Goal: Task Accomplishment & Management: Complete application form

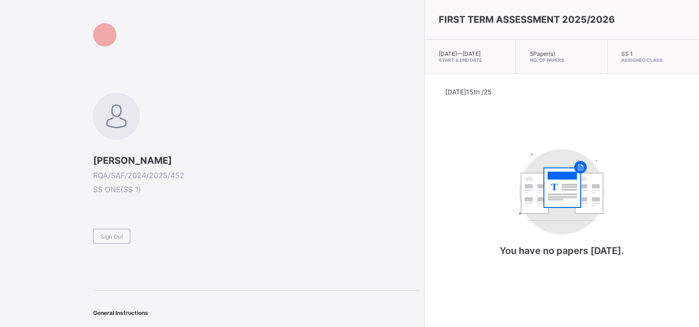
click at [108, 235] on span "Sign Out" at bounding box center [112, 236] width 22 height 7
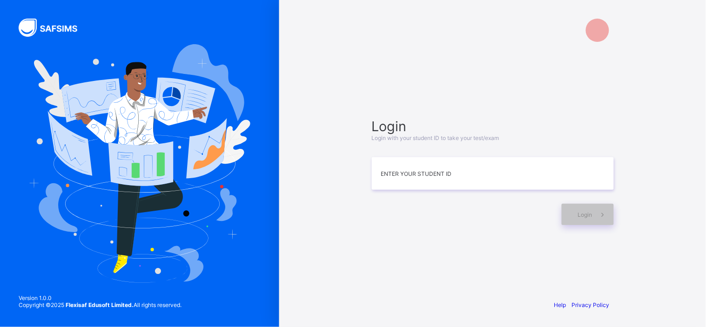
click at [633, 0] on div "Login Login with your student ID to take your test/exam Enter your Student ID L…" at bounding box center [492, 163] width 427 height 327
click at [532, 40] on div at bounding box center [493, 30] width 261 height 61
click at [482, 167] on input at bounding box center [493, 173] width 242 height 33
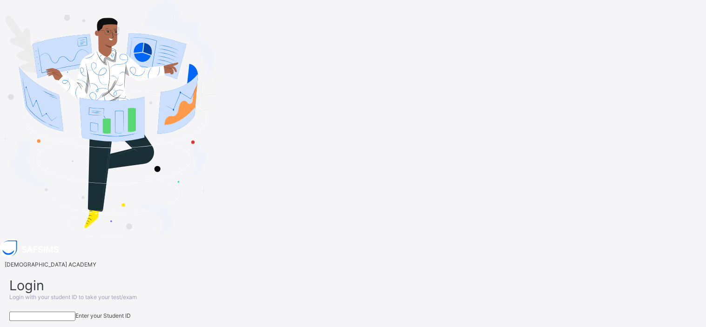
type input "*"
type input "**********"
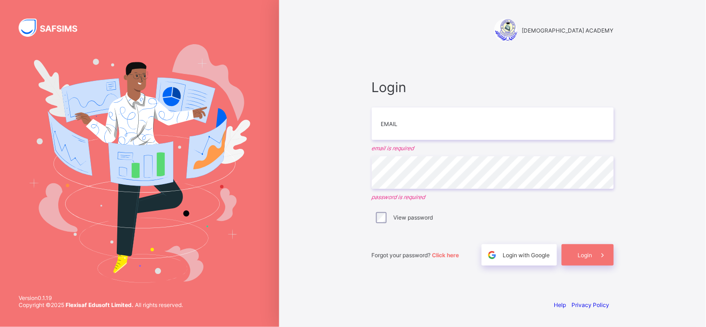
click at [440, 233] on div "Login Email email is required Password password is required View password Forgo…" at bounding box center [493, 172] width 242 height 187
click at [515, 261] on div "Login with Google" at bounding box center [519, 254] width 75 height 21
click at [338, 20] on div "RAUDHATUL QUR'AN ACADEMY Login Email email is required Password password is req…" at bounding box center [492, 163] width 427 height 327
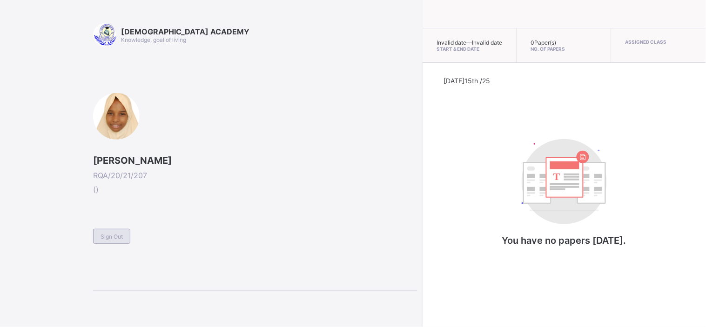
click at [118, 236] on span "Sign Out" at bounding box center [112, 236] width 22 height 7
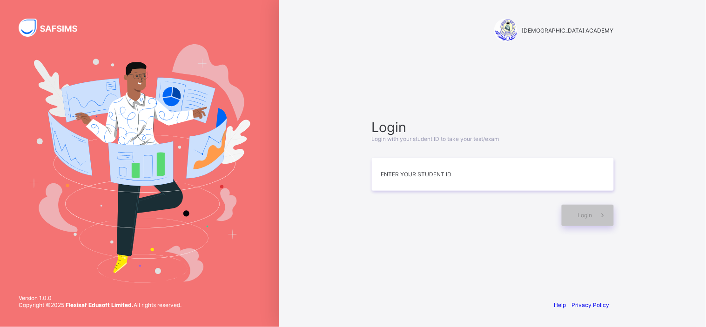
click at [108, 223] on img at bounding box center [140, 163] width 222 height 238
click at [383, 174] on input at bounding box center [493, 174] width 242 height 33
type input "*"
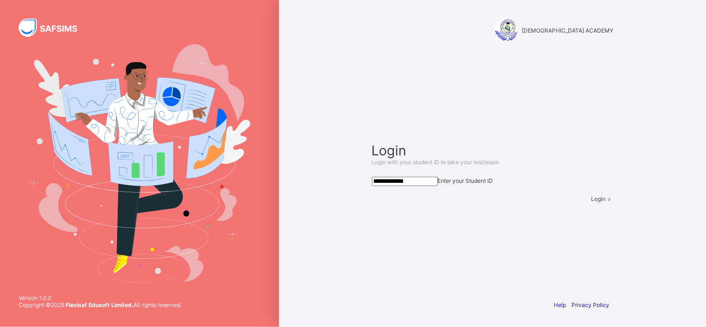
click at [606, 202] on span at bounding box center [610, 198] width 8 height 7
click at [426, 177] on input "**********" at bounding box center [405, 181] width 66 height 9
type input "*"
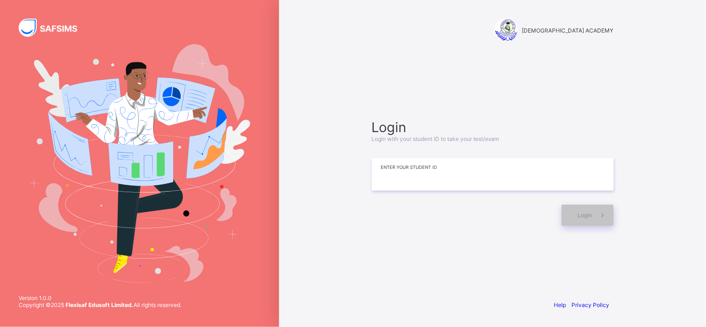
type input "*"
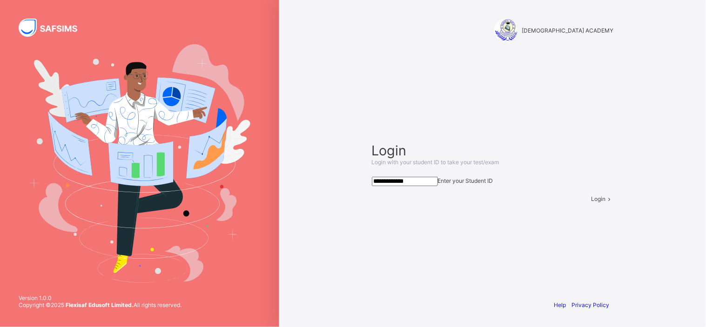
type input "**********"
click at [592, 202] on span "Login" at bounding box center [599, 198] width 14 height 7
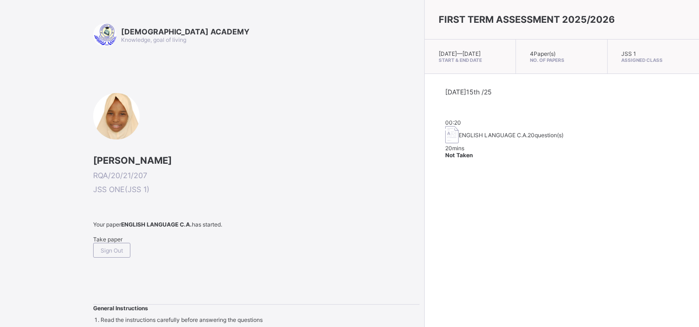
click at [115, 243] on span "Take paper" at bounding box center [107, 239] width 29 height 7
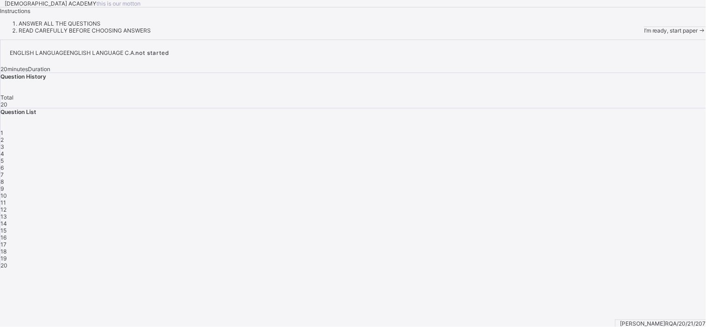
click at [644, 34] on div "I’m ready, start paper" at bounding box center [675, 30] width 62 height 7
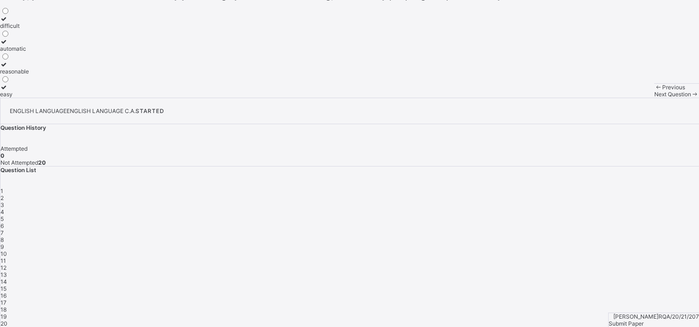
scroll to position [194, 0]
click at [29, 29] on div "difficult" at bounding box center [14, 25] width 29 height 7
click at [654, 98] on span "Next Question" at bounding box center [672, 94] width 37 height 7
click at [29, 52] on label "consider" at bounding box center [14, 45] width 29 height 14
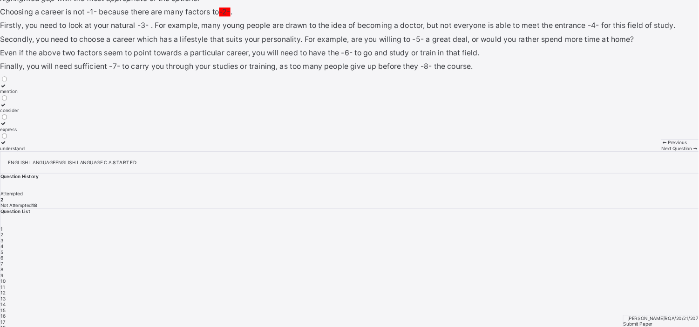
scroll to position [0, 0]
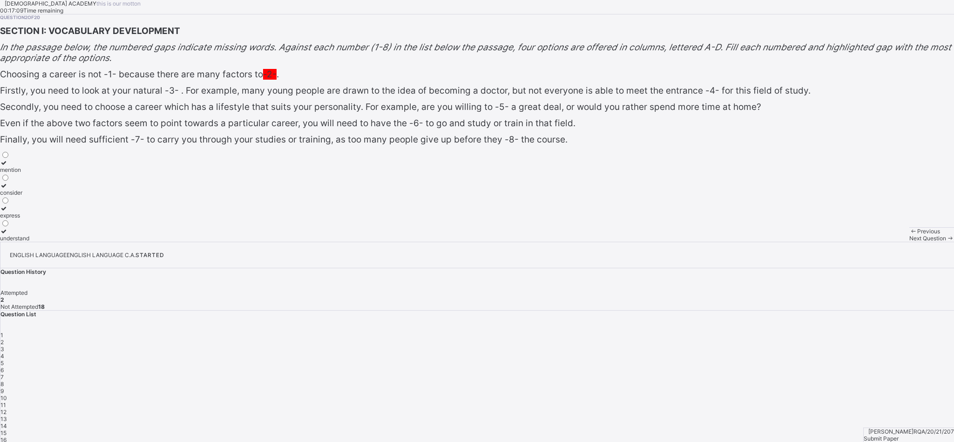
drag, startPoint x: 673, startPoint y: 0, endPoint x: 655, endPoint y: 270, distance: 269.6
click at [655, 242] on div "Question 2 of 20 SECTION I: VOCABULARY DEVELOPMENT In the passage below, the nu…" at bounding box center [477, 127] width 954 height 227
click at [29, 242] on label "understand" at bounding box center [14, 235] width 29 height 14
click at [706, 242] on span "Next Question" at bounding box center [927, 238] width 37 height 7
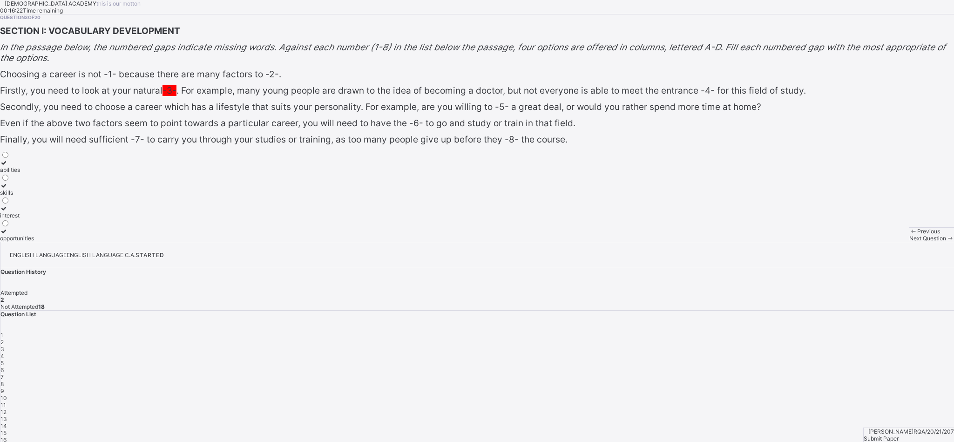
click at [34, 196] on div "skills" at bounding box center [17, 192] width 34 height 7
click at [706, 242] on div "Next Question" at bounding box center [931, 238] width 45 height 7
click at [34, 173] on div "requirements" at bounding box center [17, 169] width 34 height 7
click at [706, 242] on div "Next Question" at bounding box center [931, 238] width 45 height 7
click at [15, 196] on div "study" at bounding box center [7, 192] width 15 height 7
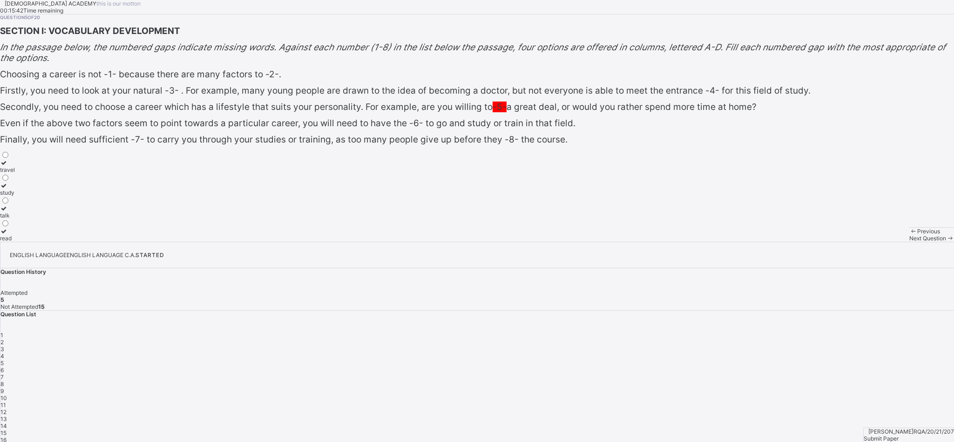
click at [706, 242] on span "Next Question" at bounding box center [927, 238] width 37 height 7
click at [37, 196] on div "understanding" at bounding box center [18, 192] width 37 height 7
click at [706, 242] on div "Next Question" at bounding box center [931, 238] width 45 height 7
click at [37, 173] on label "understanding" at bounding box center [18, 166] width 37 height 14
click at [706, 242] on span "Next Question" at bounding box center [927, 238] width 37 height 7
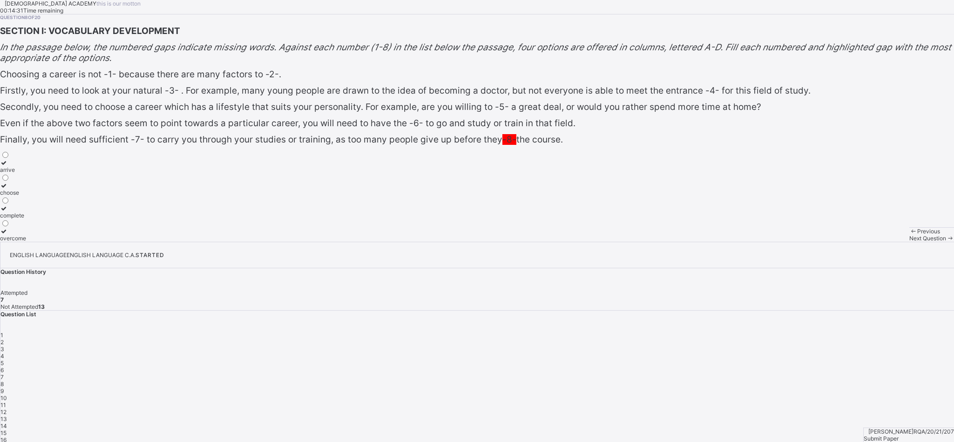
click at [26, 219] on label "complete" at bounding box center [13, 212] width 26 height 14
click at [3, 327] on span "1" at bounding box center [1, 334] width 3 height 7
click at [706, 242] on span "Next Question" at bounding box center [927, 238] width 37 height 7
click at [29, 196] on div "consider" at bounding box center [14, 192] width 29 height 7
click at [706, 242] on span "Next Question" at bounding box center [927, 238] width 37 height 7
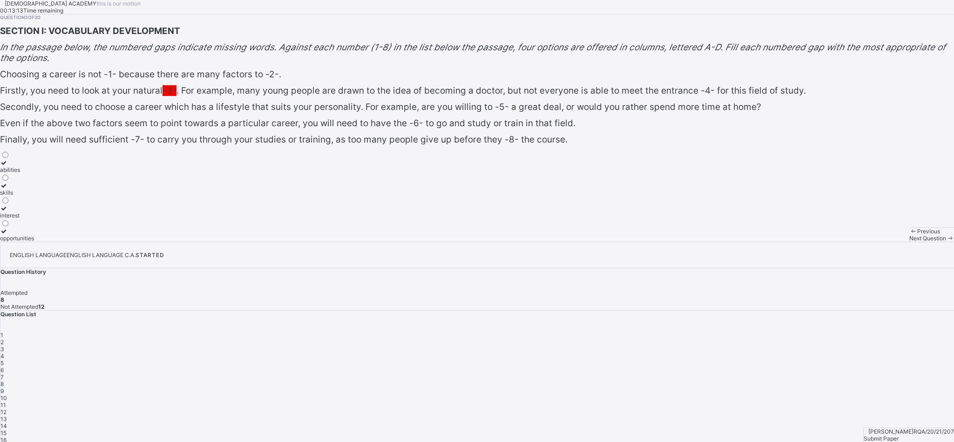
click at [706, 242] on div "Next Question" at bounding box center [931, 238] width 45 height 7
click at [706, 242] on span "Next Question" at bounding box center [927, 238] width 37 height 7
click at [15, 173] on div "travel" at bounding box center [7, 169] width 15 height 7
click at [706, 242] on div "Next Question" at bounding box center [931, 238] width 45 height 7
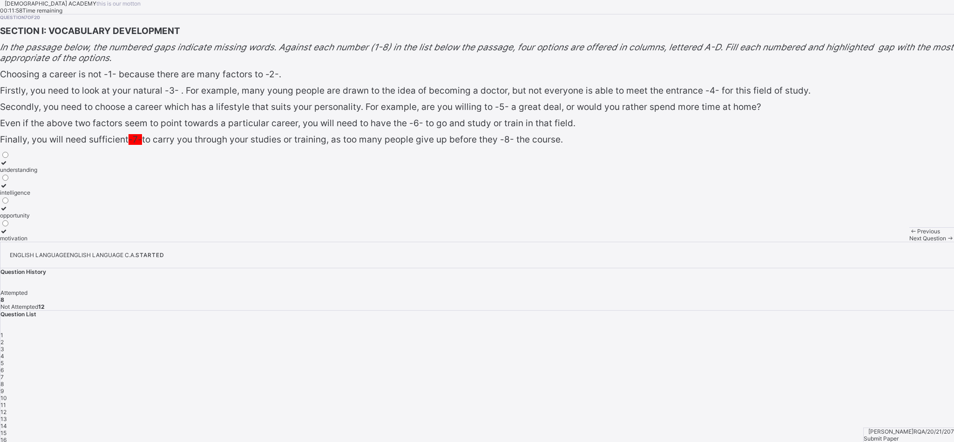
click at [706, 242] on div "Next Question" at bounding box center [931, 238] width 45 height 7
click at [4, 327] on span "7" at bounding box center [1, 376] width 3 height 7
click at [37, 196] on div "intelligence" at bounding box center [18, 192] width 37 height 7
click at [37, 242] on div "motivation" at bounding box center [18, 238] width 37 height 7
click at [706, 242] on span "Next Question" at bounding box center [927, 238] width 37 height 7
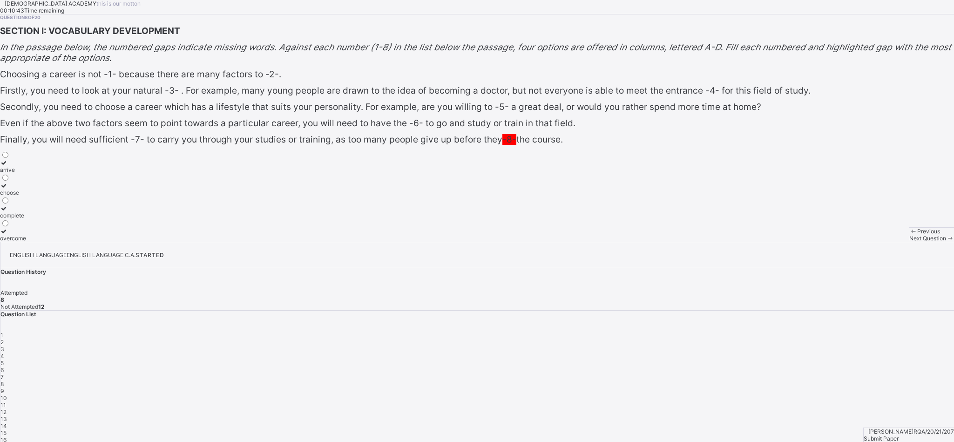
click at [706, 242] on span "Next Question" at bounding box center [927, 238] width 37 height 7
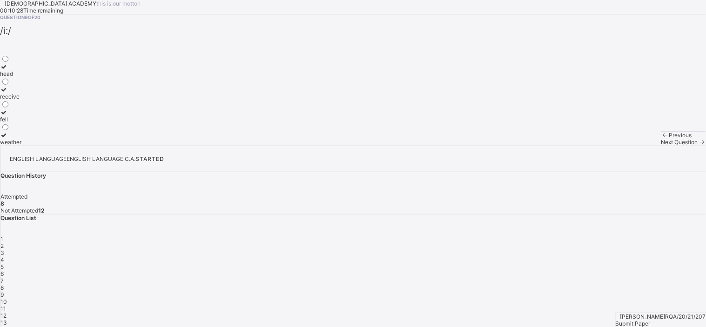
drag, startPoint x: 935, startPoint y: 0, endPoint x: 388, endPoint y: 206, distance: 584.1
click at [388, 146] on div "Question 9 of 20 /i:/ head receive fell weather" at bounding box center [353, 79] width 706 height 131
click at [21, 100] on div "receive" at bounding box center [10, 96] width 21 height 7
click at [661, 146] on span "Next Question" at bounding box center [679, 142] width 37 height 7
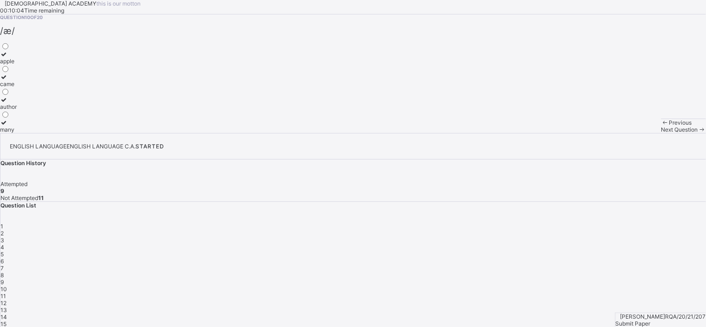
click at [17, 65] on label "apple" at bounding box center [8, 58] width 17 height 14
click at [661, 133] on span "Next Question" at bounding box center [679, 129] width 37 height 7
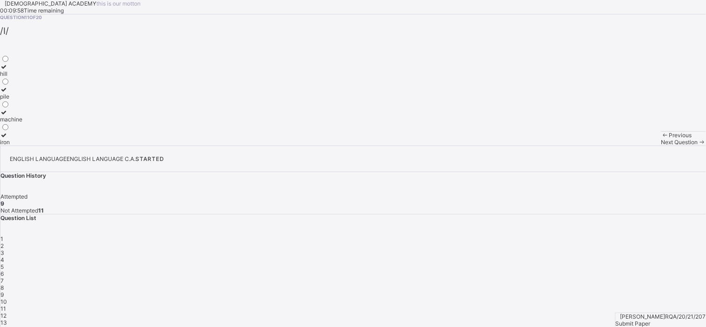
click at [7, 298] on span "10" at bounding box center [3, 301] width 7 height 7
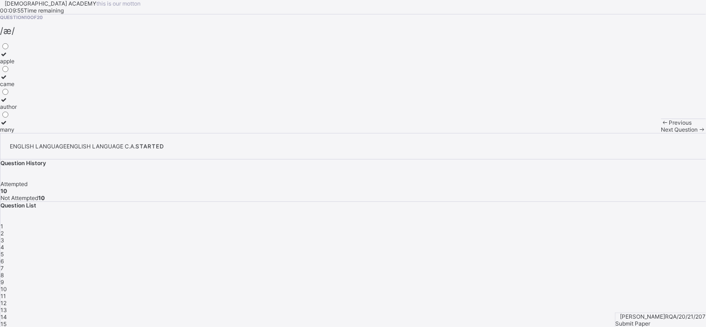
click at [17, 65] on label "apple" at bounding box center [8, 58] width 17 height 14
click at [661, 133] on span "Next Question" at bounding box center [679, 129] width 37 height 7
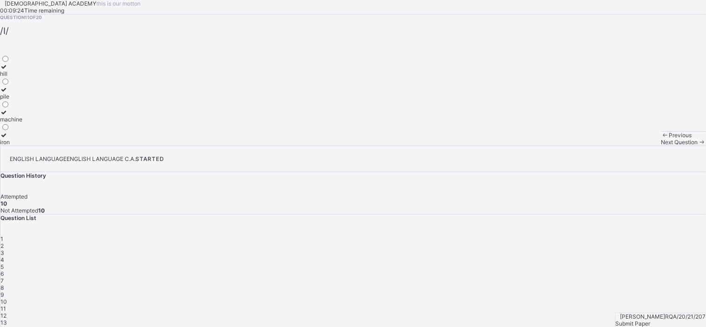
click at [22, 100] on div "pile" at bounding box center [11, 96] width 22 height 7
click at [661, 146] on span "Next Question" at bounding box center [679, 142] width 37 height 7
click at [45, 77] on div "bed" at bounding box center [22, 73] width 45 height 7
click at [698, 146] on span at bounding box center [702, 142] width 8 height 7
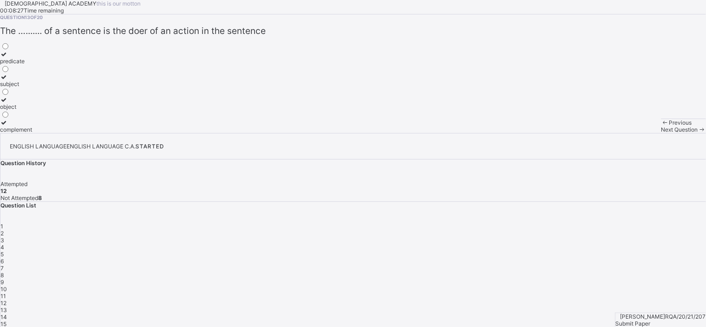
click at [32, 88] on div "subject" at bounding box center [16, 84] width 32 height 7
click at [661, 133] on span "Next Question" at bounding box center [679, 129] width 37 height 7
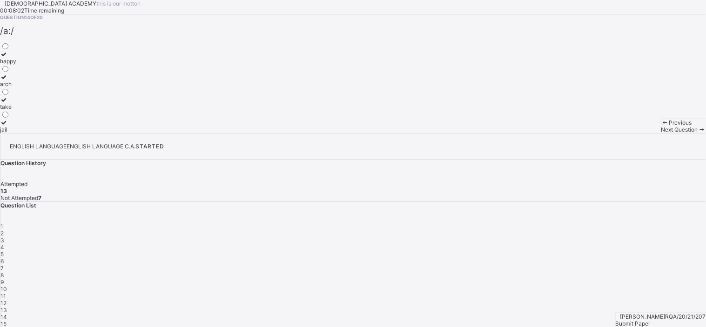
click at [16, 88] on div "arch" at bounding box center [8, 84] width 16 height 7
click at [661, 133] on span "Next Question" at bounding box center [679, 129] width 37 height 7
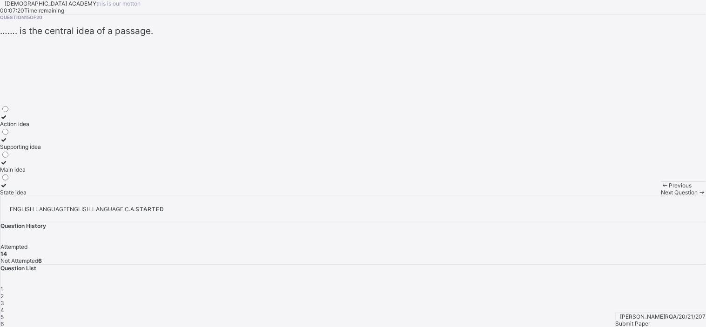
click at [41, 150] on div "Supporting idea" at bounding box center [20, 146] width 41 height 7
click at [661, 196] on span "Next Question" at bounding box center [679, 192] width 37 height 7
click at [19, 150] on label "tone" at bounding box center [9, 143] width 19 height 14
click at [661, 196] on span "Next Question" at bounding box center [679, 192] width 37 height 7
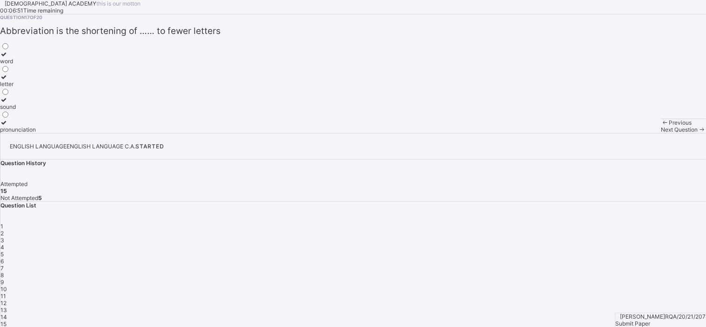
click at [7, 327] on span "16" at bounding box center [3, 331] width 6 height 7
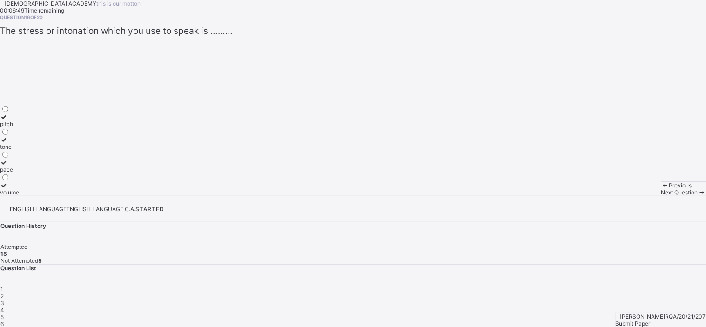
click at [19, 150] on label "tone" at bounding box center [9, 143] width 19 height 14
click at [661, 196] on div "Next Question" at bounding box center [683, 192] width 45 height 7
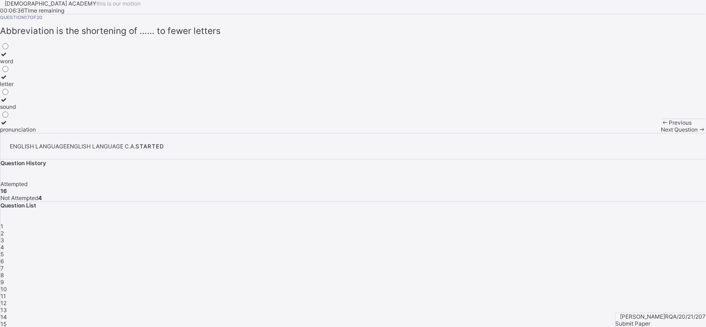
click at [36, 65] on div "word" at bounding box center [18, 61] width 36 height 7
click at [661, 133] on div "Previous Next Question" at bounding box center [683, 126] width 45 height 14
click at [661, 133] on div "Next Question" at bounding box center [683, 129] width 45 height 7
click at [18, 88] on div "poetry" at bounding box center [9, 84] width 18 height 7
click at [661, 133] on span "Next Question" at bounding box center [679, 129] width 37 height 7
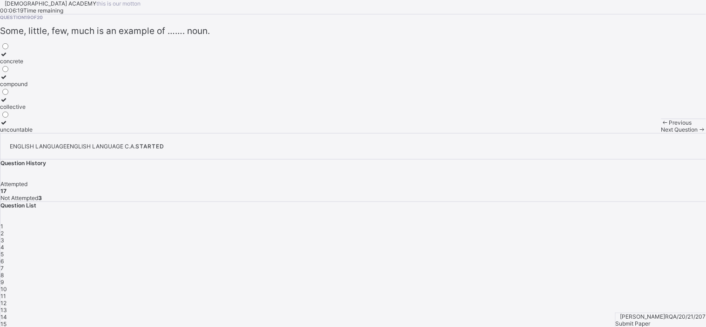
click at [18, 88] on div "poetry" at bounding box center [9, 84] width 18 height 7
click at [661, 133] on span "Next Question" at bounding box center [679, 129] width 37 height 7
click at [33, 133] on label "uncountable" at bounding box center [16, 126] width 33 height 14
click at [661, 133] on div "Next Question" at bounding box center [683, 129] width 45 height 7
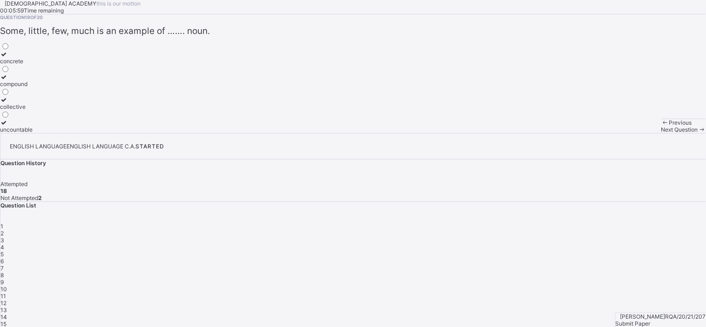
click at [33, 133] on div "uncountable" at bounding box center [16, 129] width 33 height 7
click at [661, 133] on span "Next Question" at bounding box center [679, 129] width 37 height 7
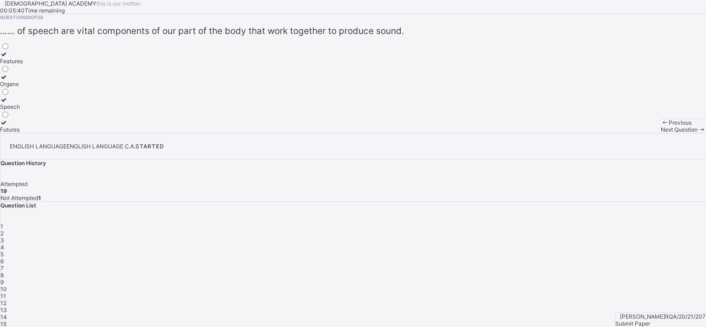
click at [23, 65] on div "Features" at bounding box center [11, 61] width 23 height 7
click at [651, 320] on span "Submit Paper" at bounding box center [633, 323] width 35 height 7
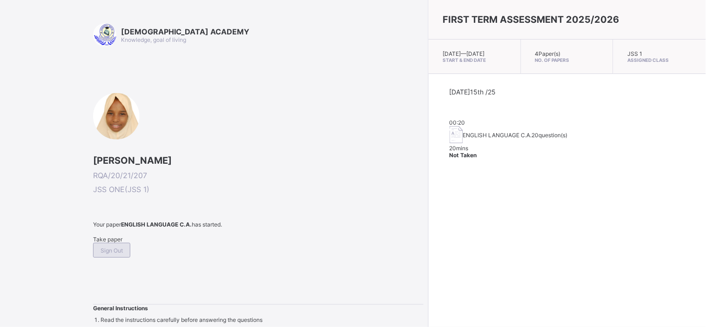
click at [123, 247] on span "Sign Out" at bounding box center [112, 250] width 22 height 7
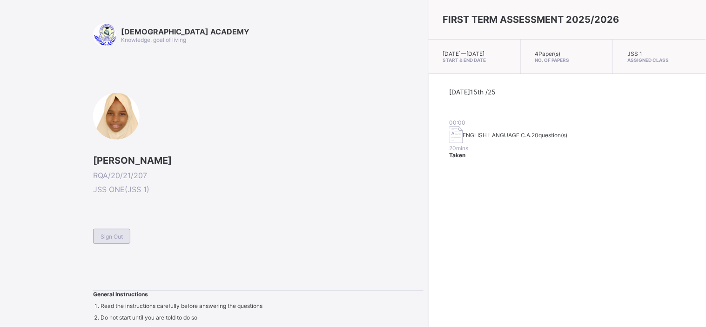
click at [116, 241] on div "Sign Out" at bounding box center [111, 236] width 37 height 15
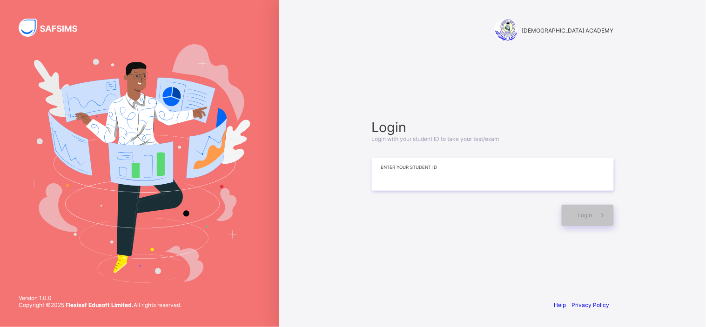
click at [388, 175] on input at bounding box center [493, 174] width 242 height 33
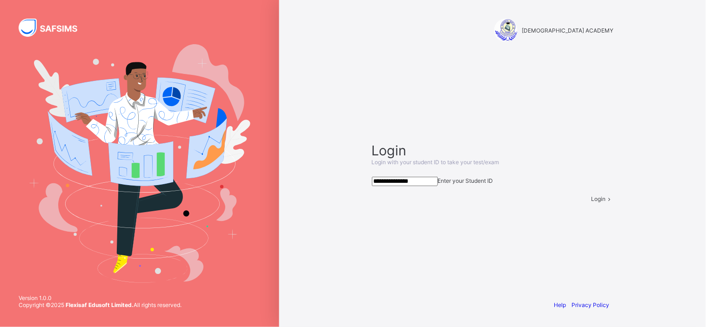
type input "**********"
click at [592, 202] on span "Login" at bounding box center [599, 198] width 14 height 7
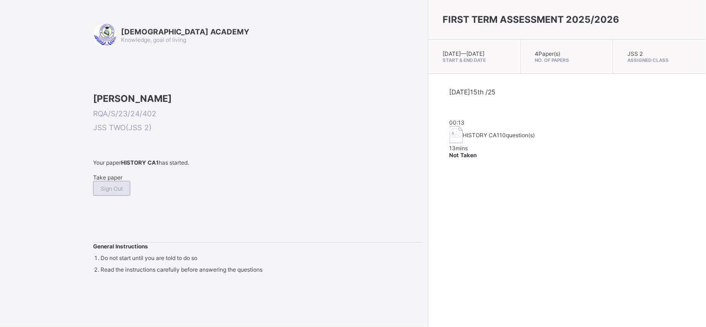
click at [123, 192] on span "Sign Out" at bounding box center [112, 188] width 22 height 7
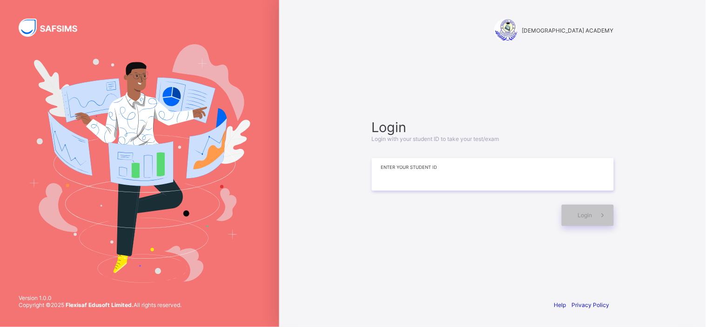
click at [403, 180] on input at bounding box center [493, 174] width 242 height 33
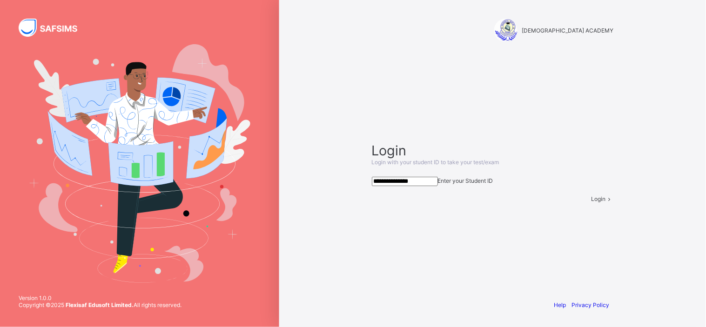
click at [438, 183] on input "**********" at bounding box center [405, 181] width 66 height 9
type input "*"
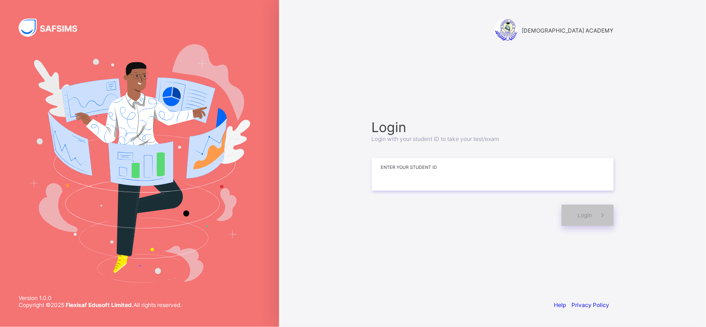
click at [393, 173] on input at bounding box center [493, 174] width 242 height 33
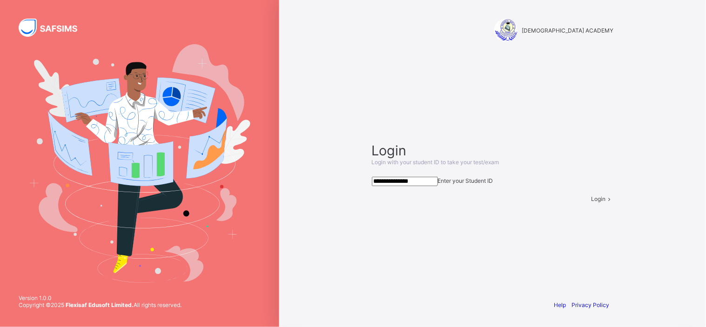
type input "**********"
click at [592, 202] on div "Login" at bounding box center [603, 198] width 22 height 7
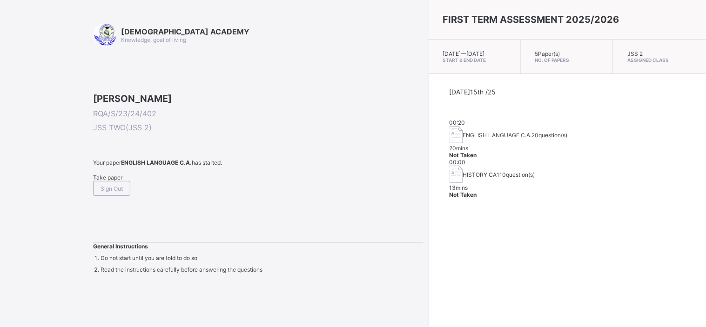
click at [103, 181] on span "Take paper" at bounding box center [107, 177] width 29 height 7
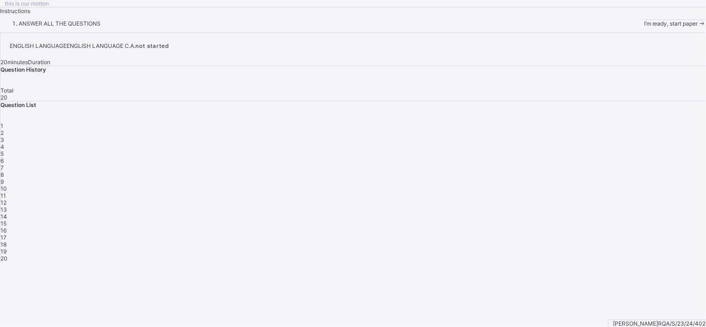
click at [698, 27] on span at bounding box center [702, 23] width 8 height 7
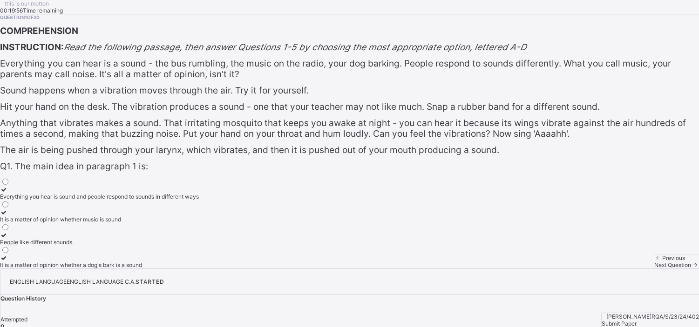
click at [415, 128] on div "Question 1 of 20 COMPREHENSION INSTRUCTION: Read the following passage, then an…" at bounding box center [349, 141] width 699 height 254
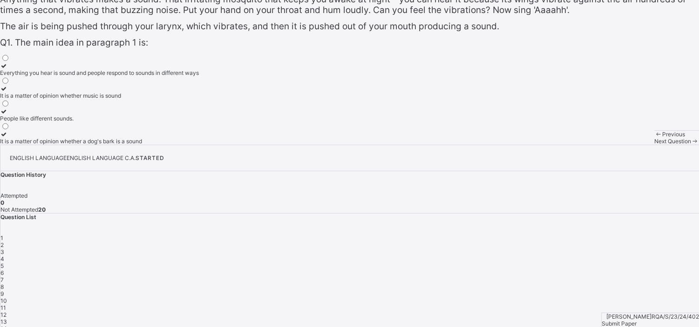
scroll to position [165, 0]
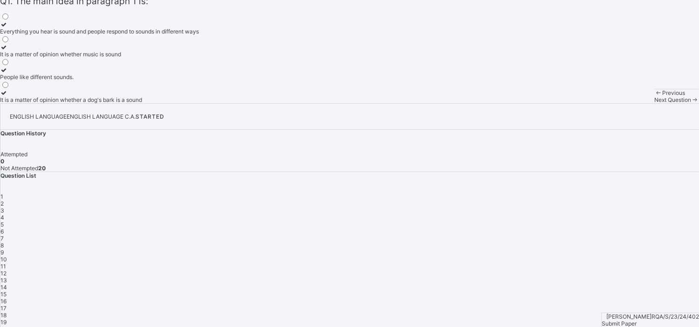
click at [170, 35] on div "Everything you hear is sound and people respond to sounds in different ways" at bounding box center [99, 31] width 199 height 7
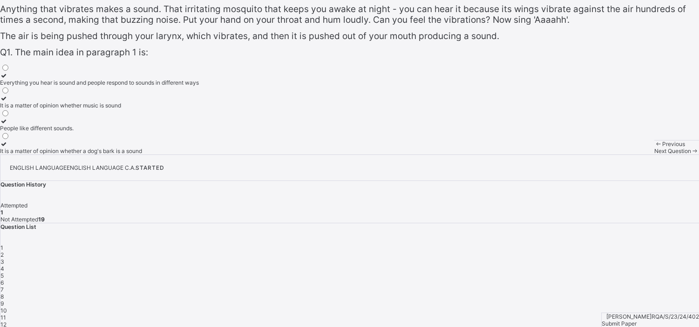
scroll to position [41, 0]
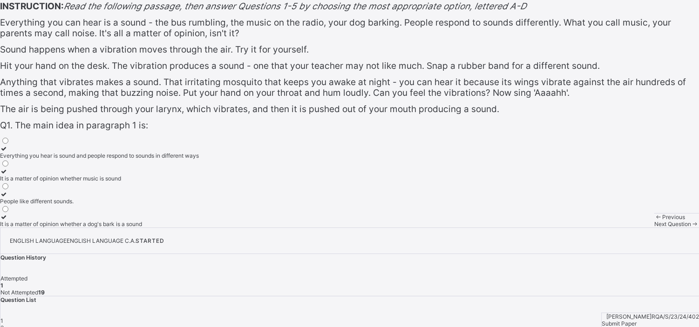
click at [4, 324] on span "2" at bounding box center [1, 327] width 3 height 7
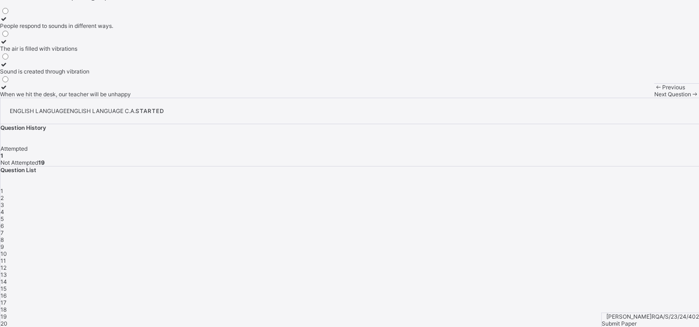
scroll to position [0, 0]
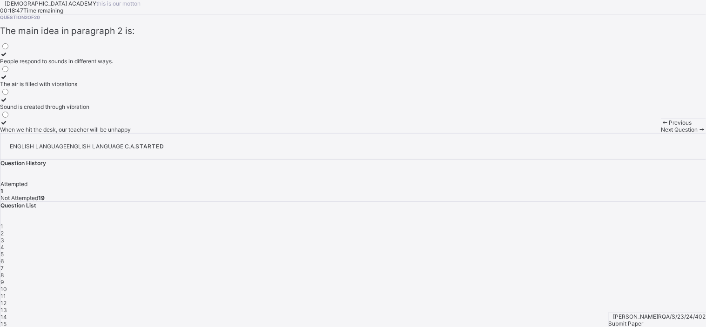
click at [534, 223] on div "1" at bounding box center [353, 226] width 706 height 7
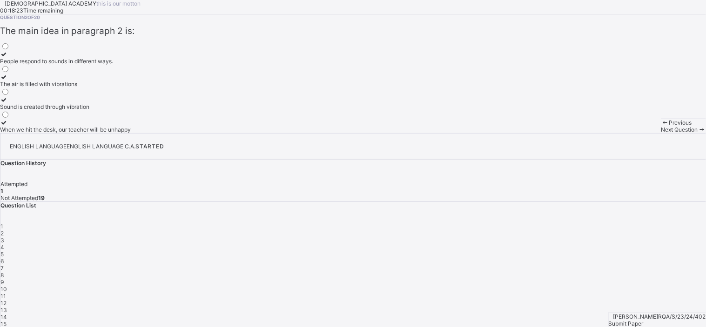
click at [126, 110] on div "Sound is created through vibration" at bounding box center [65, 106] width 131 height 7
click at [539, 223] on div "1" at bounding box center [353, 226] width 706 height 7
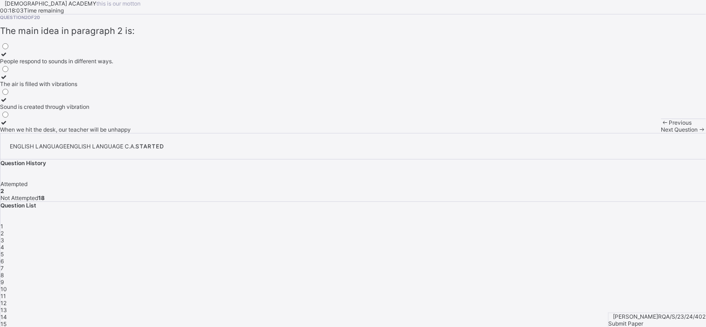
click at [698, 133] on span at bounding box center [702, 129] width 8 height 7
click at [3, 223] on span "1" at bounding box center [1, 226] width 3 height 7
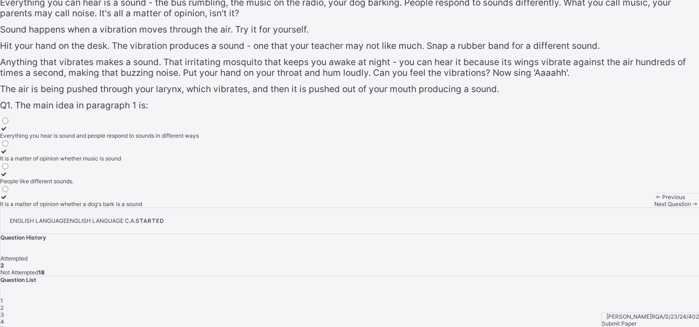
scroll to position [62, 0]
click at [584, 310] on div "3" at bounding box center [349, 313] width 698 height 7
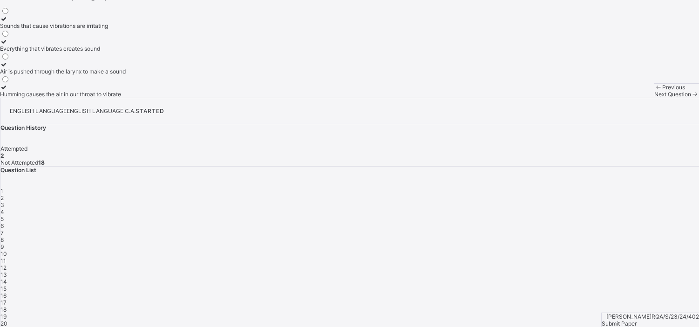
scroll to position [0, 0]
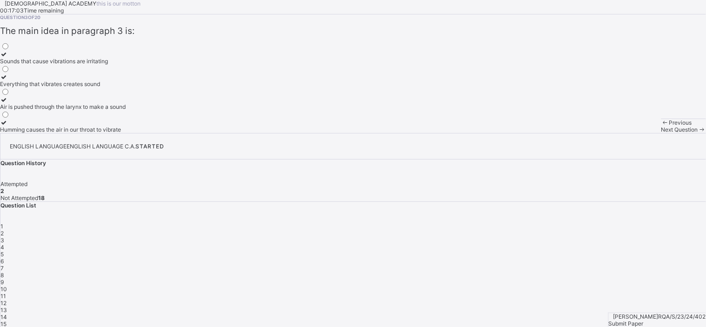
click at [126, 88] on div "Everything that vibrates creates sound" at bounding box center [63, 84] width 126 height 7
click at [533, 223] on div "1" at bounding box center [353, 226] width 706 height 7
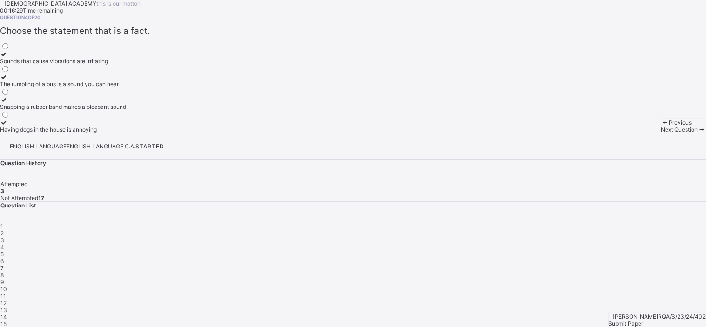
click at [124, 65] on div "Sounds that cause vibrations are irritating" at bounding box center [63, 61] width 126 height 7
click at [661, 133] on span "Next Question" at bounding box center [679, 129] width 37 height 7
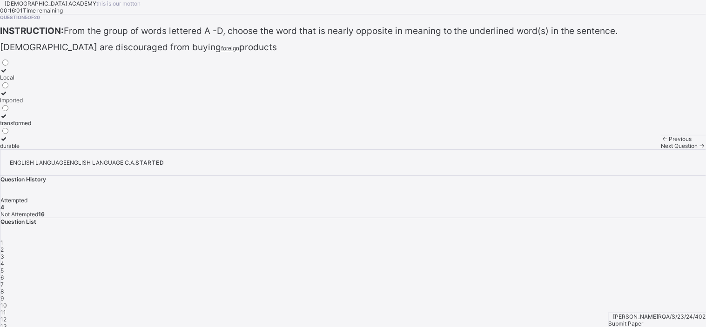
click at [31, 81] on div "Local" at bounding box center [15, 77] width 31 height 7
click at [698, 149] on span at bounding box center [702, 145] width 8 height 7
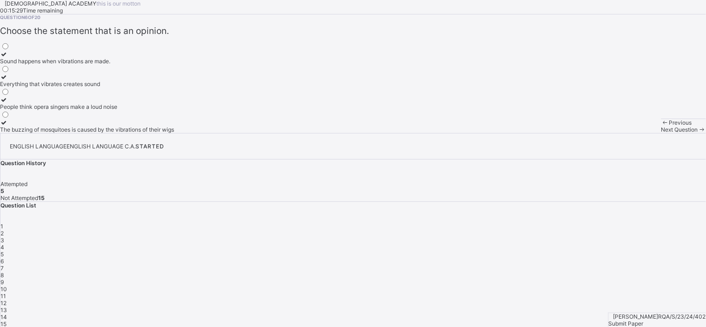
click at [158, 110] on div "People think opera singers make a loud noise" at bounding box center [87, 106] width 174 height 7
click at [661, 133] on span "Next Question" at bounding box center [679, 129] width 37 height 7
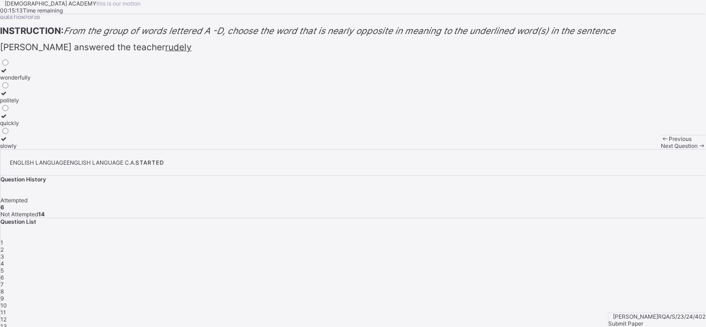
click at [31, 104] on div "politely" at bounding box center [15, 100] width 31 height 7
click at [661, 149] on div "Next Question" at bounding box center [683, 145] width 45 height 7
click at [32, 104] on div "unrepentant" at bounding box center [16, 100] width 32 height 7
click at [661, 149] on span "Next Question" at bounding box center [679, 145] width 37 height 7
click at [22, 81] on label "debt" at bounding box center [11, 74] width 22 height 14
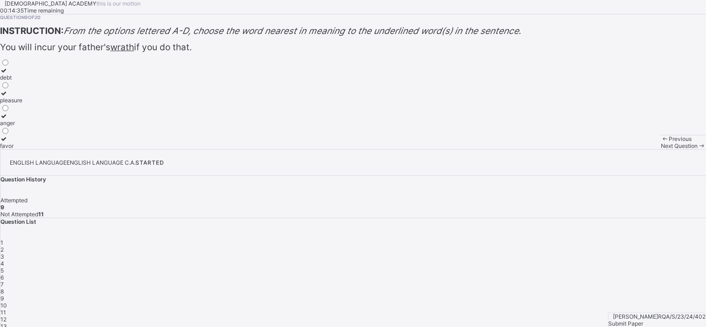
click at [22, 104] on div "pleasure" at bounding box center [11, 100] width 22 height 7
click at [22, 81] on div "debt" at bounding box center [11, 77] width 22 height 7
click at [661, 149] on div "Next Question" at bounding box center [683, 145] width 45 height 7
click at [25, 149] on div "sickness" at bounding box center [12, 145] width 25 height 7
click at [661, 149] on div "Next Question" at bounding box center [683, 145] width 45 height 7
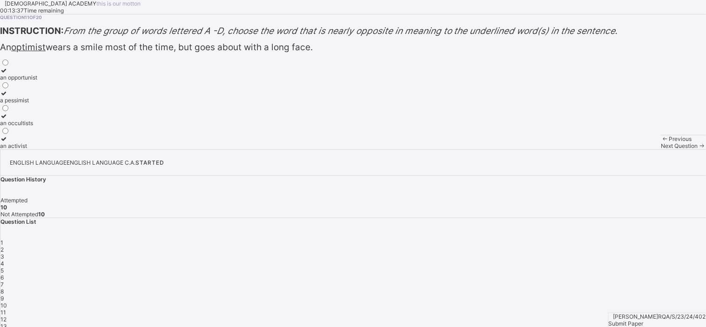
click at [37, 104] on div "a pessimist" at bounding box center [18, 100] width 37 height 7
click at [661, 149] on span "Next Question" at bounding box center [679, 145] width 37 height 7
click at [20, 149] on div "modern" at bounding box center [10, 145] width 20 height 7
click at [661, 149] on div "Next Question" at bounding box center [683, 145] width 45 height 7
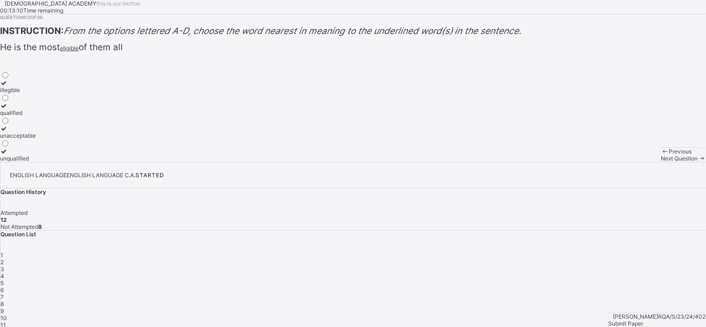
click at [36, 94] on div "illegible" at bounding box center [18, 90] width 36 height 7
click at [36, 116] on div "qualified" at bounding box center [18, 112] width 36 height 7
click at [661, 162] on div "Next Question" at bounding box center [683, 158] width 45 height 7
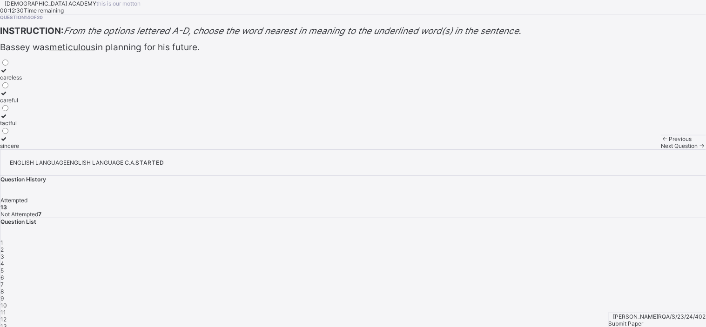
click at [22, 81] on div "careless" at bounding box center [11, 77] width 22 height 7
click at [661, 149] on span "Next Question" at bounding box center [679, 145] width 37 height 7
click at [29, 81] on div "worthwhile" at bounding box center [14, 77] width 29 height 7
click at [661, 149] on span "Next Question" at bounding box center [679, 145] width 37 height 7
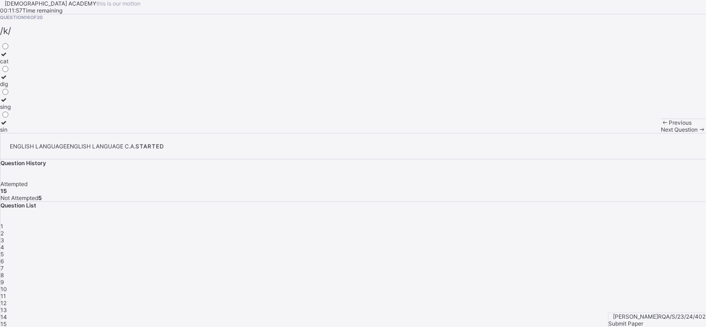
click at [11, 65] on div "cat" at bounding box center [5, 61] width 11 height 7
click at [661, 133] on span "Next Question" at bounding box center [679, 129] width 37 height 7
click at [11, 65] on label "flat" at bounding box center [5, 58] width 11 height 14
click at [661, 133] on span "Next Question" at bounding box center [679, 129] width 37 height 7
click at [15, 65] on div "mood" at bounding box center [7, 61] width 15 height 7
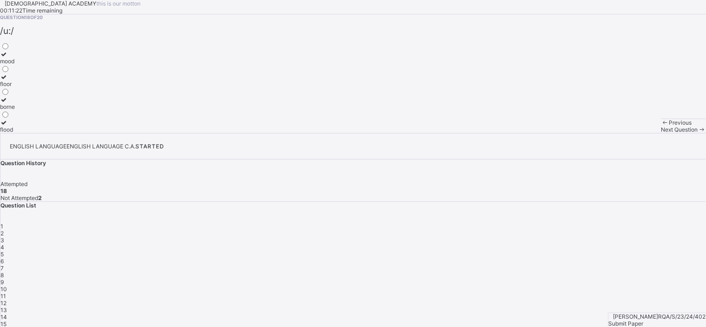
click at [661, 133] on span "Next Question" at bounding box center [679, 129] width 37 height 7
click at [14, 88] on div "nose" at bounding box center [7, 84] width 14 height 7
click at [661, 133] on div "Next Question" at bounding box center [683, 129] width 45 height 7
click at [18, 65] on div "engine" at bounding box center [9, 61] width 18 height 7
click at [3, 223] on span "1" at bounding box center [1, 226] width 3 height 7
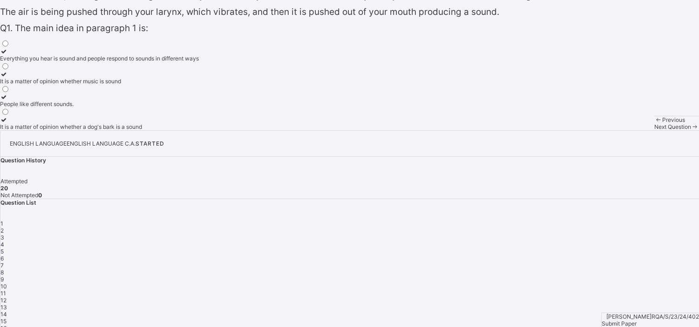
scroll to position [186, 0]
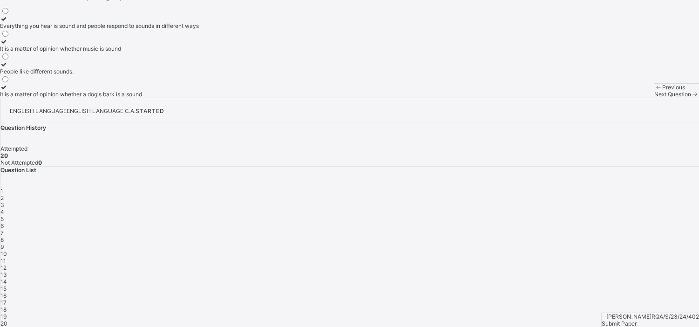
click at [654, 98] on div "Next Question" at bounding box center [676, 94] width 45 height 7
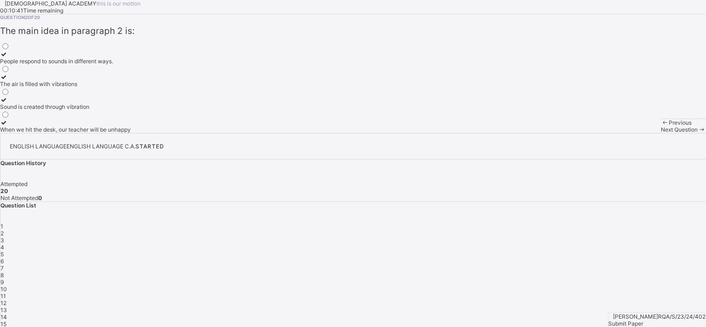
click at [661, 133] on span "Next Question" at bounding box center [679, 129] width 37 height 7
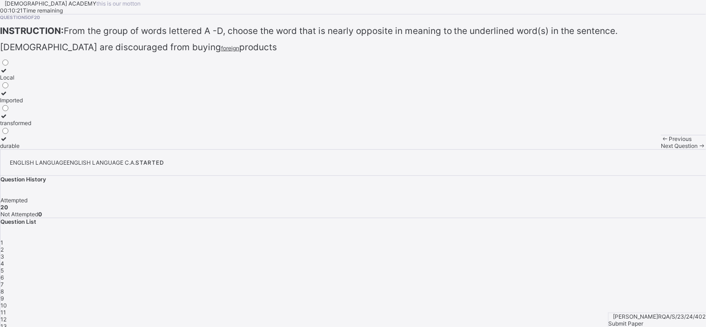
click at [661, 142] on div "Previous" at bounding box center [683, 138] width 45 height 7
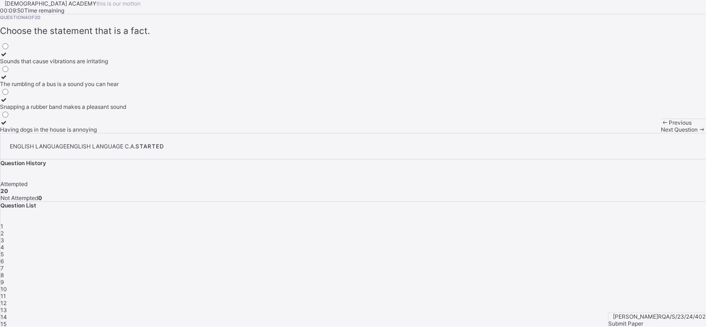
click at [661, 133] on div "Next Question" at bounding box center [683, 129] width 45 height 7
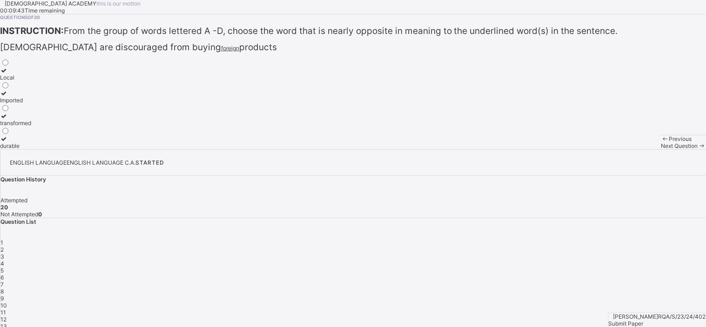
click at [661, 149] on div "Next Question" at bounding box center [683, 145] width 45 height 7
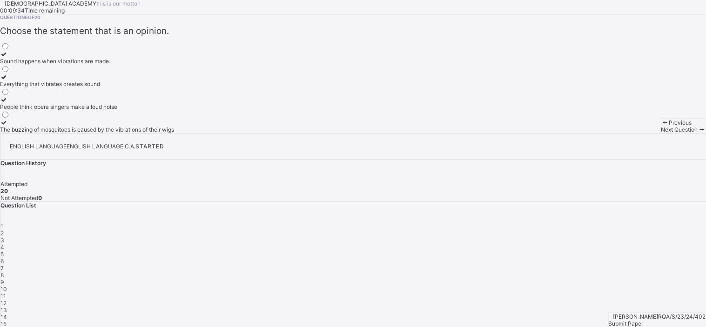
click at [661, 133] on div "Next Question" at bounding box center [683, 129] width 45 height 7
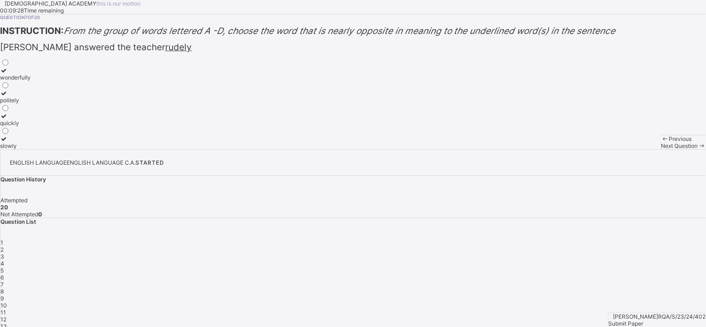
click at [661, 149] on div "Next Question" at bounding box center [683, 145] width 45 height 7
click at [25, 81] on div "riches" at bounding box center [12, 77] width 25 height 7
click at [661, 149] on span "Next Question" at bounding box center [679, 145] width 37 height 7
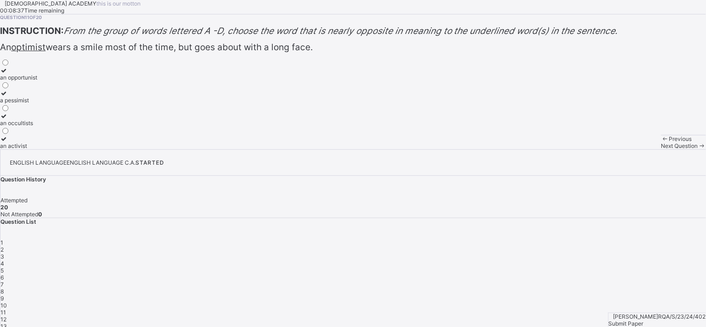
click at [661, 149] on span "Next Question" at bounding box center [679, 145] width 37 height 7
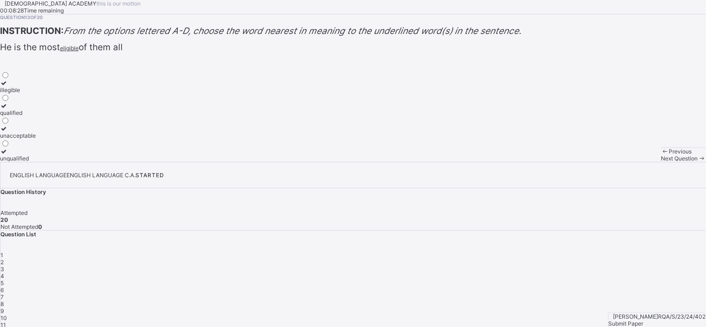
click at [661, 162] on span "Next Question" at bounding box center [679, 158] width 37 height 7
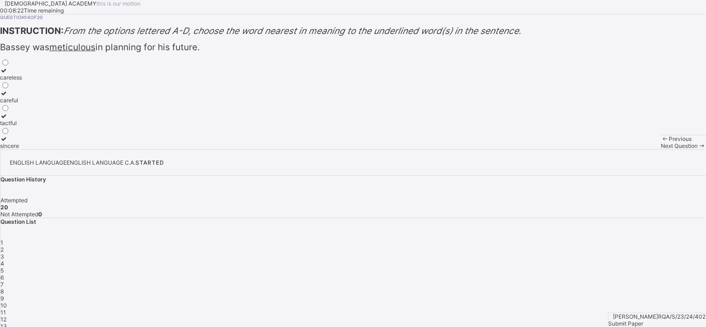
click at [661, 149] on span "Next Question" at bounding box center [679, 145] width 37 height 7
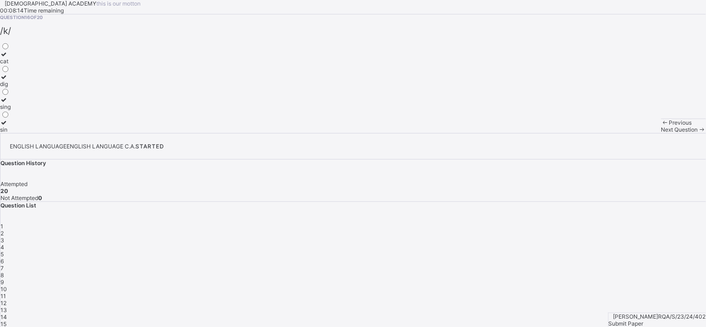
click at [661, 133] on span "Next Question" at bounding box center [679, 129] width 37 height 7
click at [541, 223] on div "1" at bounding box center [353, 226] width 706 height 7
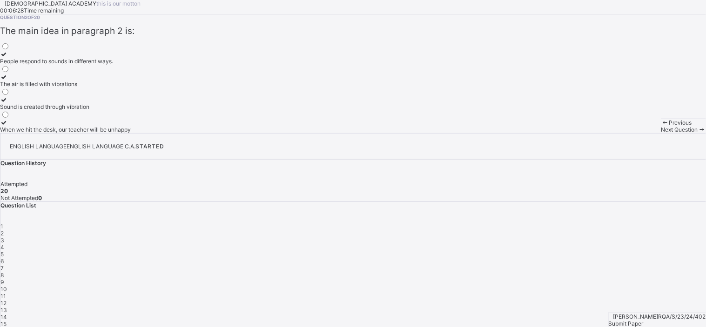
click at [661, 133] on span "Next Question" at bounding box center [679, 129] width 37 height 7
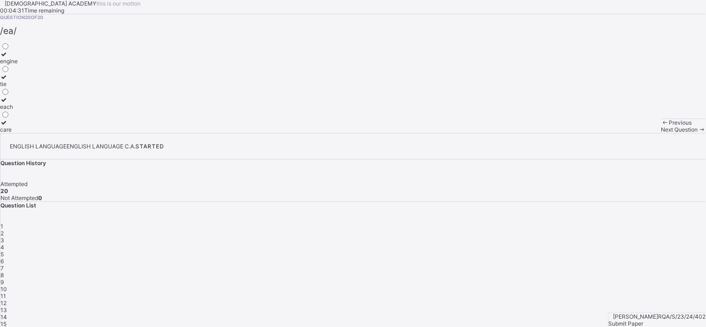
click at [538, 223] on div "1" at bounding box center [353, 226] width 706 height 7
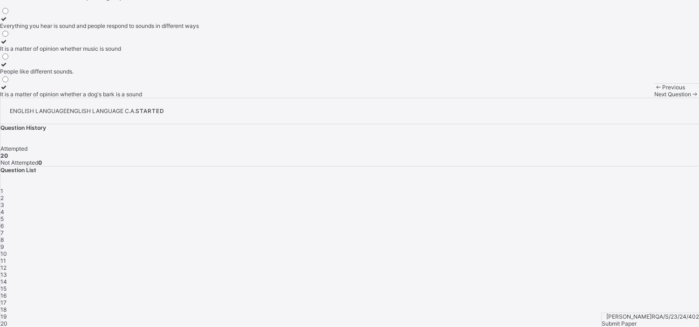
scroll to position [202, 0]
click at [654, 98] on div "Next Question" at bounding box center [676, 94] width 45 height 7
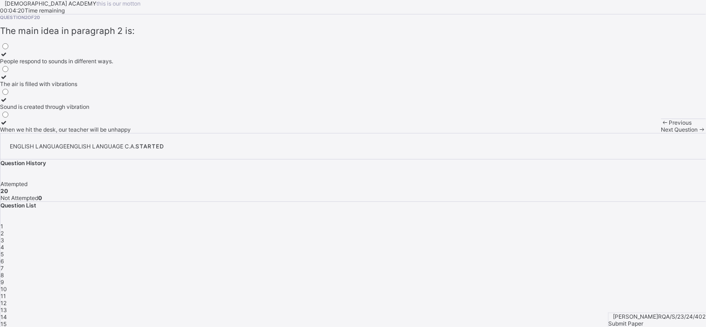
click at [661, 133] on div "Next Question" at bounding box center [683, 129] width 45 height 7
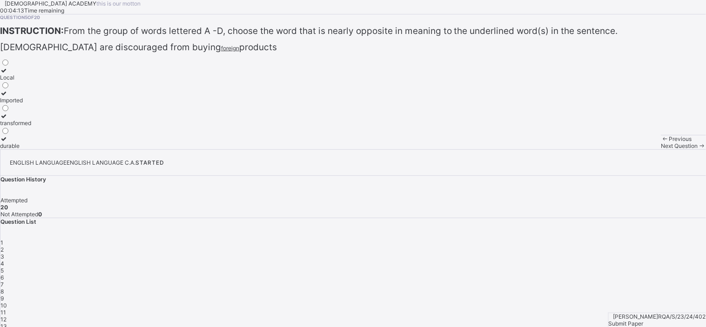
click at [661, 149] on div "Next Question" at bounding box center [683, 145] width 45 height 7
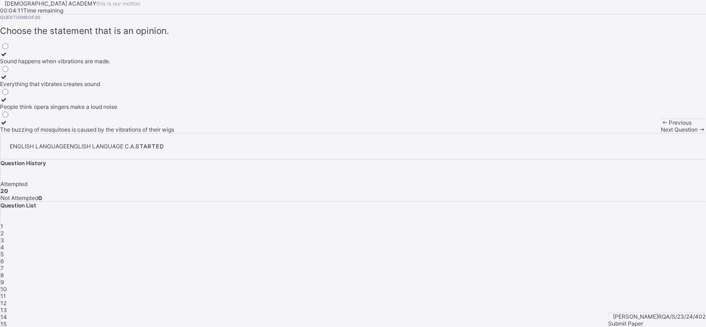
click at [661, 133] on div "Next Question" at bounding box center [683, 129] width 45 height 7
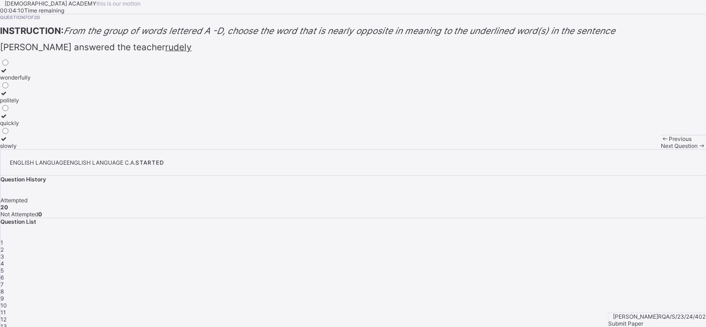
click at [661, 149] on div "Next Question" at bounding box center [683, 145] width 45 height 7
click at [22, 127] on label "anger" at bounding box center [11, 120] width 22 height 14
click at [661, 149] on span "Next Question" at bounding box center [679, 145] width 37 height 7
click at [25, 104] on div "poverty" at bounding box center [12, 100] width 25 height 7
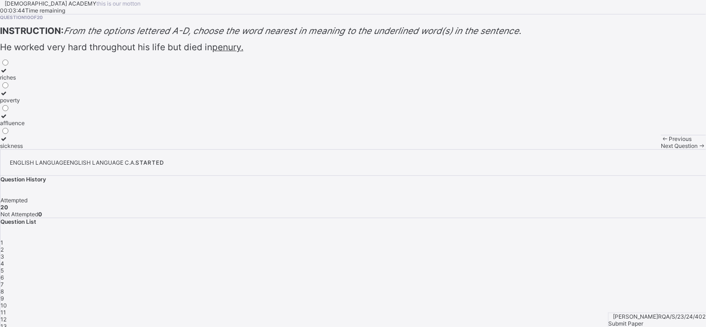
click at [661, 149] on span "Next Question" at bounding box center [679, 145] width 37 height 7
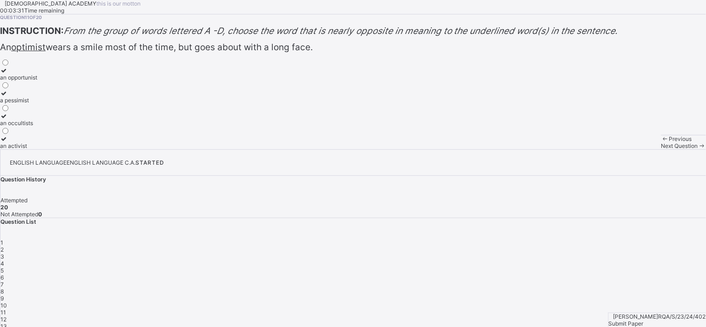
click at [644, 320] on span "Submit Paper" at bounding box center [626, 323] width 35 height 7
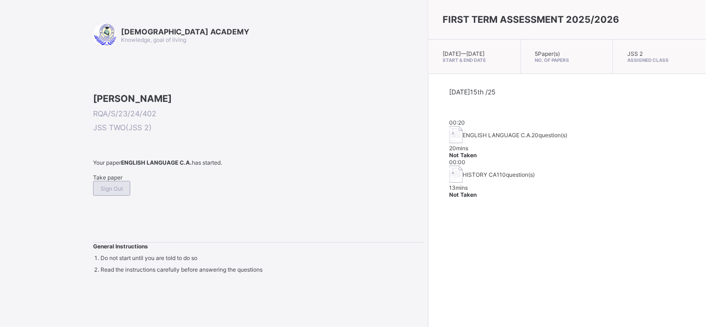
click at [123, 192] on span "Sign Out" at bounding box center [112, 188] width 22 height 7
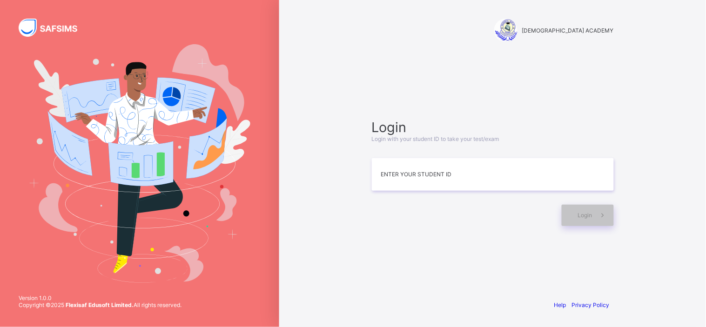
click at [158, 305] on span "Copyright © 2025 Flexisaf Edusoft Limited. All rights reserved." at bounding box center [100, 305] width 163 height 7
click at [395, 164] on input at bounding box center [493, 174] width 242 height 33
click at [142, 126] on img at bounding box center [140, 163] width 222 height 238
drag, startPoint x: 142, startPoint y: 126, endPoint x: 157, endPoint y: 159, distance: 36.5
click at [157, 159] on img at bounding box center [140, 163] width 222 height 238
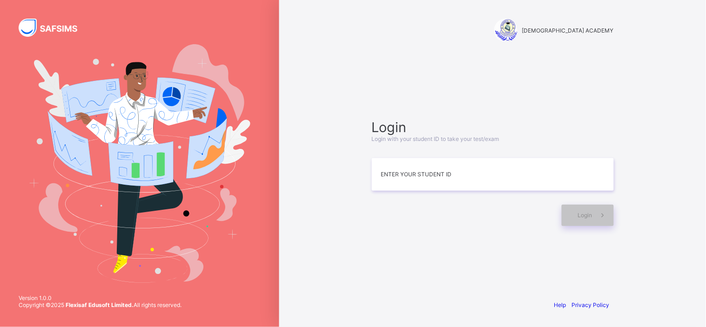
click at [157, 159] on img at bounding box center [140, 163] width 222 height 238
drag, startPoint x: 157, startPoint y: 159, endPoint x: 189, endPoint y: 189, distance: 43.1
click at [189, 189] on img at bounding box center [140, 163] width 222 height 238
click at [124, 103] on img at bounding box center [140, 163] width 222 height 238
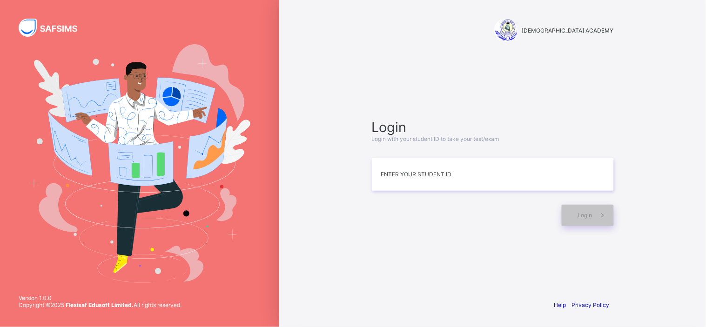
click at [124, 103] on img at bounding box center [140, 163] width 222 height 238
drag, startPoint x: 124, startPoint y: 103, endPoint x: 146, endPoint y: 122, distance: 29.4
click at [146, 122] on img at bounding box center [140, 163] width 222 height 238
click at [392, 183] on input at bounding box center [493, 174] width 242 height 33
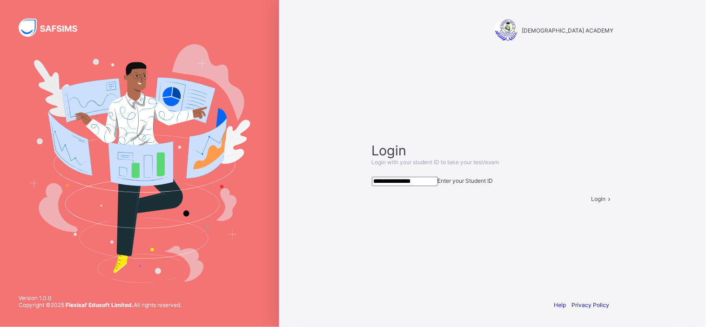
type input "**********"
click at [606, 202] on span at bounding box center [610, 198] width 8 height 7
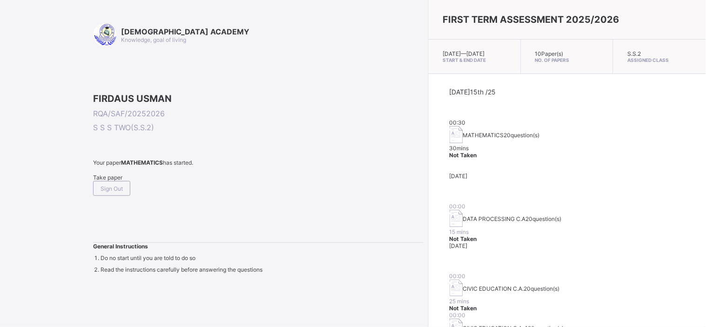
click at [122, 181] on span "Take paper" at bounding box center [107, 177] width 29 height 7
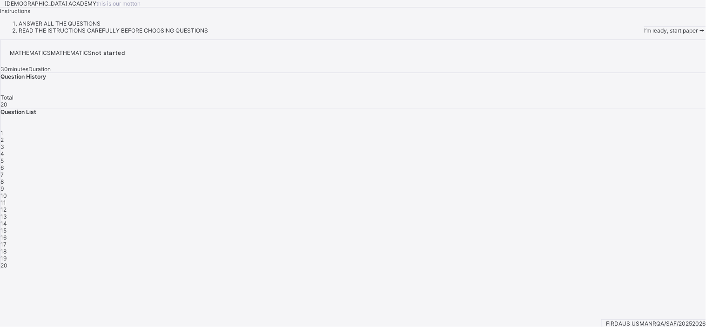
click at [644, 34] on span "I’m ready, start paper" at bounding box center [671, 30] width 54 height 7
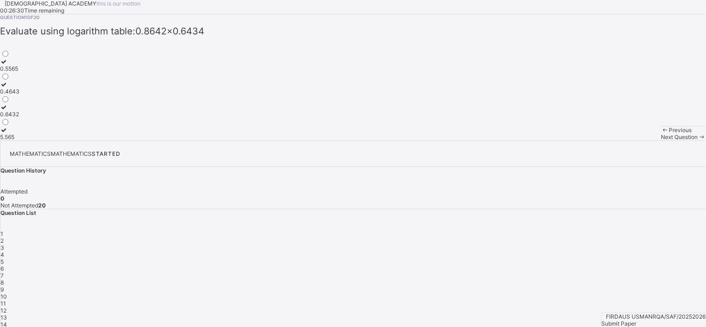
click at [698, 141] on span at bounding box center [702, 137] width 8 height 7
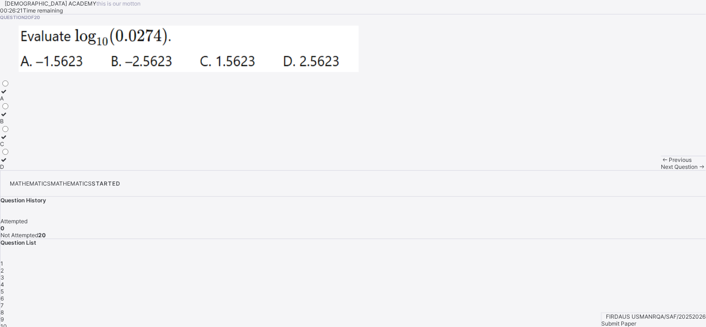
click at [661, 170] on span "Next Question" at bounding box center [679, 166] width 37 height 7
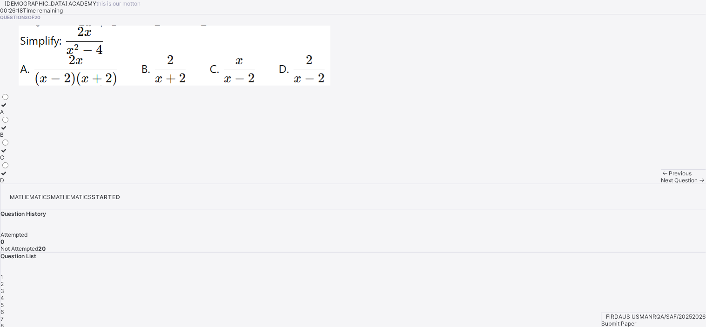
click at [661, 184] on span "Next Question" at bounding box center [679, 180] width 37 height 7
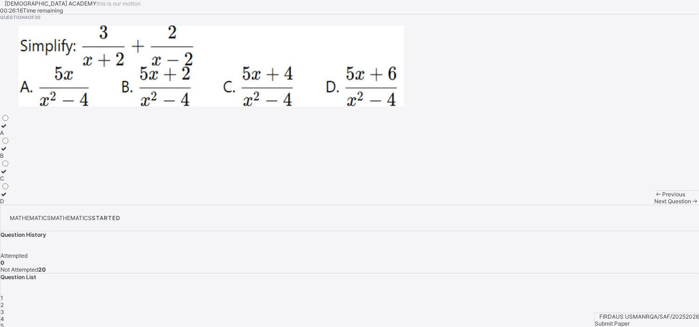
click at [654, 205] on div "Next Question" at bounding box center [676, 201] width 45 height 7
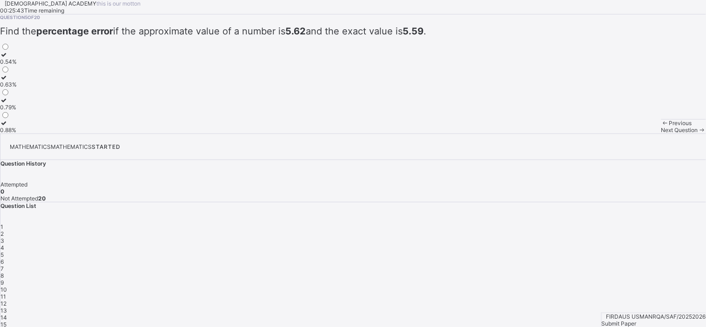
click at [661, 134] on span "Next Question" at bounding box center [679, 130] width 37 height 7
click at [48, 88] on label "12.395–12.405 cm" at bounding box center [24, 81] width 48 height 14
click at [48, 65] on label "12.35–12.45 cm" at bounding box center [24, 58] width 48 height 14
click at [698, 134] on span at bounding box center [702, 130] width 8 height 7
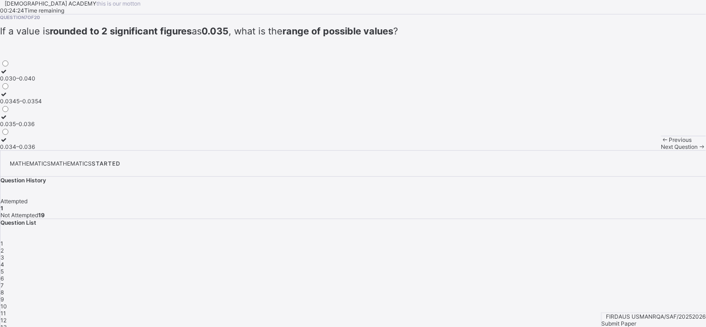
click at [661, 150] on div "Next Question" at bounding box center [683, 146] width 45 height 7
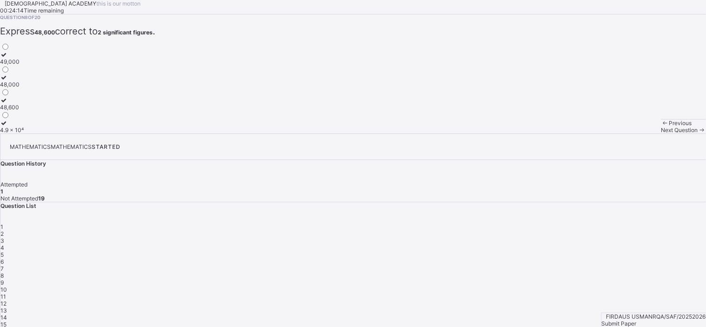
click at [24, 65] on div "49,000" at bounding box center [12, 61] width 24 height 7
click at [661, 134] on div "Next Question" at bounding box center [683, 130] width 45 height 7
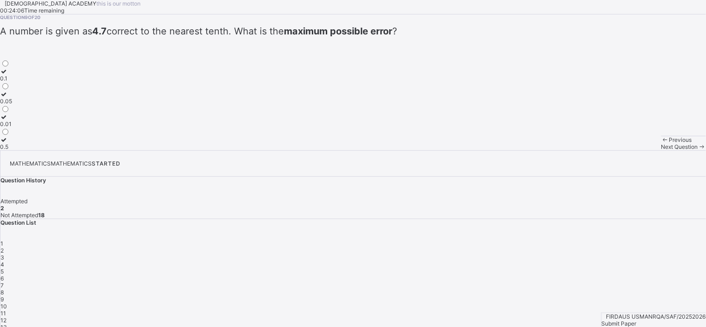
click at [54, 37] on span "A number is given as 4.7 correct to the nearest tenth. What is the maximum poss…" at bounding box center [198, 31] width 397 height 11
click at [12, 150] on div "0.5" at bounding box center [6, 146] width 12 height 7
click at [661, 150] on span "Next Question" at bounding box center [679, 146] width 37 height 7
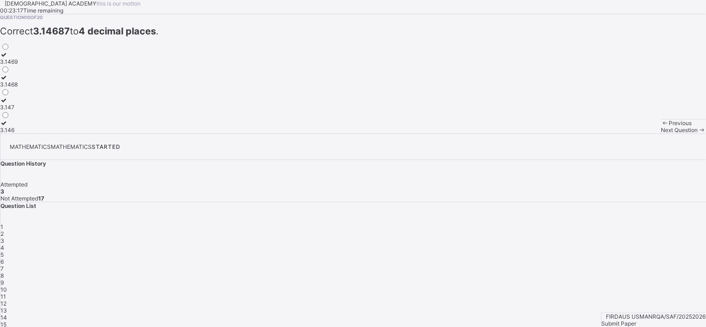
click at [18, 65] on div "3.1469" at bounding box center [9, 61] width 18 height 7
click at [661, 134] on span "Next Question" at bounding box center [679, 130] width 37 height 7
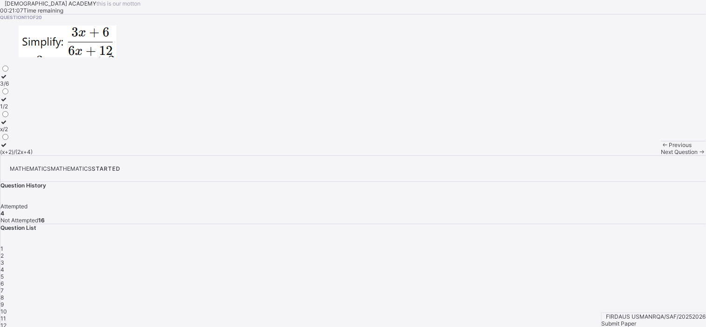
click at [698, 155] on span at bounding box center [702, 151] width 8 height 7
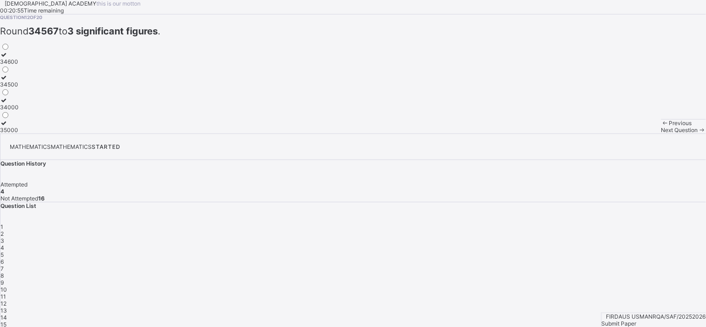
click at [19, 65] on div "34600" at bounding box center [9, 61] width 19 height 7
click at [698, 134] on span at bounding box center [702, 130] width 8 height 7
drag, startPoint x: 110, startPoint y: 203, endPoint x: 133, endPoint y: 196, distance: 23.4
click at [19, 111] on div "0.0059" at bounding box center [9, 107] width 19 height 7
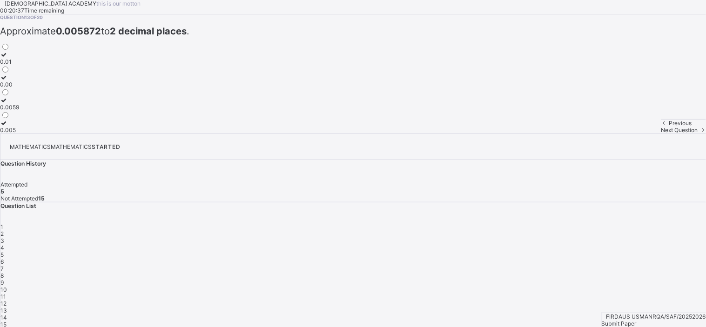
click at [661, 134] on div "Next Question" at bounding box center [683, 130] width 45 height 7
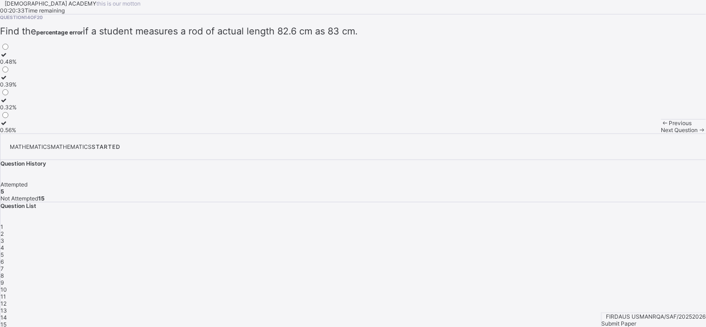
click at [7, 307] on span "13" at bounding box center [3, 310] width 7 height 7
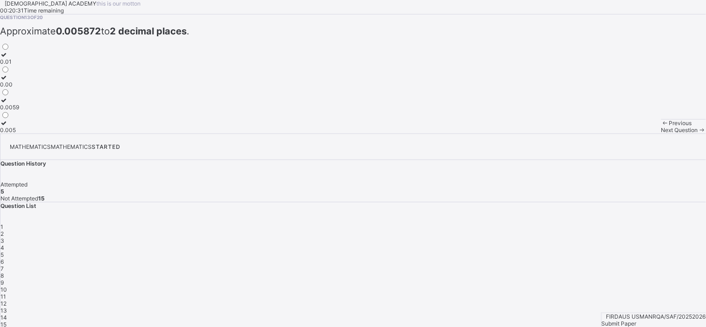
click at [19, 111] on div "0.0059" at bounding box center [9, 107] width 19 height 7
click at [661, 134] on div "Next Question" at bounding box center [683, 130] width 45 height 7
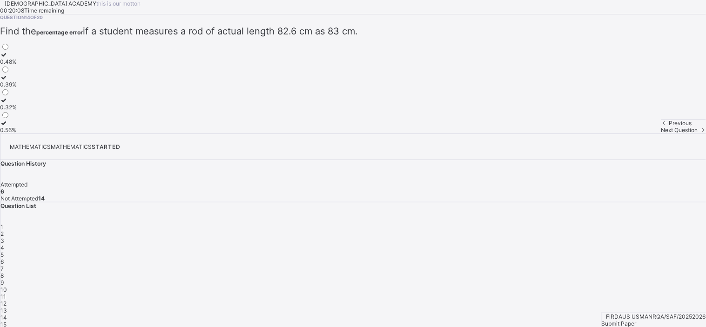
click at [661, 134] on div "Next Question" at bounding box center [683, 130] width 45 height 7
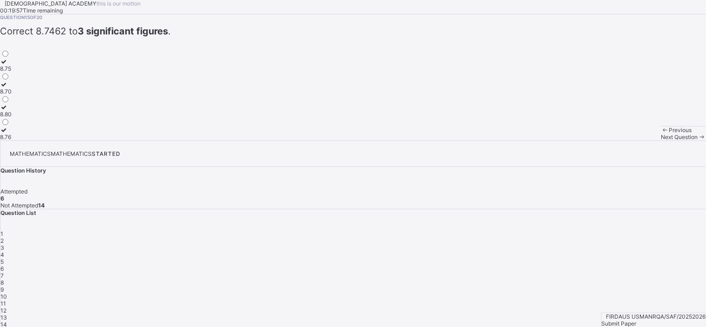
click at [12, 72] on label "8.75" at bounding box center [6, 65] width 12 height 14
click at [698, 141] on icon at bounding box center [702, 137] width 8 height 7
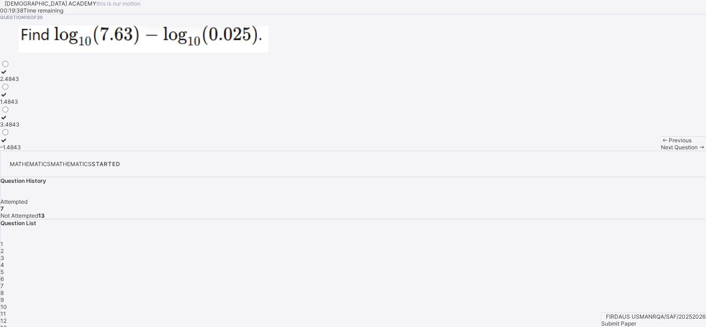
click at [661, 151] on span "Next Question" at bounding box center [679, 147] width 37 height 7
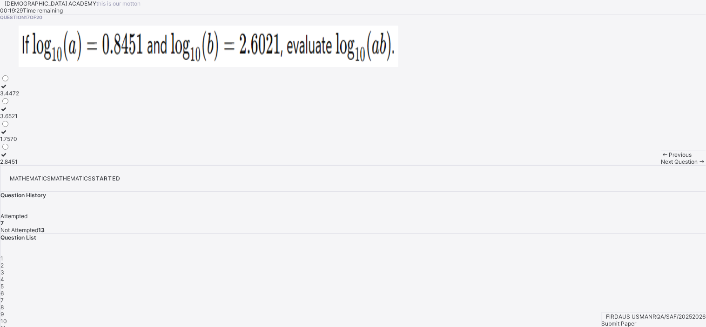
click at [661, 165] on div "Next Question" at bounding box center [683, 161] width 45 height 7
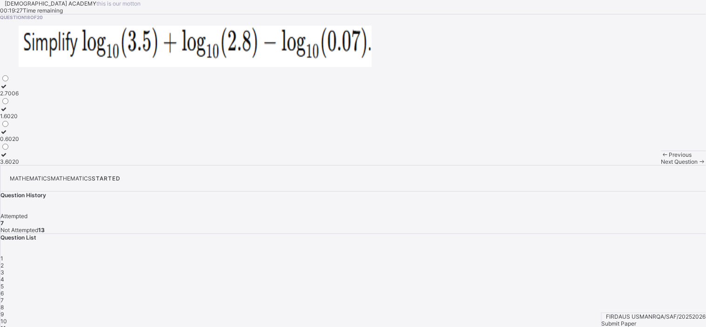
click at [661, 165] on div "Next Question" at bounding box center [683, 161] width 45 height 7
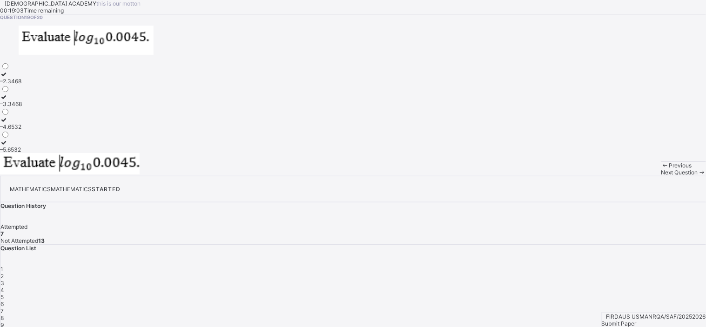
click at [698, 176] on span at bounding box center [702, 172] width 8 height 7
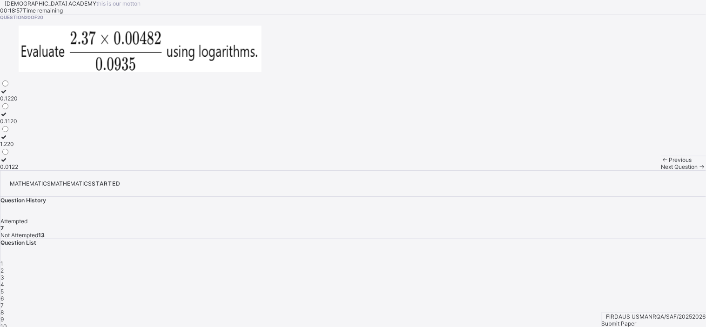
drag, startPoint x: 468, startPoint y: 311, endPoint x: 485, endPoint y: 237, distance: 75.4
click at [485, 170] on div "RAUDHATUL QUR'AN ACADEMY this is our [PERSON_NAME] 00:18:57 Time remaining Ques…" at bounding box center [353, 85] width 706 height 170
click at [485, 170] on div "RAUDHATUL QUR'AN ACADEMY this is our [PERSON_NAME] 00:18:55 Time remaining Ques…" at bounding box center [353, 85] width 706 height 170
click at [534, 260] on div "1" at bounding box center [353, 263] width 706 height 7
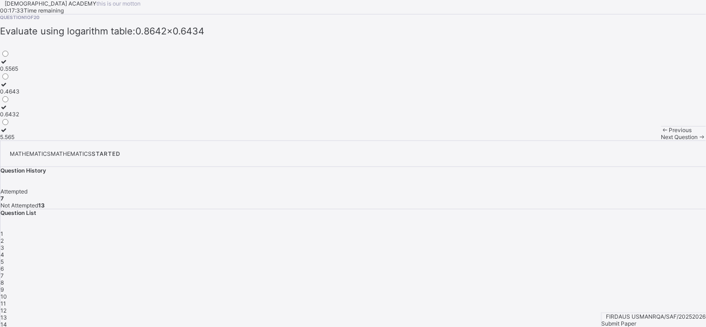
drag, startPoint x: 534, startPoint y: 189, endPoint x: 352, endPoint y: 201, distance: 182.8
click at [352, 141] on div "Question 1 of 20 Evaluate using logarithm table: 0.8642×0.6434 0.5565   0.4643 …" at bounding box center [353, 77] width 706 height 126
drag, startPoint x: 168, startPoint y: 175, endPoint x: 249, endPoint y: 174, distance: 81.9
click at [249, 141] on div "Question 1 of 20 Evaluate using logarithm table: 0.8642×0.6434 0.5565   0.4643 …" at bounding box center [353, 77] width 706 height 126
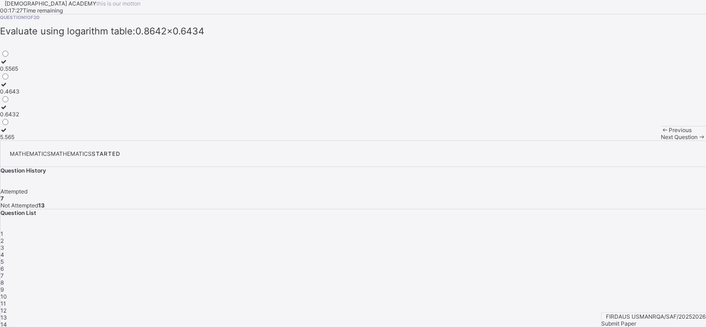
click at [20, 72] on div "0.5565" at bounding box center [10, 68] width 20 height 7
click at [661, 141] on div "Next Question" at bounding box center [683, 137] width 45 height 7
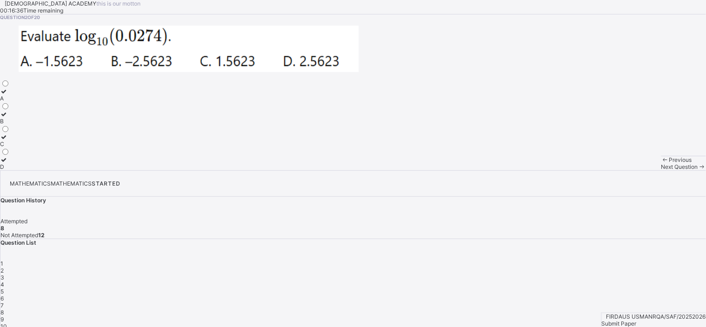
click at [661, 170] on div "Next Question" at bounding box center [683, 166] width 45 height 7
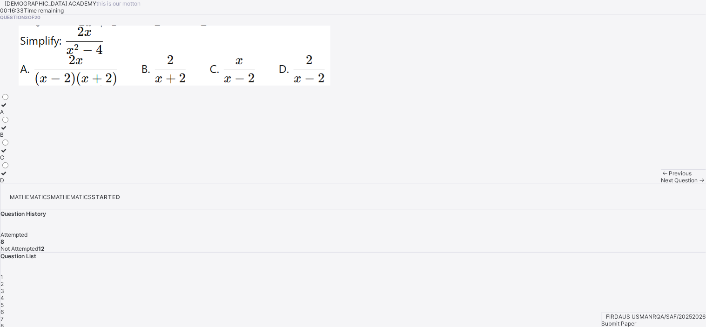
click at [562, 281] on div "2" at bounding box center [353, 284] width 706 height 7
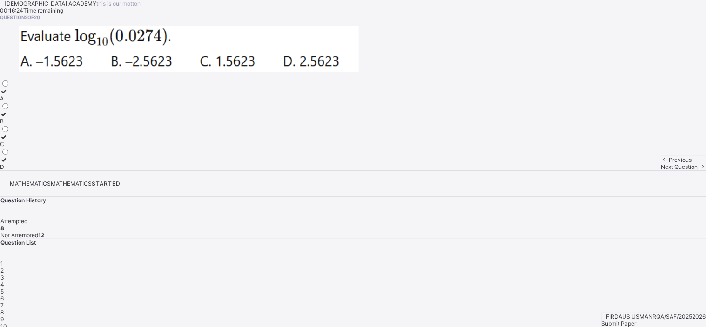
click at [10, 102] on div "A" at bounding box center [5, 98] width 10 height 7
click at [661, 170] on div "Previous Next Question" at bounding box center [683, 163] width 45 height 14
click at [661, 170] on span "Next Question" at bounding box center [679, 166] width 37 height 7
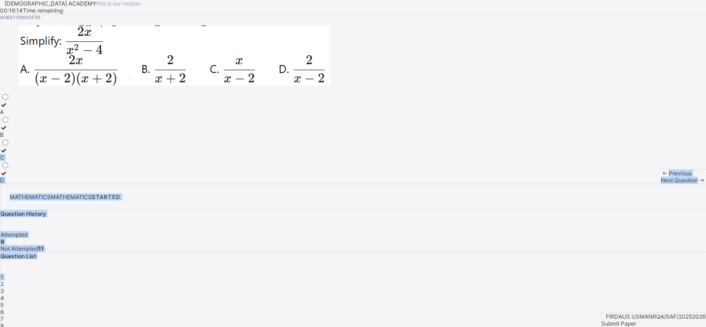
drag, startPoint x: 559, startPoint y: 186, endPoint x: 401, endPoint y: 233, distance: 165.1
click at [401, 233] on div "RAUDHATUL QUR'AN ACADEMY this is our [PERSON_NAME] 00:16:14 Time remaining Ques…" at bounding box center [353, 206] width 706 height 413
click at [401, 184] on div "Question 3 of 20 A B C D" at bounding box center [353, 98] width 706 height 169
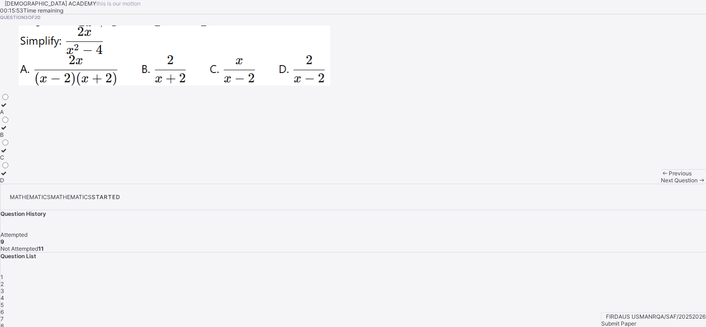
click at [698, 184] on icon at bounding box center [702, 180] width 8 height 7
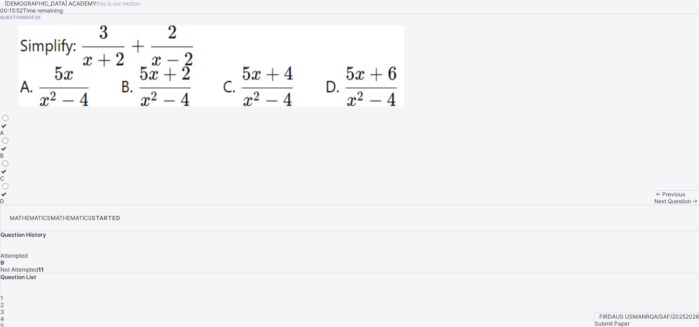
click at [691, 205] on span at bounding box center [695, 201] width 8 height 7
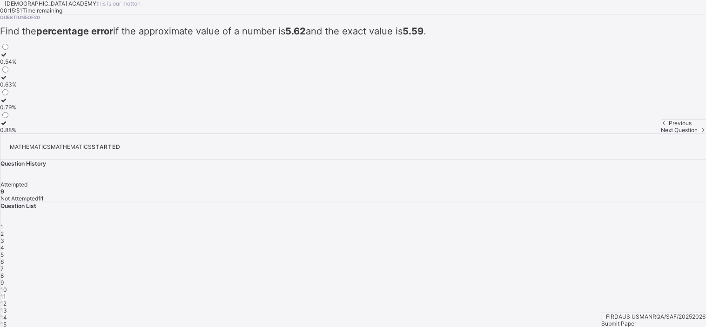
click at [698, 134] on icon at bounding box center [702, 130] width 8 height 7
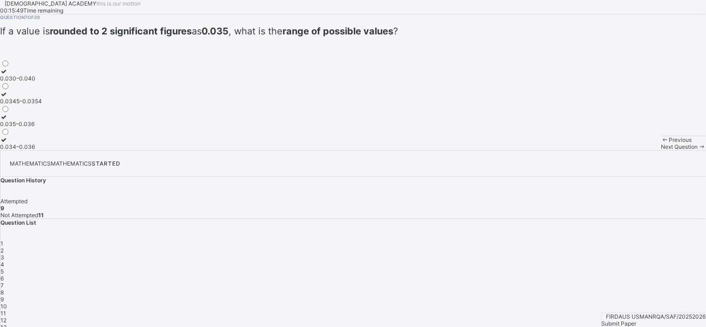
click at [698, 150] on icon at bounding box center [702, 146] width 8 height 7
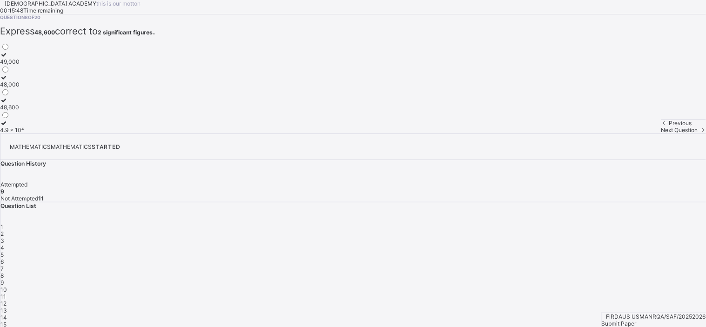
click at [698, 134] on icon at bounding box center [702, 130] width 8 height 7
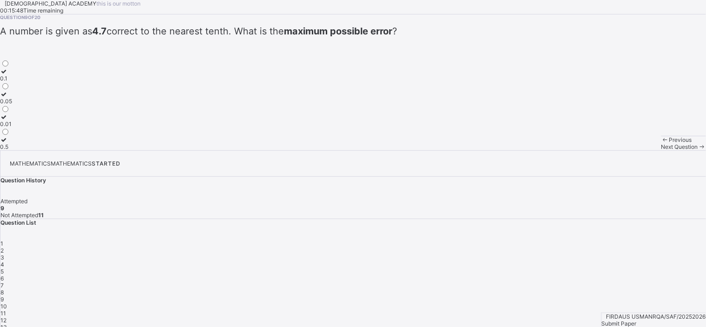
click at [698, 150] on icon at bounding box center [702, 146] width 8 height 7
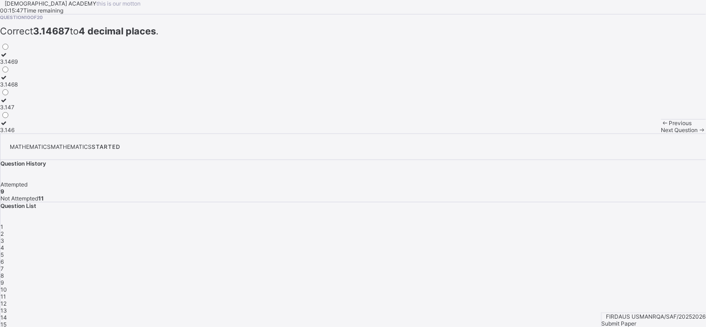
click at [698, 134] on icon at bounding box center [702, 130] width 8 height 7
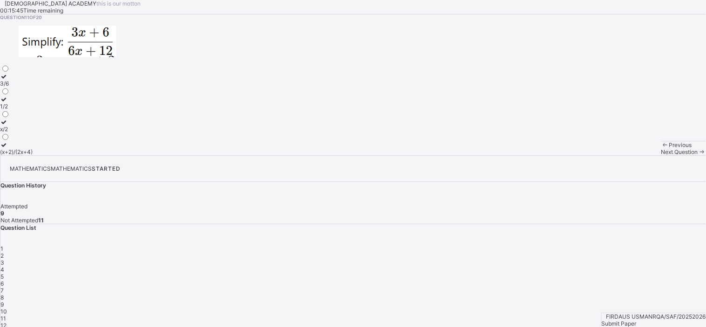
click at [698, 155] on icon at bounding box center [702, 151] width 8 height 7
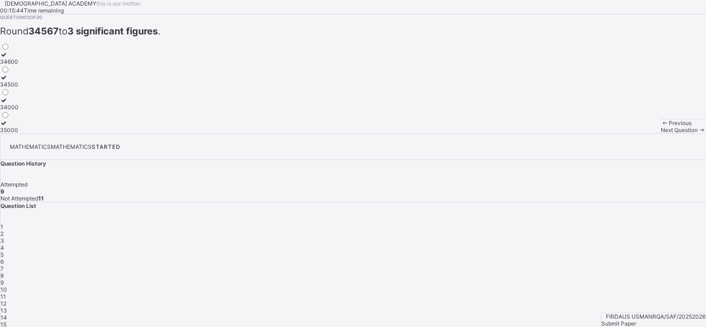
click at [698, 134] on icon at bounding box center [702, 130] width 8 height 7
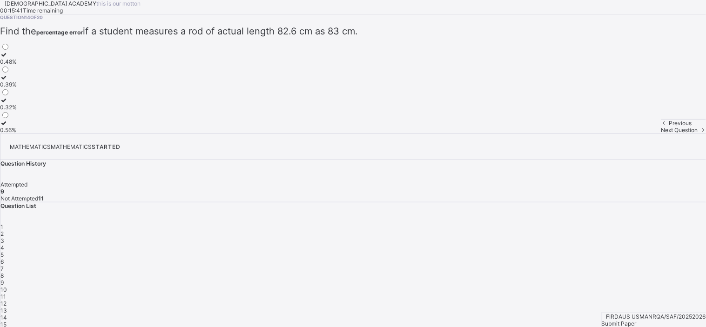
click at [698, 134] on icon at bounding box center [702, 130] width 8 height 7
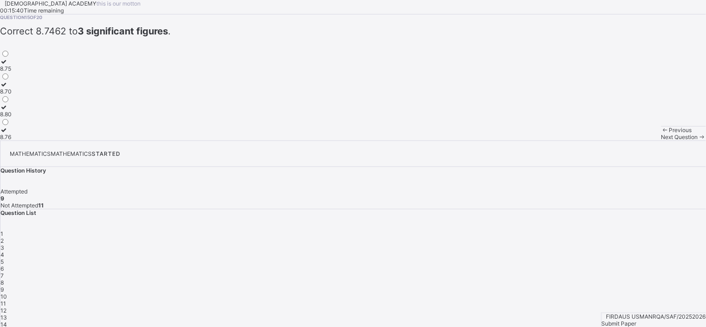
click at [698, 141] on icon at bounding box center [702, 137] width 8 height 7
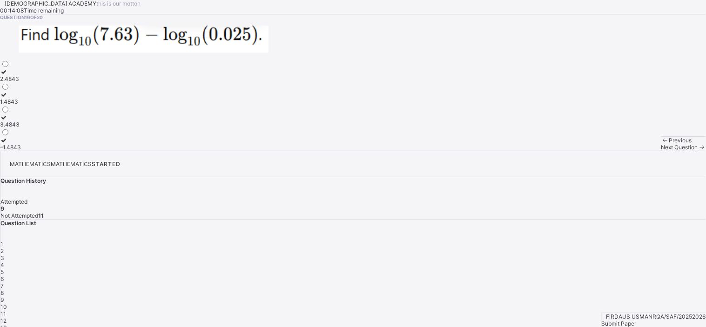
drag, startPoint x: 466, startPoint y: 317, endPoint x: 497, endPoint y: 300, distance: 34.8
click at [661, 151] on div "Previous Next Question" at bounding box center [683, 143] width 45 height 14
click at [21, 82] on div "2.4843" at bounding box center [10, 78] width 21 height 7
click at [698, 151] on span at bounding box center [702, 147] width 8 height 7
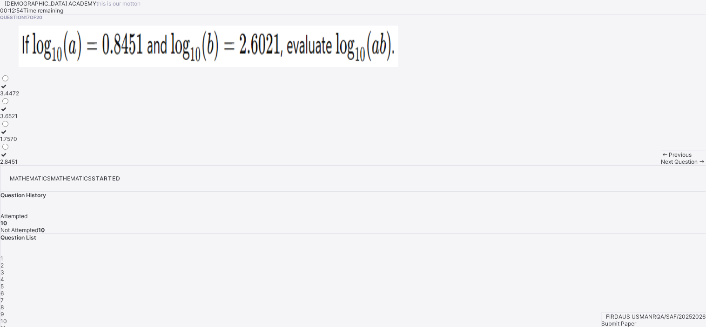
drag, startPoint x: 607, startPoint y: 236, endPoint x: 681, endPoint y: 287, distance: 89.5
click at [681, 287] on div "MATHEMATICS MATHEMATICS STARTED Question History Attempted 10 Not Attempted 10 …" at bounding box center [353, 279] width 706 height 229
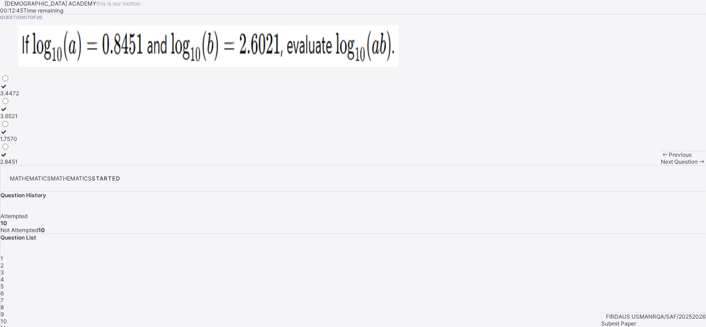
drag, startPoint x: 672, startPoint y: 286, endPoint x: 478, endPoint y: 238, distance: 199.8
click at [478, 165] on div "Question 17 of 20 3.4472  3.6521 1.7570  2.8451" at bounding box center [353, 89] width 706 height 151
click at [479, 165] on div "Question 17 of 20 3.4472  3.6521 1.7570  2.8451" at bounding box center [353, 89] width 706 height 151
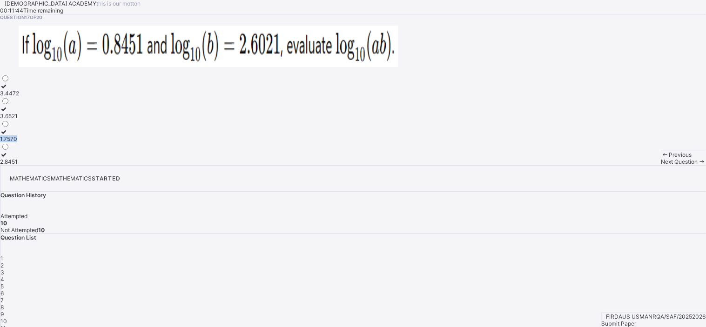
click at [479, 165] on div "Question 17 of 20 3.4472  3.6521 1.7570  2.8451" at bounding box center [353, 89] width 706 height 151
click at [19, 97] on div "3.4472" at bounding box center [9, 93] width 19 height 7
click at [661, 165] on div "Next Question" at bounding box center [683, 161] width 45 height 7
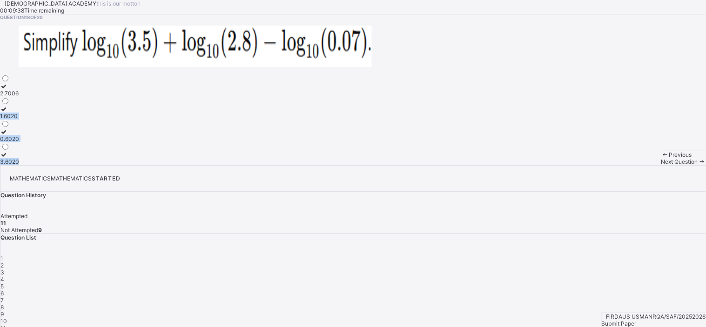
drag, startPoint x: 256, startPoint y: 177, endPoint x: 216, endPoint y: 170, distance: 40.1
click at [216, 165] on div "Question 18 of 20 2.7006 1.6020 0.6020  3.6020" at bounding box center [353, 89] width 706 height 151
click at [19, 97] on label "2.7006" at bounding box center [9, 90] width 19 height 14
click at [661, 165] on div "Next Question" at bounding box center [683, 161] width 45 height 7
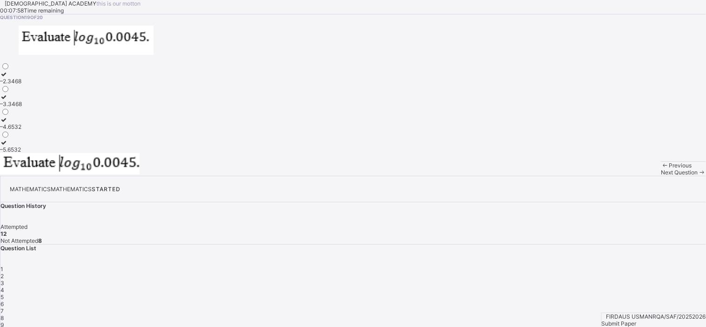
click at [22, 85] on div "–2.3468" at bounding box center [11, 81] width 22 height 7
click at [661, 176] on div "Next Question" at bounding box center [683, 172] width 45 height 7
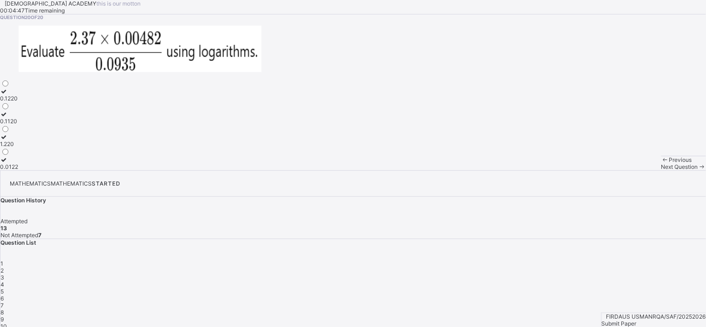
click at [18, 148] on div "1.220" at bounding box center [9, 144] width 18 height 7
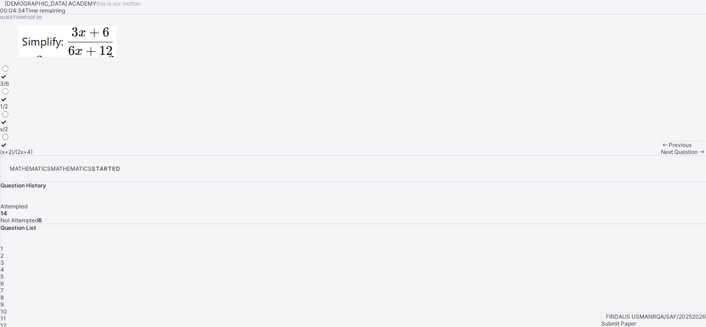
click at [33, 110] on div "1/2" at bounding box center [16, 106] width 33 height 7
drag, startPoint x: 147, startPoint y: 196, endPoint x: 403, endPoint y: 261, distance: 263.6
click at [403, 155] on div "Question 11 of 20 3/6 1/2 x/2 (x+2)/(2x+4)" at bounding box center [353, 84] width 706 height 141
click at [582, 259] on div "3" at bounding box center [353, 262] width 706 height 7
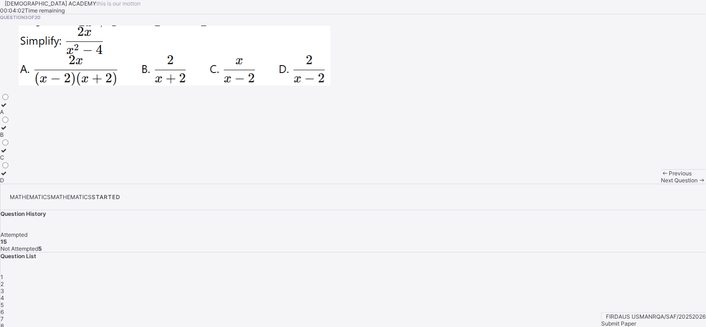
click at [10, 115] on div "A" at bounding box center [5, 111] width 10 height 7
click at [4, 295] on span "4" at bounding box center [2, 298] width 4 height 7
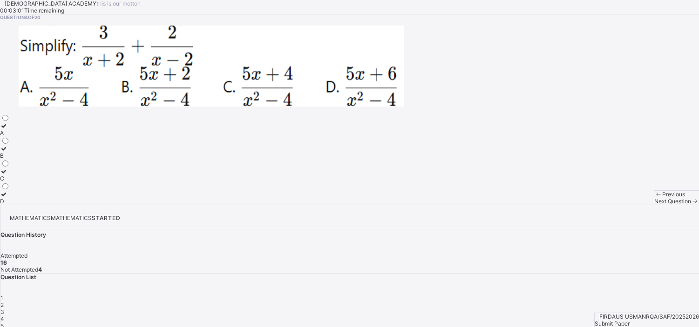
click at [10, 205] on label "D" at bounding box center [5, 198] width 10 height 14
click at [4, 323] on span "5" at bounding box center [1, 326] width 3 height 7
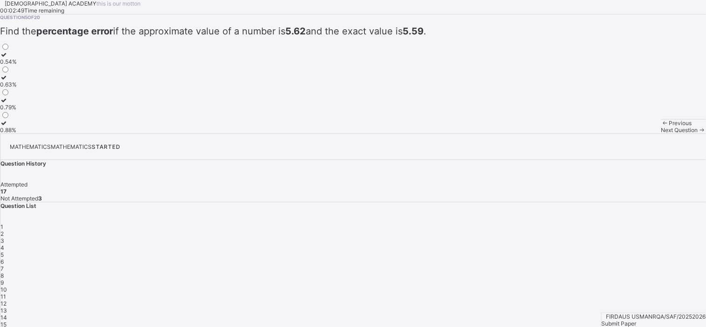
click at [17, 65] on label "0.54%" at bounding box center [8, 58] width 17 height 14
click at [7, 314] on span "14" at bounding box center [3, 317] width 7 height 7
click at [7, 300] on span "12" at bounding box center [3, 303] width 6 height 7
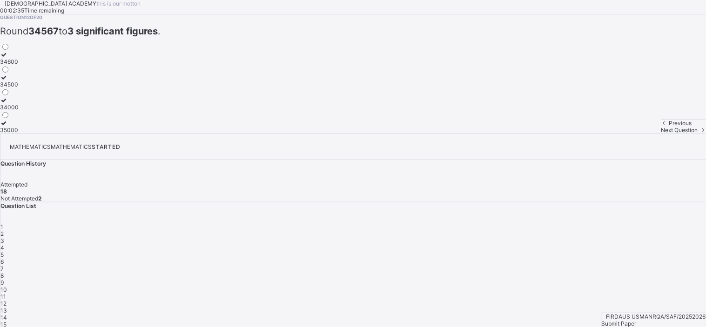
click at [7, 307] on span "13" at bounding box center [3, 310] width 7 height 7
click at [7, 286] on span "10" at bounding box center [3, 289] width 7 height 7
click at [559, 279] on div "9" at bounding box center [353, 282] width 706 height 7
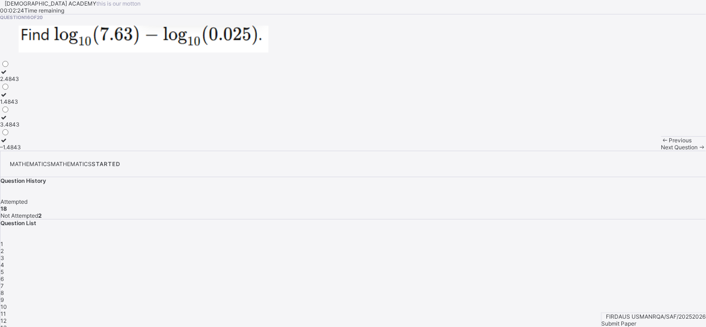
click at [4, 276] on span "6" at bounding box center [1, 279] width 3 height 7
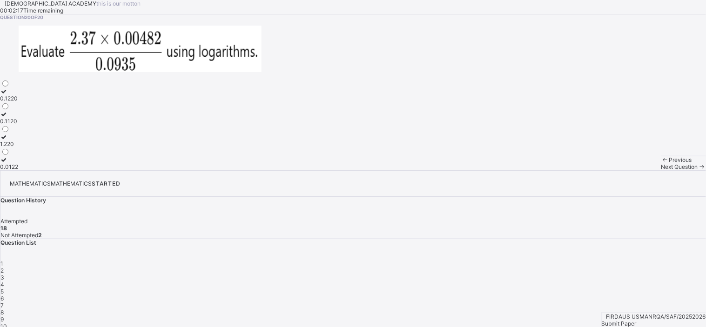
click at [669, 163] on span "Previous" at bounding box center [680, 159] width 23 height 7
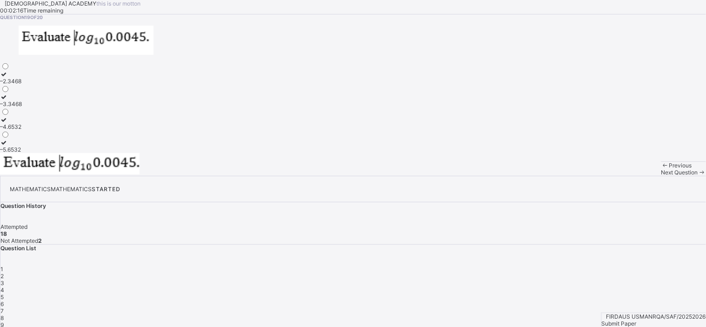
click at [669, 169] on span "Previous" at bounding box center [680, 165] width 23 height 7
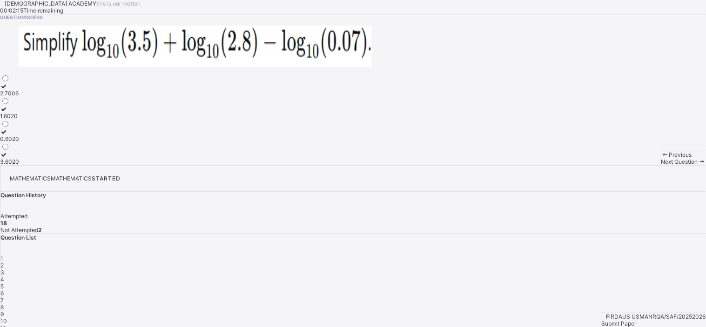
click at [669, 158] on span "Previous" at bounding box center [680, 154] width 23 height 7
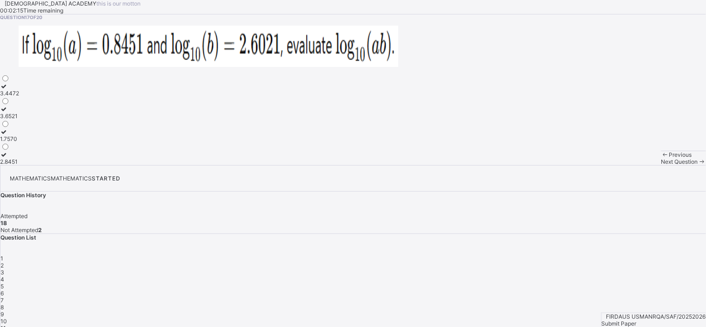
click at [669, 158] on span "Previous" at bounding box center [680, 154] width 23 height 7
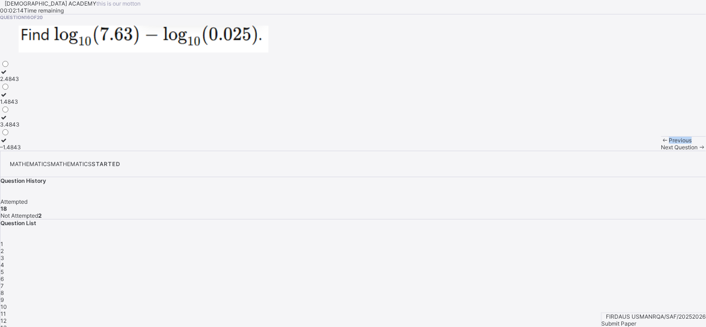
click at [669, 144] on span "Previous" at bounding box center [680, 140] width 23 height 7
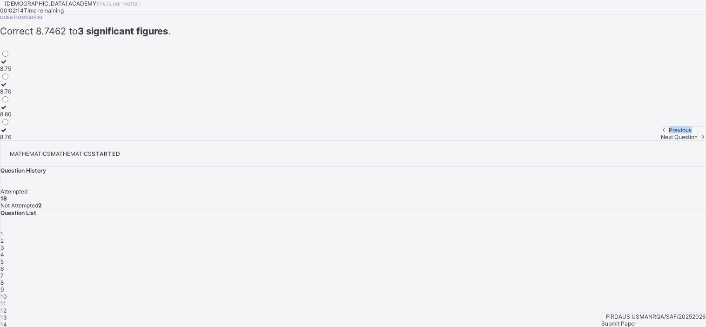
click at [669, 134] on span "Previous" at bounding box center [680, 130] width 23 height 7
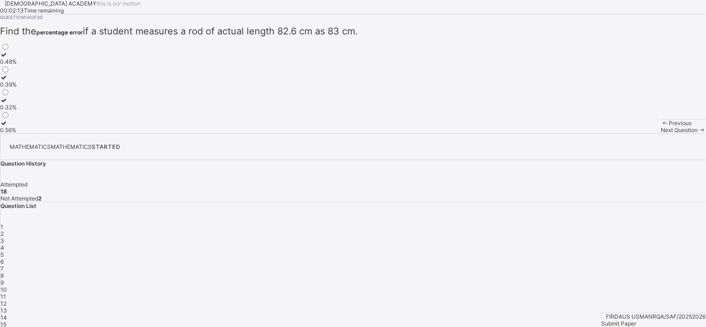
click at [669, 127] on span "Previous" at bounding box center [680, 123] width 23 height 7
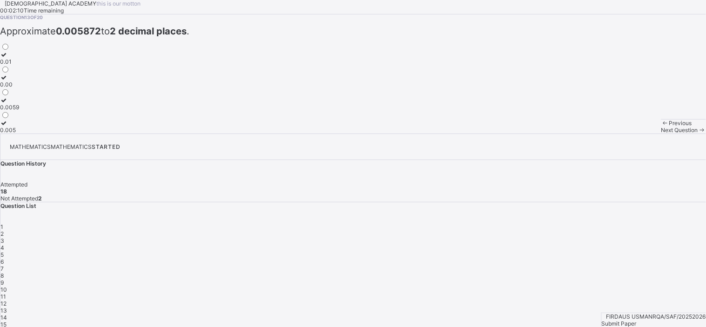
click at [669, 127] on span "Previous" at bounding box center [680, 123] width 23 height 7
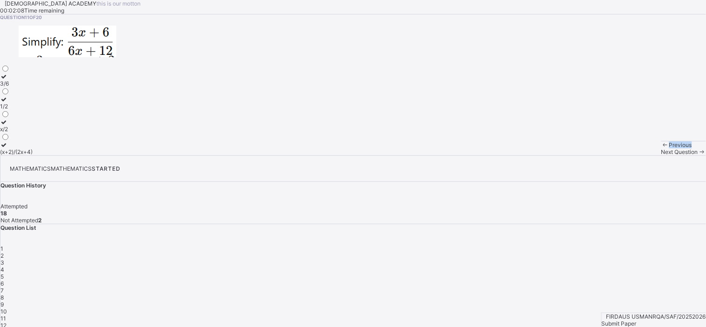
click at [669, 148] on span "Previous" at bounding box center [680, 145] width 23 height 7
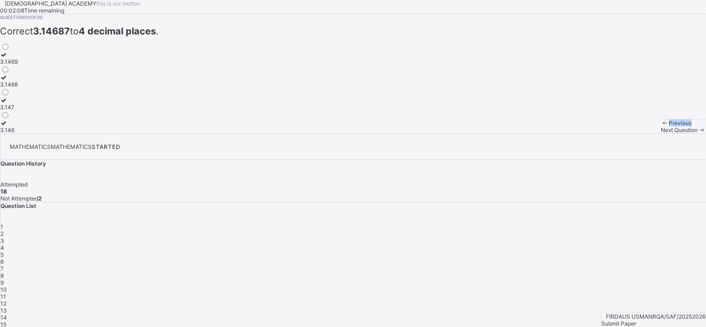
click at [669, 127] on span "Previous" at bounding box center [680, 123] width 23 height 7
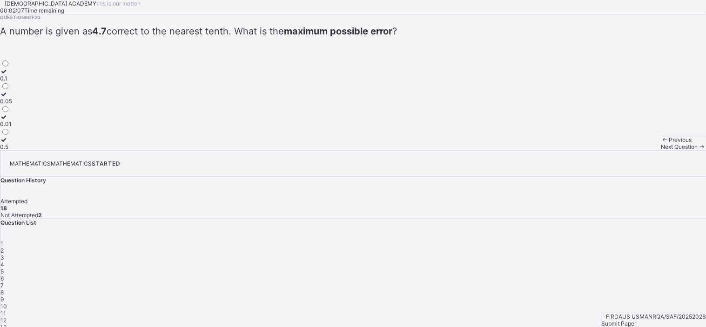
click at [669, 143] on span "Previous" at bounding box center [680, 139] width 23 height 7
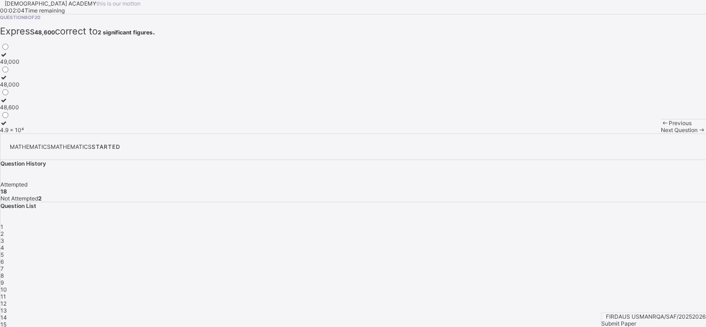
click at [661, 134] on span "Next Question" at bounding box center [679, 130] width 37 height 7
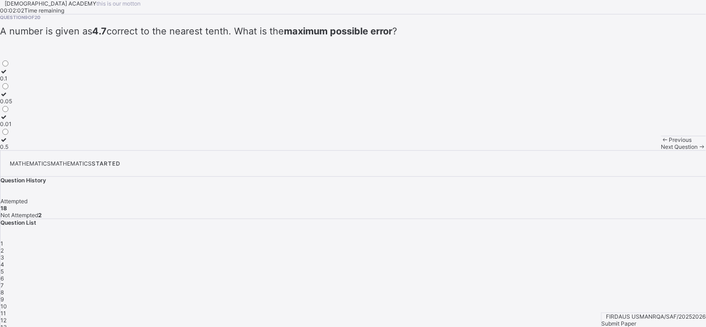
click at [661, 143] on span at bounding box center [665, 139] width 8 height 7
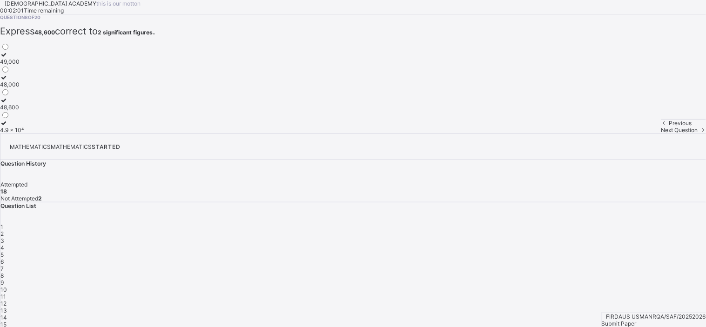
click at [661, 127] on span at bounding box center [665, 123] width 8 height 7
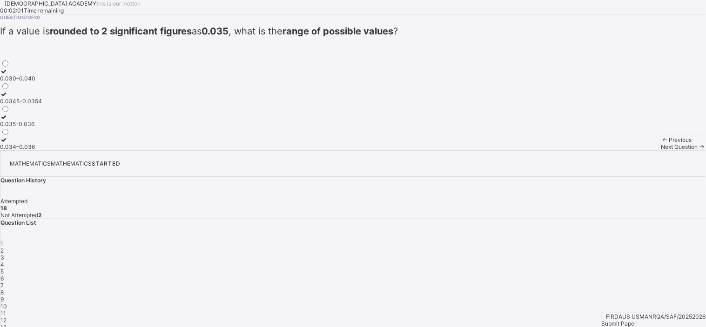
click at [661, 143] on span at bounding box center [665, 139] width 8 height 7
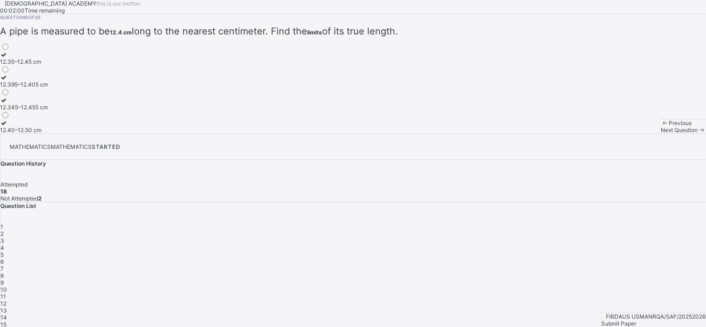
click at [661, 127] on span at bounding box center [665, 123] width 8 height 7
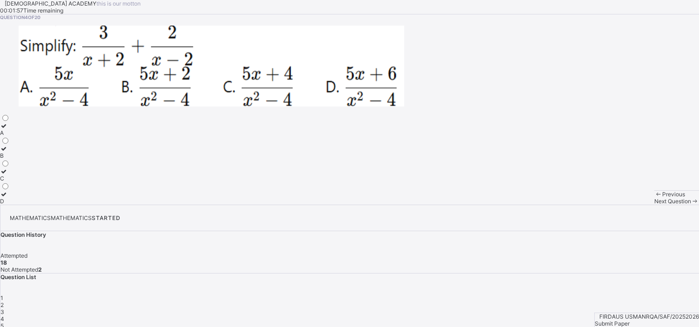
click at [654, 205] on span "Next Question" at bounding box center [672, 201] width 37 height 7
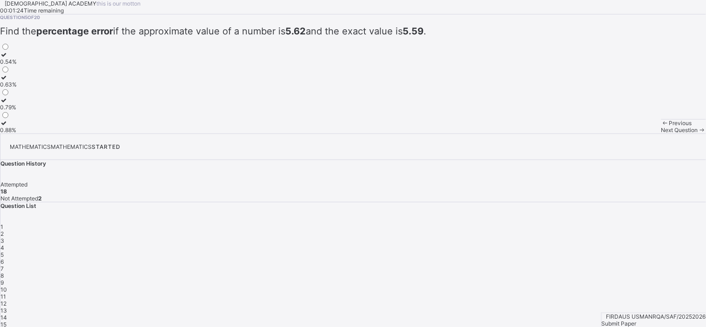
click at [4, 265] on span "7" at bounding box center [1, 268] width 3 height 7
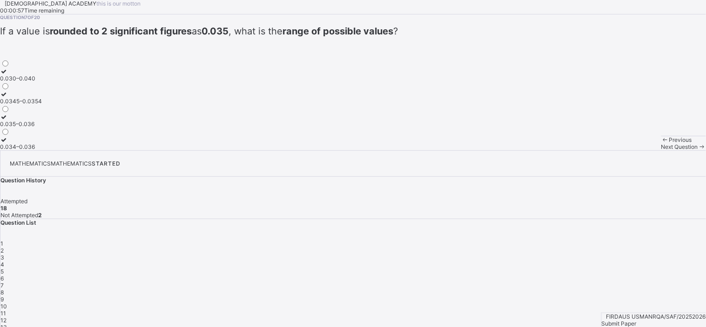
click at [42, 82] on div "0.030–0.040" at bounding box center [21, 78] width 42 height 7
drag, startPoint x: 130, startPoint y: 169, endPoint x: 333, endPoint y: 181, distance: 203.3
click at [333, 150] on div "Question 7 of 20 If a value is rounded to 2 significant figures as 0.035 , what…" at bounding box center [353, 82] width 706 height 136
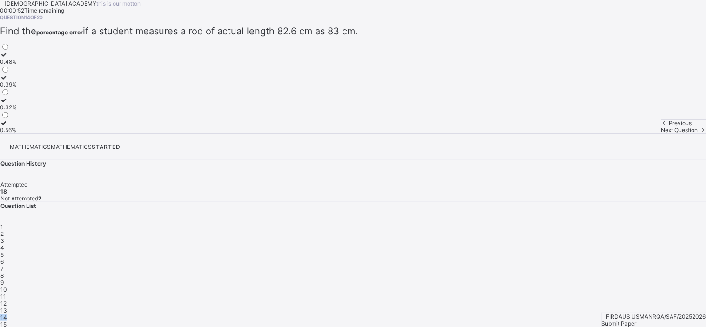
click at [680, 314] on div "14" at bounding box center [353, 317] width 706 height 7
click at [320, 134] on div "Question 14 of 20 Find the percentage error if a student measures a rod of actu…" at bounding box center [353, 73] width 706 height 119
click at [17, 134] on div "0.56%" at bounding box center [8, 130] width 17 height 7
click at [654, 320] on div "Submit Paper" at bounding box center [654, 323] width 104 height 7
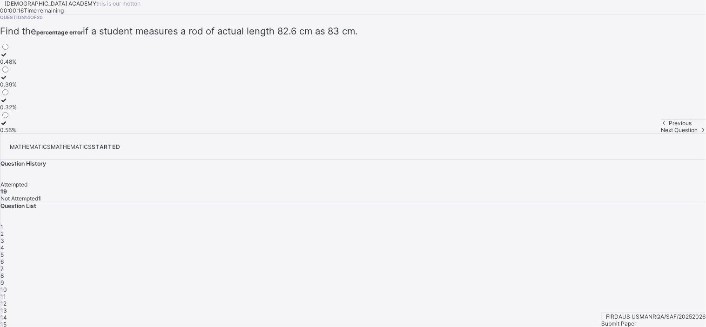
drag, startPoint x: 616, startPoint y: 240, endPoint x: 326, endPoint y: 243, distance: 290.5
drag, startPoint x: 326, startPoint y: 243, endPoint x: 456, endPoint y: 312, distance: 147.2
click at [456, 134] on div "[DEMOGRAPHIC_DATA] ACADEMY this is our [PERSON_NAME] 00:00:12 Time remaining Qu…" at bounding box center [353, 67] width 706 height 134
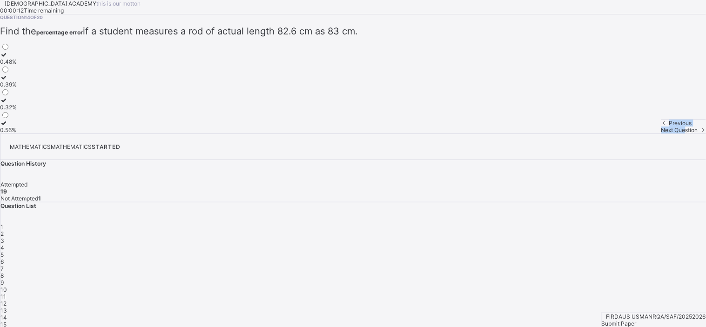
click at [661, 134] on span "Next Question" at bounding box center [679, 130] width 37 height 7
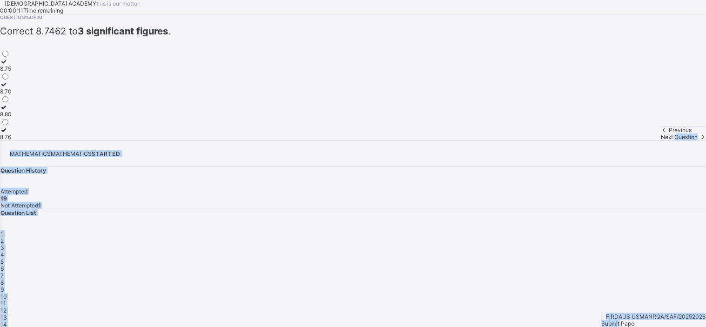
drag, startPoint x: 456, startPoint y: 312, endPoint x: 653, endPoint y: 313, distance: 196.4
click at [653, 313] on div "[DEMOGRAPHIC_DATA] ACADEMY this is our [PERSON_NAME] 00:00:11 Time remaining Qu…" at bounding box center [353, 185] width 706 height 370
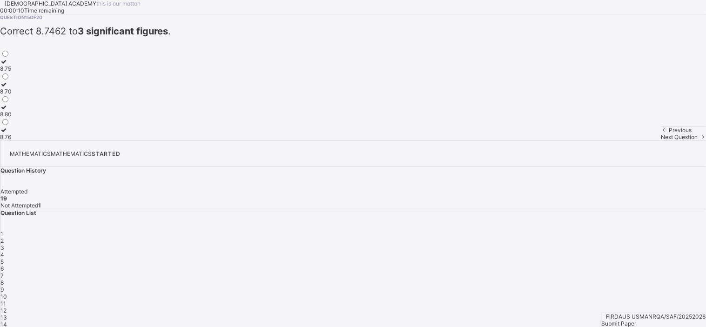
click at [681, 320] on div "Submit Paper" at bounding box center [654, 323] width 104 height 7
click at [7, 321] on span "14" at bounding box center [3, 324] width 7 height 7
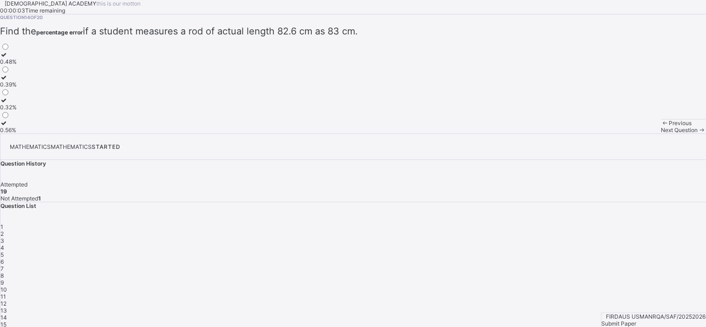
click at [7, 314] on span "14" at bounding box center [3, 317] width 7 height 7
click at [17, 65] on label "0.48%" at bounding box center [8, 58] width 17 height 14
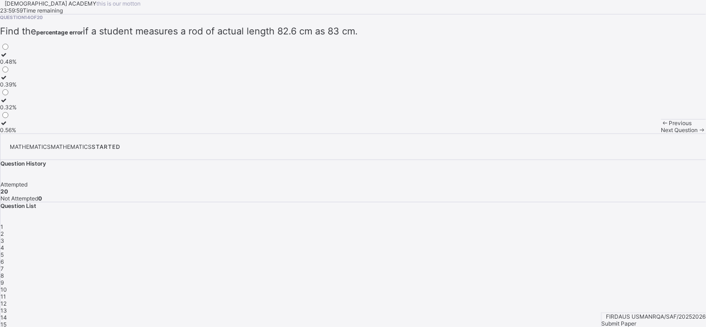
click at [637, 320] on span "Submit Paper" at bounding box center [619, 323] width 35 height 7
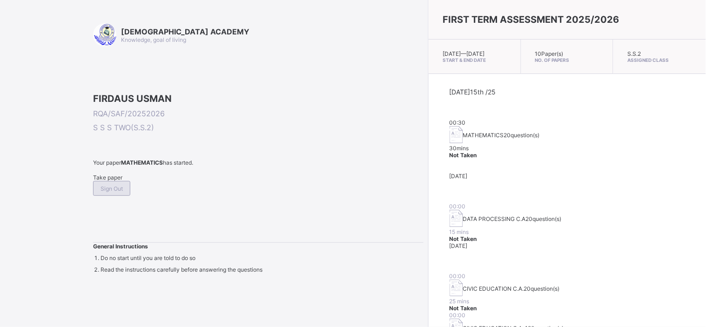
click at [123, 192] on span "Sign Out" at bounding box center [112, 188] width 22 height 7
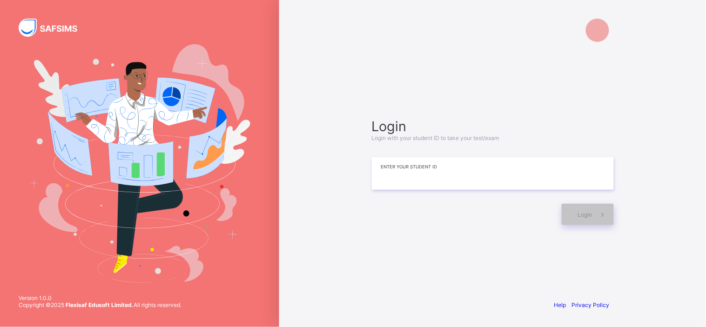
click at [399, 163] on input at bounding box center [493, 173] width 242 height 33
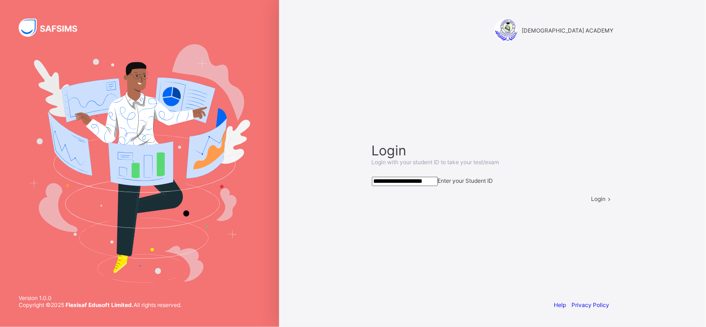
type input "**********"
click at [592, 202] on span "Login" at bounding box center [599, 198] width 14 height 7
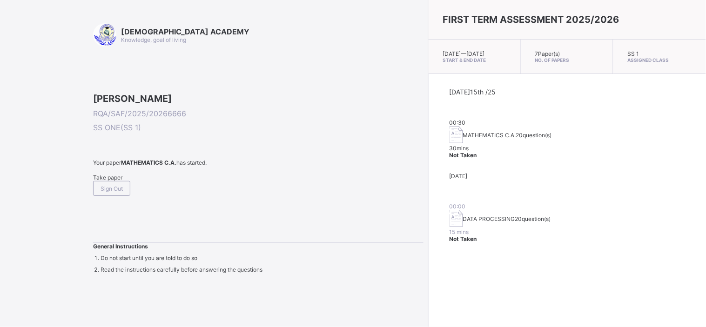
click at [115, 181] on span "Take paper" at bounding box center [107, 177] width 29 height 7
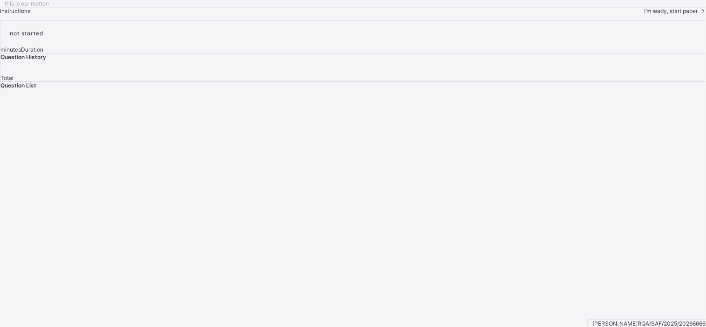
click at [644, 14] on span "I’m ready, start paper" at bounding box center [671, 10] width 54 height 7
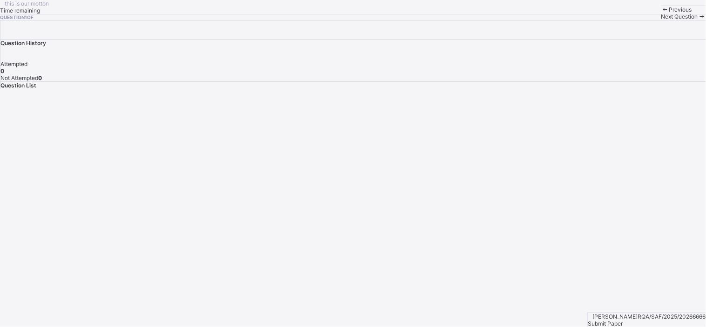
click at [661, 20] on div "Next Question" at bounding box center [683, 16] width 45 height 7
click at [661, 20] on span "Next Question" at bounding box center [679, 16] width 37 height 7
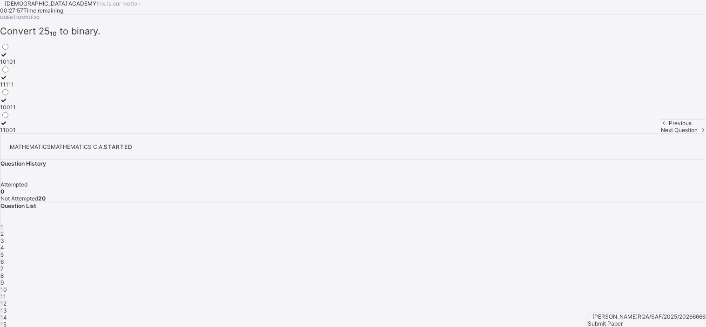
click at [16, 111] on div "10011" at bounding box center [8, 107] width 16 height 7
click at [661, 134] on span "Next Question" at bounding box center [679, 130] width 37 height 7
click at [534, 223] on div "1" at bounding box center [353, 226] width 706 height 7
click at [16, 111] on label "10011" at bounding box center [8, 104] width 16 height 14
click at [661, 134] on span "Next Question" at bounding box center [679, 130] width 37 height 7
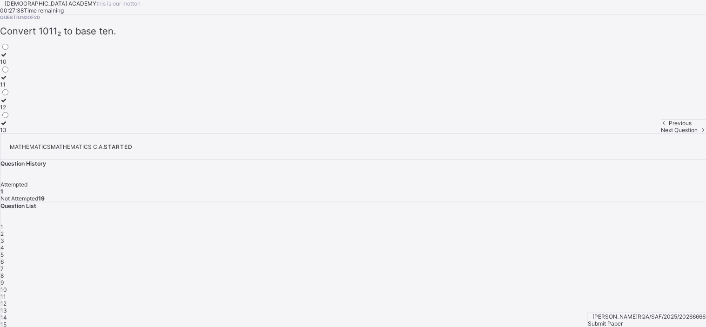
click at [3, 223] on span "1" at bounding box center [1, 226] width 3 height 7
click at [559, 230] on div "2" at bounding box center [353, 233] width 706 height 7
click at [535, 223] on div "1" at bounding box center [353, 226] width 706 height 7
click at [4, 230] on span "2" at bounding box center [1, 233] width 3 height 7
click at [534, 223] on div "1" at bounding box center [353, 226] width 706 height 7
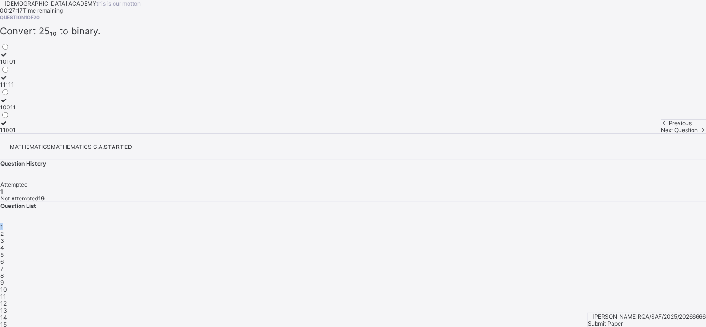
click at [534, 223] on div "1" at bounding box center [353, 226] width 706 height 7
click at [4, 230] on span "2" at bounding box center [1, 233] width 3 height 7
click at [10, 65] on label "10" at bounding box center [5, 58] width 10 height 14
click at [661, 134] on div "Next Question" at bounding box center [683, 130] width 45 height 7
click at [3, 223] on span "1" at bounding box center [1, 226] width 3 height 7
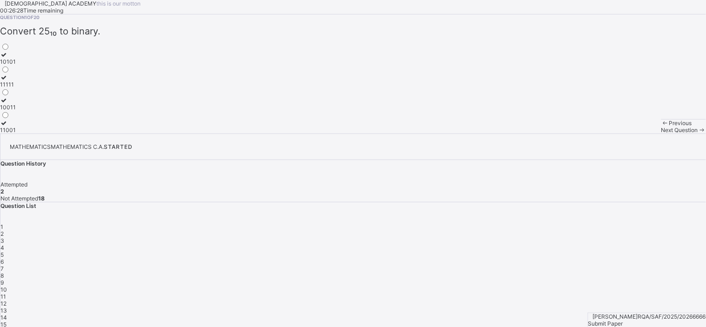
click at [16, 134] on label "11001" at bounding box center [8, 127] width 16 height 14
click at [661, 134] on div "Next Question" at bounding box center [683, 130] width 45 height 7
click at [4, 237] on span "3" at bounding box center [2, 240] width 4 height 7
click at [14, 65] on div "1010" at bounding box center [7, 61] width 14 height 7
click at [661, 134] on span "Next Question" at bounding box center [679, 130] width 37 height 7
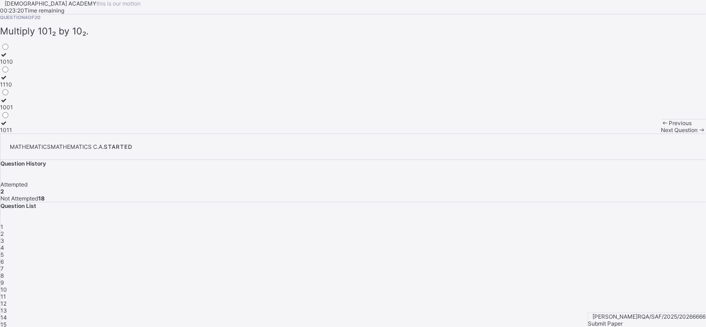
click at [580, 237] on div "3" at bounding box center [353, 240] width 706 height 7
click at [14, 65] on div "1010" at bounding box center [7, 61] width 14 height 7
click at [661, 134] on span "Next Question" at bounding box center [679, 130] width 37 height 7
click at [559, 230] on div "2" at bounding box center [353, 233] width 706 height 7
click at [10, 88] on label "11" at bounding box center [5, 81] width 10 height 14
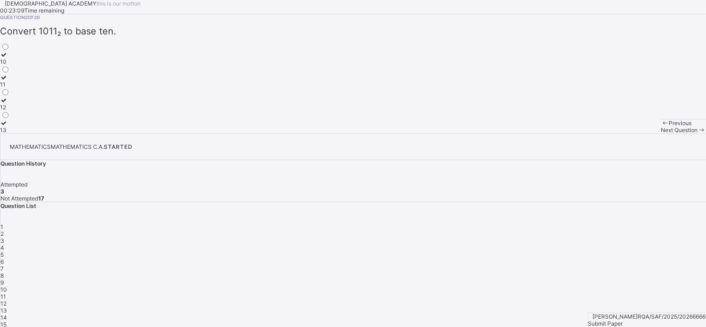
click at [661, 134] on span "Next Question" at bounding box center [679, 130] width 37 height 7
click at [4, 244] on span "4" at bounding box center [2, 247] width 4 height 7
click at [13, 111] on label "1001" at bounding box center [6, 104] width 13 height 14
click at [553, 223] on div "1 2 3 4 5 6 7 8 9 10 11 12 13 14 15 16 17 18 19 20" at bounding box center [353, 293] width 706 height 140
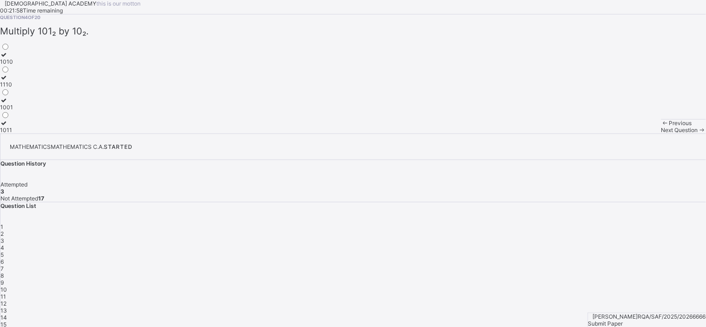
click at [556, 230] on div "2" at bounding box center [353, 233] width 706 height 7
click at [607, 244] on div "4" at bounding box center [353, 247] width 706 height 7
click at [13, 134] on label "1011" at bounding box center [6, 127] width 13 height 14
click at [661, 134] on span "Next Question" at bounding box center [679, 130] width 37 height 7
click at [10, 65] on div "3⁸" at bounding box center [5, 61] width 10 height 7
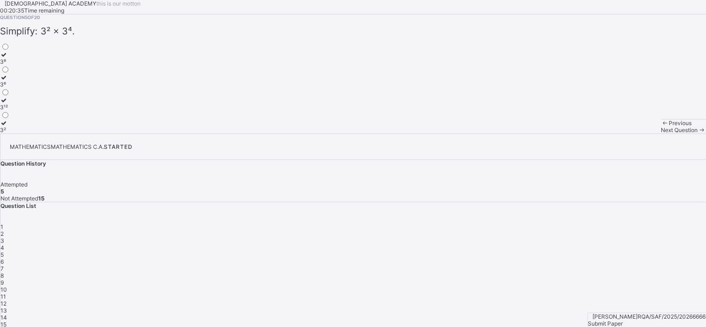
click at [10, 88] on label "3⁶" at bounding box center [5, 81] width 10 height 14
click at [10, 65] on label "3⁸" at bounding box center [5, 58] width 10 height 14
click at [661, 134] on span "Next Question" at bounding box center [679, 130] width 37 height 7
click at [10, 88] on label "2⁸" at bounding box center [5, 81] width 10 height 14
click at [661, 134] on div "Next Question" at bounding box center [683, 130] width 45 height 7
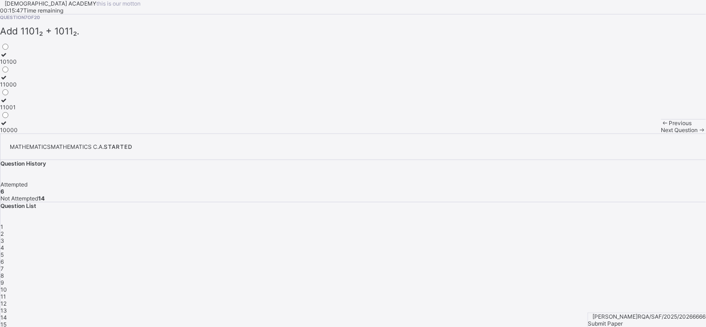
click at [7, 327] on span "16" at bounding box center [3, 331] width 6 height 7
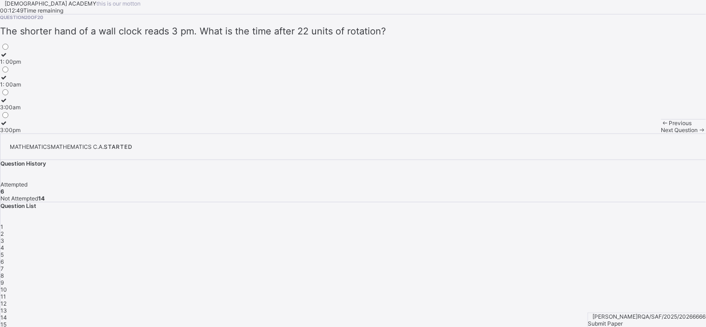
click at [686, 265] on div "7" at bounding box center [353, 268] width 706 height 7
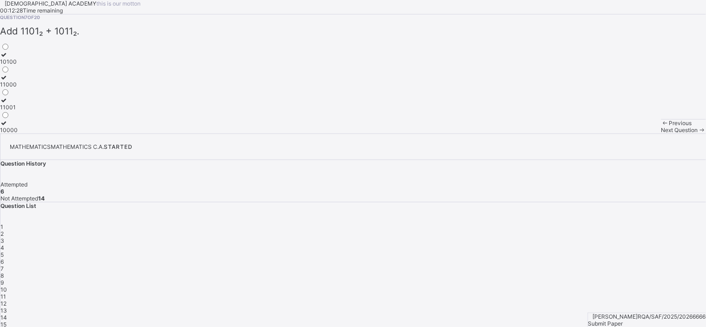
click at [417, 134] on div "RAUDHATUL QUR'AN ACADEMY this is our [PERSON_NAME] 00:12:28 Time remaining Ques…" at bounding box center [353, 67] width 706 height 134
click at [654, 307] on div "13" at bounding box center [353, 310] width 706 height 7
click at [640, 300] on div "12" at bounding box center [353, 303] width 706 height 7
click at [10, 88] on div "0" at bounding box center [5, 84] width 10 height 7
click at [698, 133] on span at bounding box center [702, 129] width 8 height 7
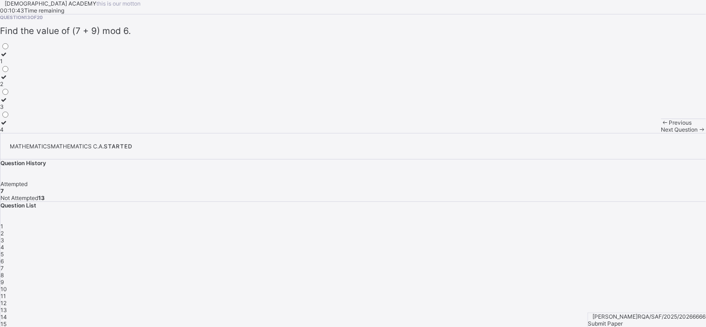
click at [611, 244] on div "4" at bounding box center [353, 247] width 706 height 7
click at [3, 223] on span "1" at bounding box center [1, 226] width 3 height 7
click at [4, 230] on span "2" at bounding box center [1, 233] width 3 height 7
click at [582, 237] on div "3" at bounding box center [353, 240] width 706 height 7
click at [4, 244] on span "4" at bounding box center [2, 247] width 4 height 7
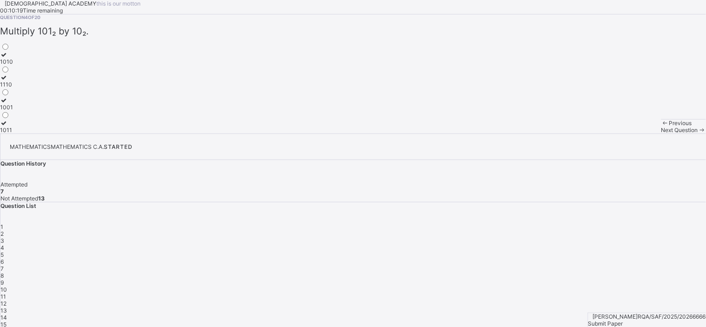
click at [13, 65] on div "1010" at bounding box center [6, 61] width 13 height 7
click at [661, 134] on div "Next Question" at bounding box center [683, 130] width 45 height 7
click at [607, 244] on div "4" at bounding box center [353, 247] width 706 height 7
click at [13, 65] on div "1010" at bounding box center [6, 61] width 13 height 7
click at [698, 134] on span at bounding box center [702, 130] width 8 height 7
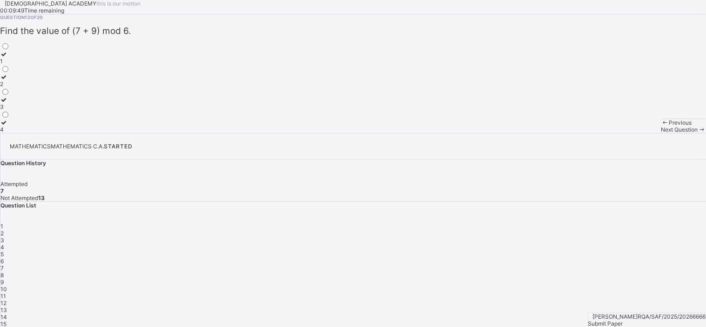
click at [10, 133] on div "4" at bounding box center [5, 129] width 10 height 7
click at [661, 133] on span "Next Question" at bounding box center [679, 129] width 37 height 7
click at [636, 253] on div "5" at bounding box center [353, 256] width 706 height 7
click at [605, 244] on div "4" at bounding box center [353, 247] width 706 height 7
click at [13, 65] on label "1010" at bounding box center [6, 58] width 13 height 14
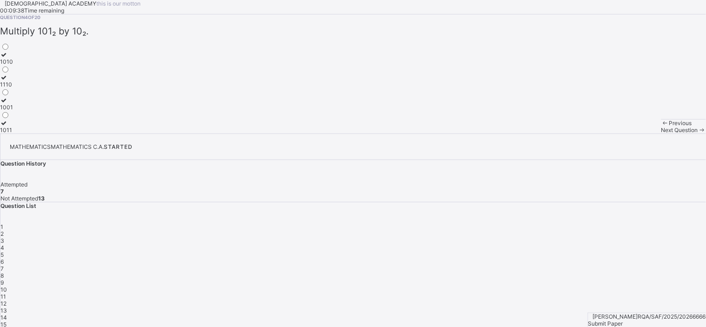
click at [661, 134] on div "Next Question" at bounding box center [683, 130] width 45 height 7
click at [607, 244] on div "4" at bounding box center [353, 247] width 706 height 7
click at [13, 65] on div "1010" at bounding box center [6, 61] width 13 height 7
click at [698, 134] on span at bounding box center [702, 130] width 8 height 7
click at [606, 244] on div "4" at bounding box center [353, 247] width 706 height 7
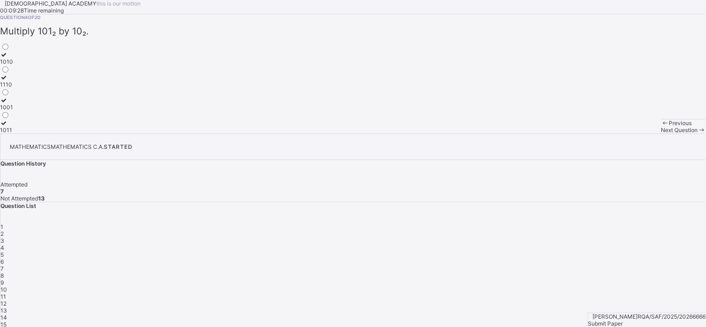
click at [13, 58] on div at bounding box center [6, 54] width 13 height 7
click at [661, 134] on span "Next Question" at bounding box center [679, 130] width 37 height 7
click at [4, 244] on span "4" at bounding box center [2, 247] width 4 height 7
click at [13, 65] on div "1010" at bounding box center [6, 61] width 13 height 7
click at [661, 134] on div "Previous Next Question" at bounding box center [683, 126] width 45 height 14
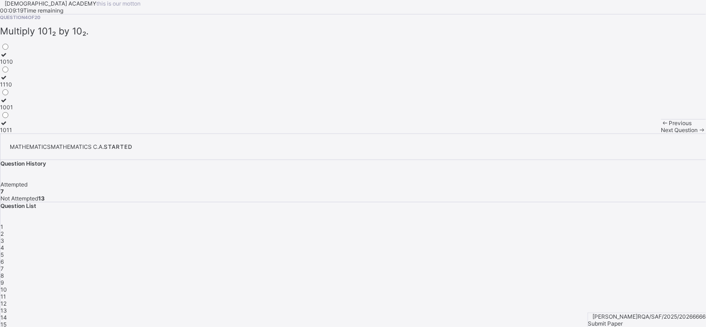
click at [661, 134] on div "Next Question" at bounding box center [683, 130] width 45 height 7
click at [607, 244] on div "4" at bounding box center [353, 247] width 706 height 7
click at [13, 65] on div "1010" at bounding box center [6, 61] width 13 height 7
click at [661, 134] on div "Next Question" at bounding box center [683, 130] width 45 height 7
click at [663, 258] on div "6" at bounding box center [353, 261] width 706 height 7
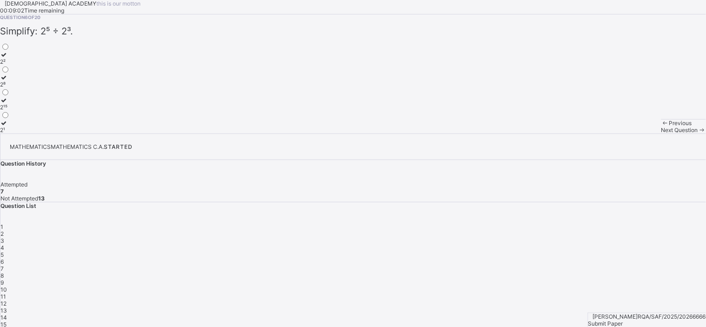
click at [7, 307] on span "13" at bounding box center [3, 310] width 7 height 7
click at [10, 133] on label "4" at bounding box center [5, 126] width 10 height 14
click at [661, 133] on div "Next Question" at bounding box center [683, 129] width 45 height 7
click at [7, 309] on span "13" at bounding box center [3, 312] width 7 height 7
click at [10, 133] on div "4" at bounding box center [5, 129] width 10 height 7
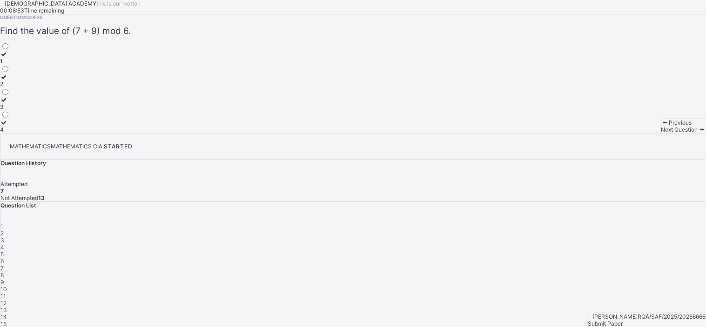
click at [661, 133] on span "Next Question" at bounding box center [679, 129] width 37 height 7
click at [7, 309] on span "13" at bounding box center [3, 312] width 7 height 7
click at [10, 133] on div "4" at bounding box center [5, 129] width 10 height 7
click at [661, 133] on div "Next Question" at bounding box center [683, 129] width 45 height 7
click at [7, 309] on span "13" at bounding box center [3, 312] width 7 height 7
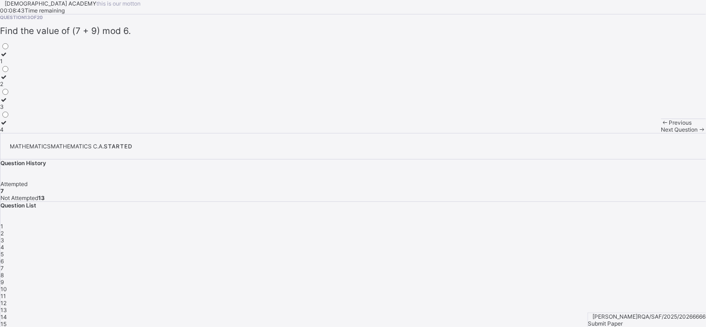
click at [10, 133] on div "4" at bounding box center [5, 129] width 10 height 7
click at [661, 133] on div "Next Question" at bounding box center [683, 129] width 45 height 7
click at [7, 309] on span "13" at bounding box center [3, 312] width 7 height 7
click at [10, 133] on label "4" at bounding box center [5, 126] width 10 height 14
click at [661, 133] on span "Next Question" at bounding box center [679, 129] width 37 height 7
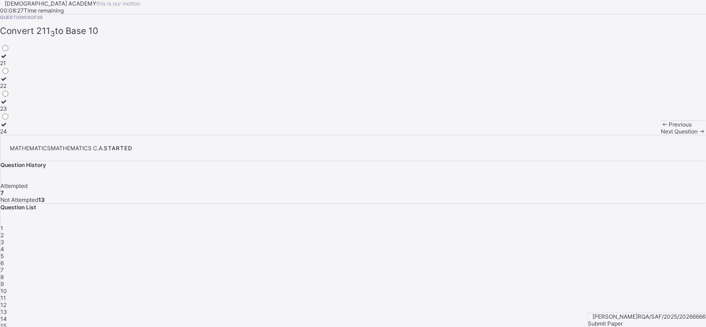
click at [7, 309] on span "13" at bounding box center [3, 312] width 7 height 7
click at [10, 133] on div "4" at bounding box center [5, 129] width 10 height 7
click at [661, 133] on span "Next Question" at bounding box center [679, 129] width 37 height 7
drag, startPoint x: 664, startPoint y: 210, endPoint x: 656, endPoint y: 209, distance: 7.5
click at [656, 309] on div "13" at bounding box center [353, 312] width 706 height 7
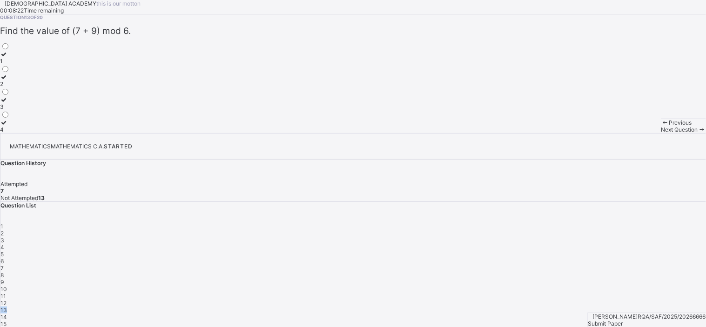
click at [7, 307] on span "13" at bounding box center [3, 310] width 7 height 7
click at [10, 133] on label "4" at bounding box center [5, 126] width 10 height 14
click at [661, 133] on span "Next Question" at bounding box center [679, 129] width 37 height 7
click at [7, 309] on span "13" at bounding box center [3, 312] width 7 height 7
click at [10, 133] on div "4" at bounding box center [5, 129] width 10 height 7
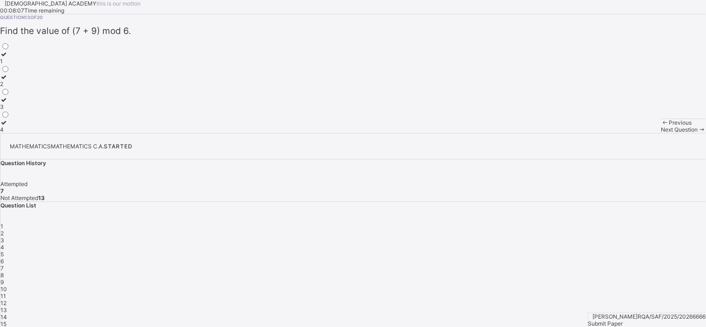
click at [661, 133] on span "Next Question" at bounding box center [679, 129] width 37 height 7
click at [7, 309] on span "13" at bounding box center [3, 312] width 7 height 7
click at [10, 133] on div "4" at bounding box center [5, 129] width 10 height 7
click at [661, 133] on span "Next Question" at bounding box center [679, 129] width 37 height 7
click at [658, 309] on div "13" at bounding box center [353, 312] width 706 height 7
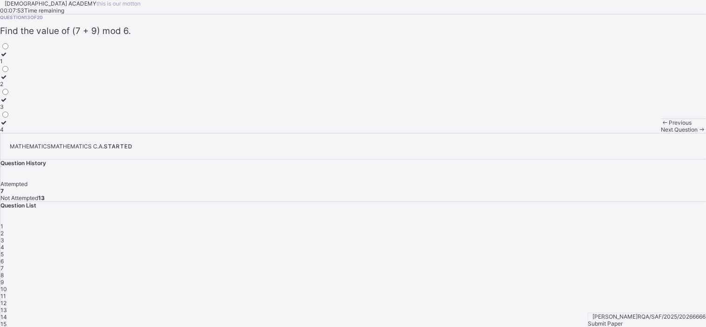
click at [534, 272] on div "8" at bounding box center [353, 275] width 706 height 7
click at [10, 134] on label "101" at bounding box center [5, 127] width 10 height 14
click at [698, 134] on icon at bounding box center [702, 130] width 8 height 7
click at [536, 272] on div "8" at bounding box center [353, 275] width 706 height 7
click at [10, 134] on label "101" at bounding box center [5, 127] width 10 height 14
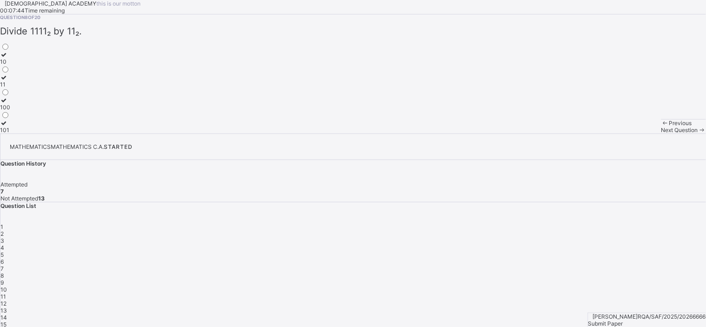
click at [661, 134] on span "Next Question" at bounding box center [679, 130] width 37 height 7
click at [541, 272] on div "8" at bounding box center [353, 275] width 706 height 7
click at [10, 134] on label "101" at bounding box center [5, 127] width 10 height 14
click at [661, 134] on span "Next Question" at bounding box center [679, 130] width 37 height 7
click at [4, 272] on span "8" at bounding box center [1, 275] width 3 height 7
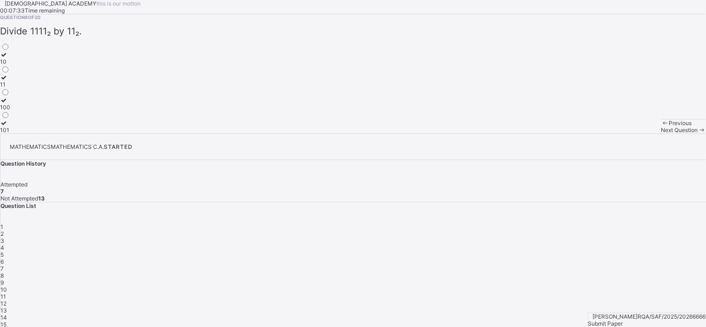
click at [10, 134] on div "101" at bounding box center [5, 130] width 10 height 7
click at [661, 134] on div "Next Question" at bounding box center [683, 130] width 45 height 7
click at [532, 272] on div "8" at bounding box center [353, 275] width 706 height 7
click at [10, 134] on div "101" at bounding box center [5, 130] width 10 height 7
click at [661, 134] on span "Next Question" at bounding box center [679, 130] width 37 height 7
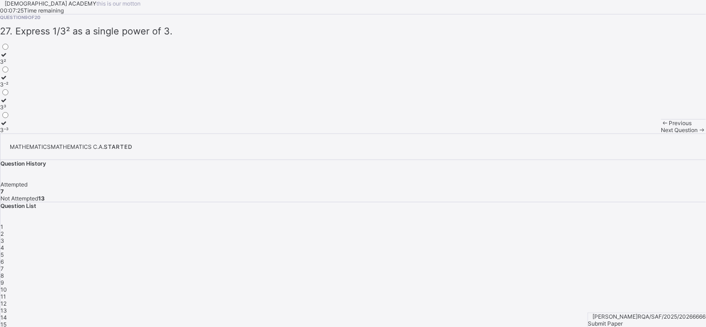
click at [534, 272] on div "8" at bounding box center [353, 275] width 706 height 7
click at [10, 134] on div "101" at bounding box center [5, 130] width 10 height 7
click at [698, 134] on span at bounding box center [702, 130] width 8 height 7
click at [657, 307] on div "13" at bounding box center [353, 310] width 706 height 7
click at [10, 133] on div "4" at bounding box center [5, 129] width 10 height 7
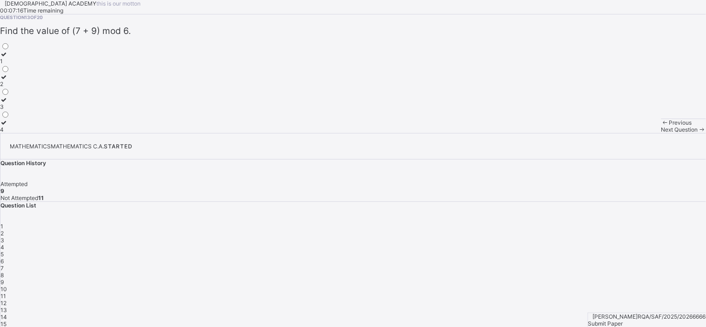
click at [661, 133] on div "Next Question" at bounding box center [683, 129] width 45 height 7
click at [4, 281] on span "9" at bounding box center [1, 284] width 3 height 7
click at [10, 88] on div "3⁻²" at bounding box center [5, 84] width 10 height 7
click at [661, 134] on span "Next Question" at bounding box center [679, 130] width 37 height 7
click at [10, 135] on div "4" at bounding box center [5, 131] width 10 height 7
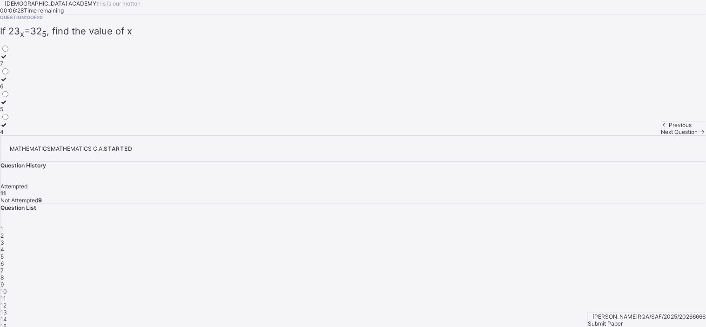
click at [661, 135] on span "Next Question" at bounding box center [679, 131] width 37 height 7
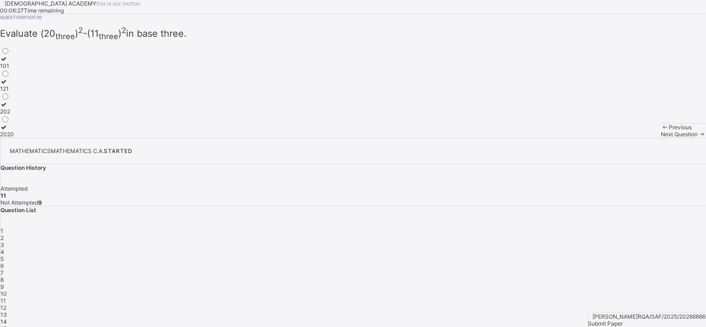
click at [14, 115] on div "202" at bounding box center [7, 111] width 14 height 7
click at [661, 138] on span "Next Question" at bounding box center [679, 134] width 37 height 7
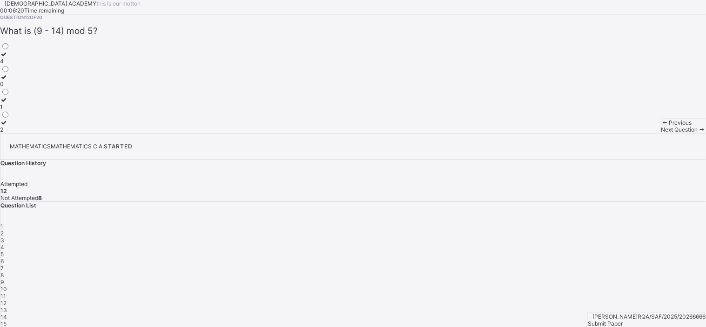
click at [661, 133] on div "Next Question" at bounding box center [683, 129] width 45 height 7
click at [661, 133] on span "Next Question" at bounding box center [679, 129] width 37 height 7
click at [10, 89] on label "22" at bounding box center [5, 82] width 10 height 14
click at [661, 135] on span "Next Question" at bounding box center [679, 131] width 37 height 7
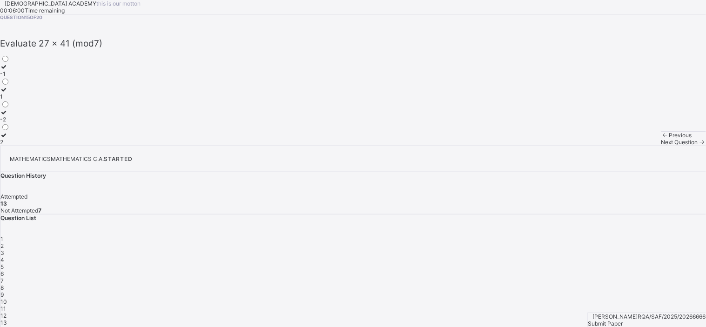
click at [10, 100] on label "1" at bounding box center [5, 93] width 10 height 14
click at [661, 146] on div "Next Question" at bounding box center [683, 142] width 45 height 7
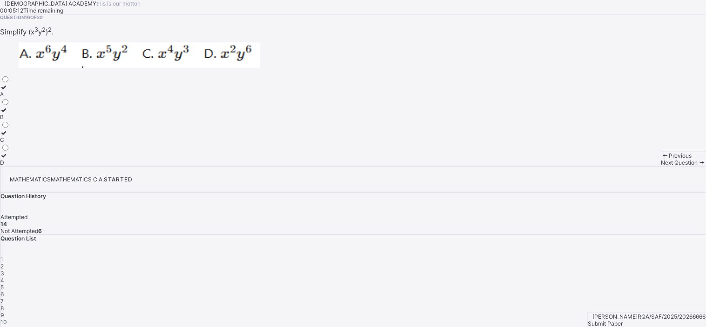
click at [10, 98] on div "A" at bounding box center [5, 94] width 10 height 7
click at [661, 166] on span "Next Question" at bounding box center [679, 162] width 37 height 7
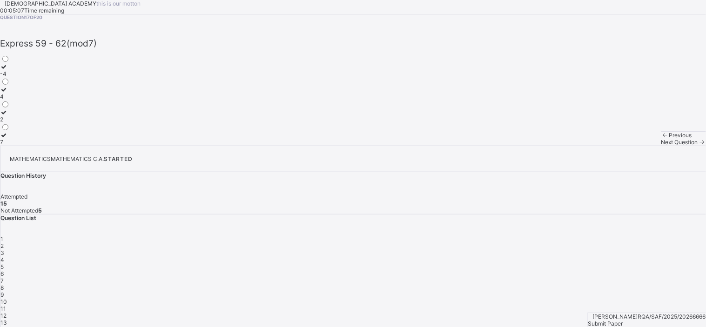
click at [10, 100] on div "4" at bounding box center [5, 96] width 10 height 7
click at [661, 146] on div "Next Question" at bounding box center [683, 142] width 45 height 7
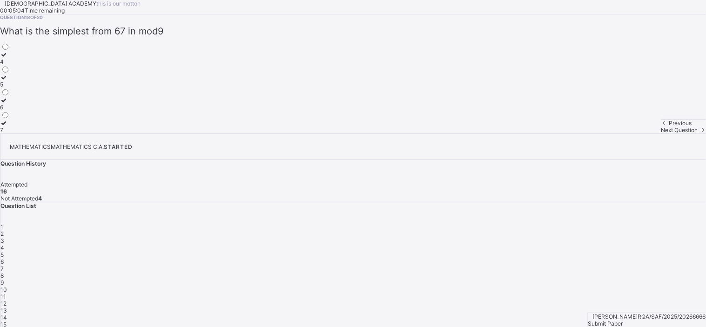
click at [10, 65] on div "4" at bounding box center [5, 61] width 10 height 7
click at [661, 134] on span "Next Question" at bounding box center [679, 130] width 37 height 7
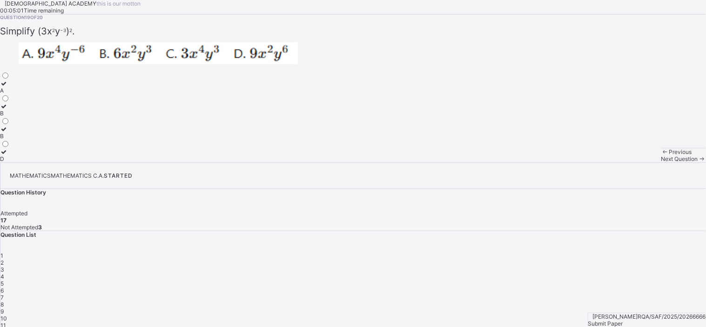
click at [10, 94] on label "A" at bounding box center [5, 87] width 10 height 14
click at [661, 162] on div "Next Question" at bounding box center [683, 158] width 45 height 7
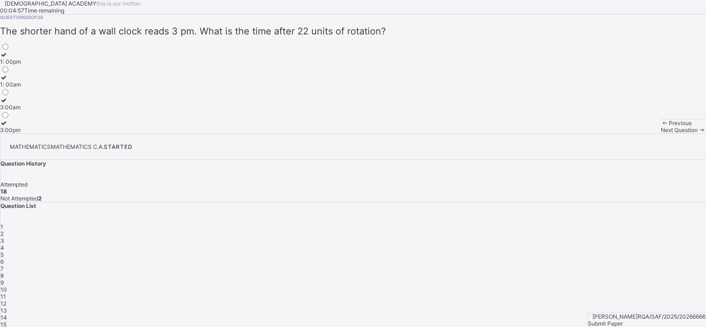
click at [21, 134] on div "3:00pm" at bounding box center [10, 130] width 21 height 7
click at [683, 265] on div "7" at bounding box center [353, 268] width 706 height 7
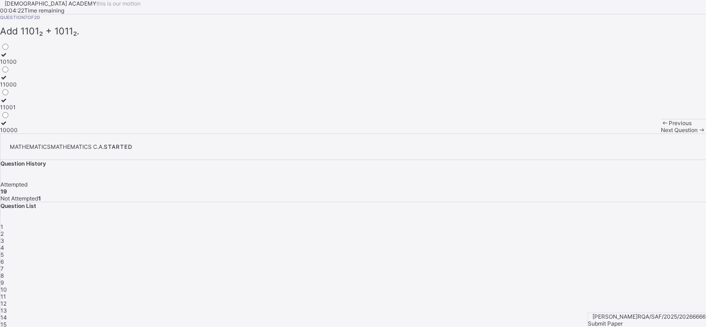
click at [18, 88] on div "11000" at bounding box center [9, 84] width 18 height 7
click at [661, 134] on span "Next Question" at bounding box center [679, 130] width 37 height 7
click at [4, 251] on span "5" at bounding box center [1, 254] width 3 height 7
click at [10, 88] on div "3⁶" at bounding box center [5, 84] width 10 height 7
click at [661, 134] on span "Next Question" at bounding box center [679, 130] width 37 height 7
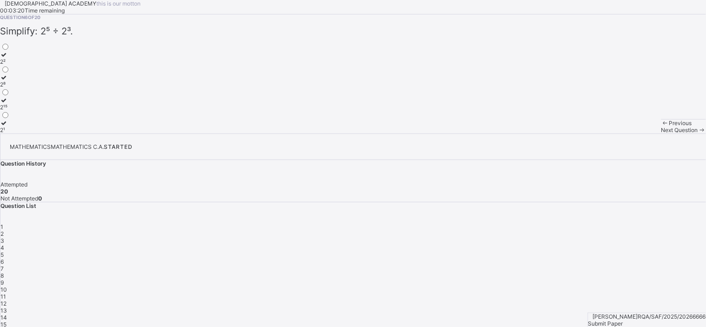
click at [4, 251] on span "5" at bounding box center [1, 254] width 3 height 7
click at [590, 237] on div "3" at bounding box center [353, 240] width 706 height 7
click at [614, 244] on div "4" at bounding box center [353, 247] width 706 height 7
click at [4, 258] on span "6" at bounding box center [1, 261] width 3 height 7
click at [10, 65] on div "2²" at bounding box center [5, 61] width 10 height 7
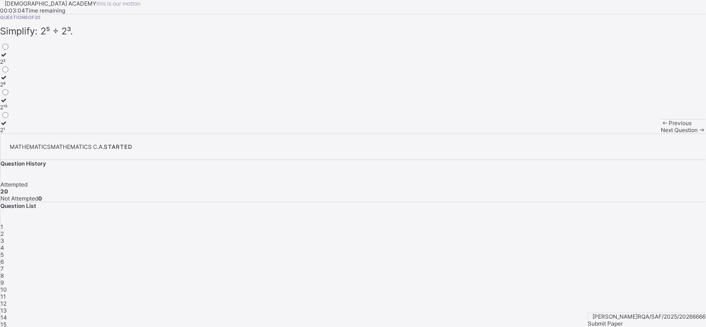
click at [698, 134] on span at bounding box center [702, 130] width 8 height 7
click at [623, 320] on span "Submit Paper" at bounding box center [605, 323] width 35 height 7
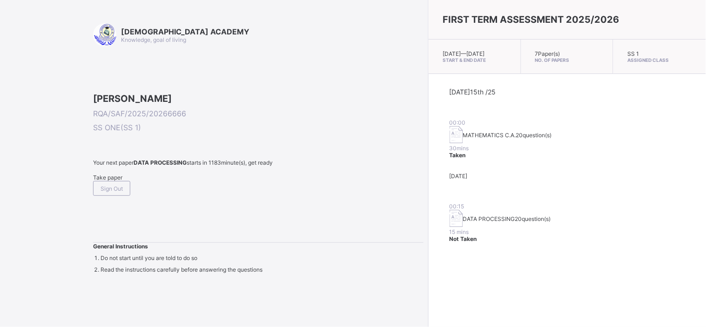
click at [428, 233] on div "FIRST TERM ASSESSMENT 2025/2026 [DATE] — [GEOGRAPHIC_DATA][DATE] Start & End Da…" at bounding box center [567, 163] width 278 height 327
click at [123, 192] on span "Sign Out" at bounding box center [112, 188] width 22 height 7
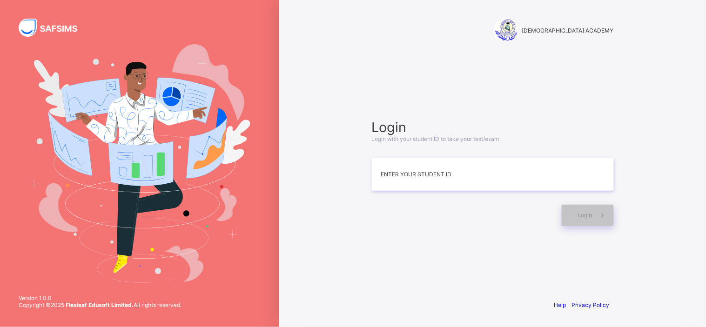
click at [341, 232] on div "RAUDHATUL QUR'AN ACADEMY Login Login with your student ID to take your test/exa…" at bounding box center [492, 163] width 427 height 327
click at [429, 238] on div "Login Login with your student ID to take your test/exam Enter your Student ID L…" at bounding box center [493, 172] width 261 height 202
click at [458, 181] on input at bounding box center [493, 174] width 242 height 33
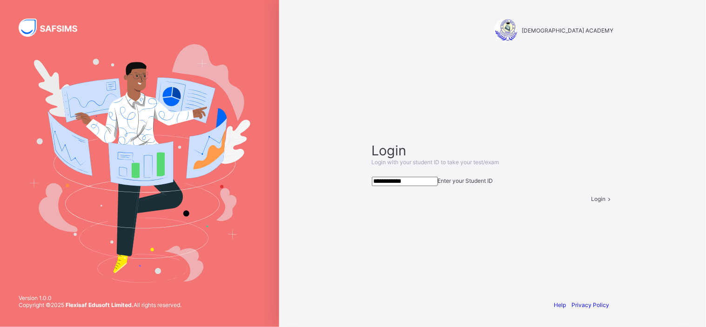
click at [592, 202] on span "Login" at bounding box center [599, 198] width 14 height 7
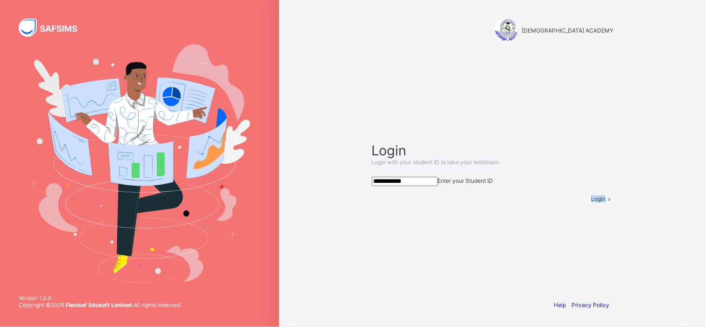
click at [592, 202] on span "Login" at bounding box center [599, 198] width 14 height 7
click at [398, 177] on input "**********" at bounding box center [405, 181] width 66 height 9
click at [405, 177] on input "**********" at bounding box center [405, 181] width 66 height 9
type input "**********"
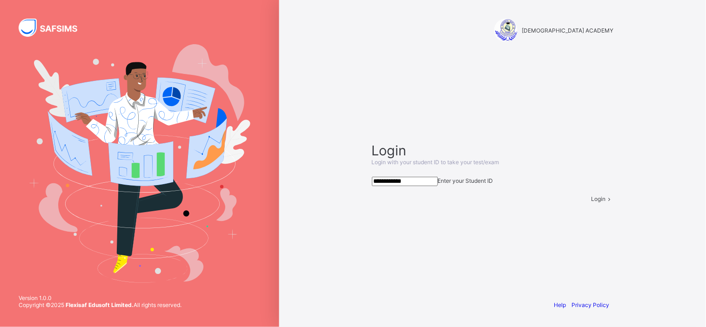
click at [592, 202] on div "Login" at bounding box center [603, 198] width 22 height 7
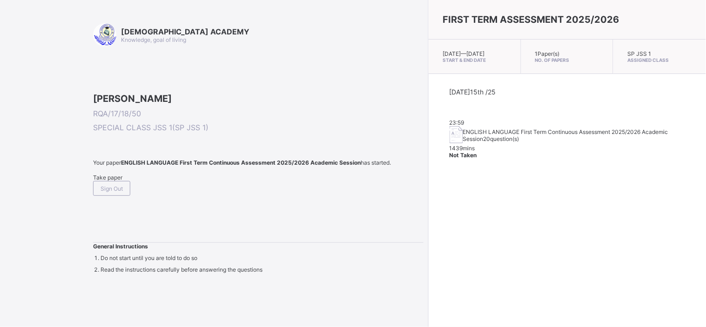
click at [122, 181] on span "Take paper" at bounding box center [107, 177] width 29 height 7
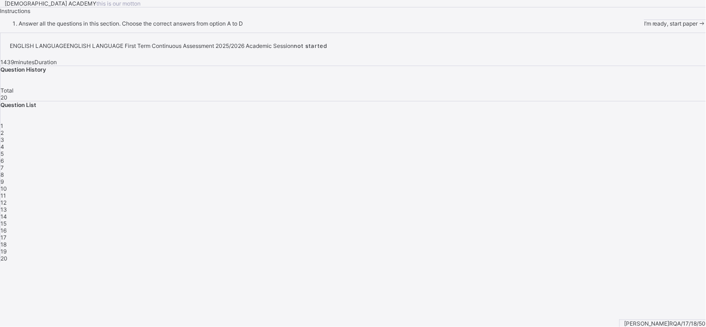
click at [644, 27] on span "I’m ready, start paper" at bounding box center [671, 23] width 54 height 7
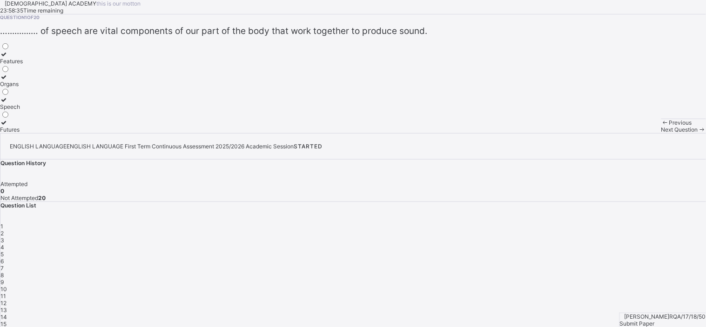
drag, startPoint x: 286, startPoint y: 122, endPoint x: 234, endPoint y: 152, distance: 60.3
click at [234, 133] on div "Question 1 of 20 …..........… of speech are vital components of our part of the…" at bounding box center [353, 73] width 706 height 119
click at [23, 88] on div "Organs" at bounding box center [11, 84] width 23 height 7
click at [8, 81] on icon at bounding box center [4, 77] width 8 height 7
click at [23, 110] on div "Speech" at bounding box center [11, 106] width 23 height 7
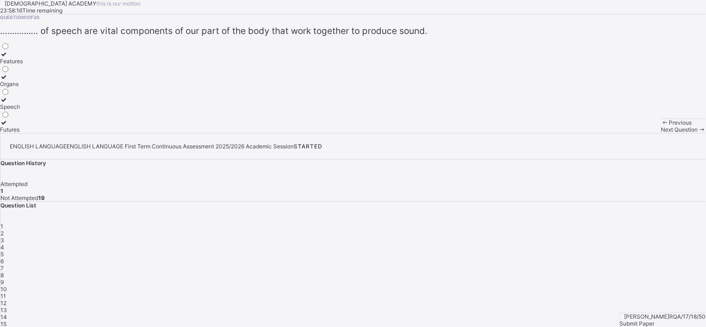
click at [23, 88] on label "Organs" at bounding box center [11, 81] width 23 height 14
click at [661, 133] on span "Next Question" at bounding box center [679, 129] width 37 height 7
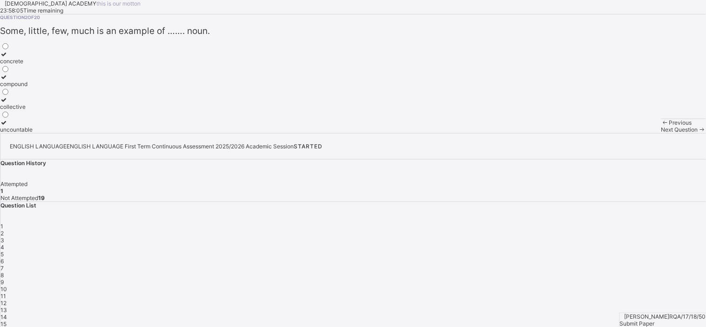
click at [33, 133] on div "uncountable" at bounding box center [16, 129] width 33 height 7
click at [661, 133] on div "Previous Next Question" at bounding box center [683, 126] width 45 height 14
click at [661, 133] on span "Next Question" at bounding box center [679, 129] width 37 height 7
click at [18, 88] on div "poetry" at bounding box center [9, 84] width 18 height 7
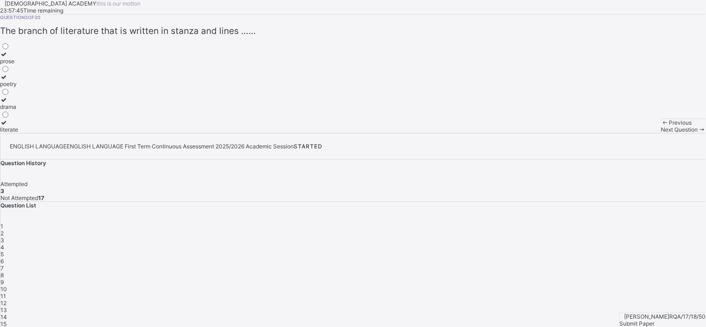
click at [661, 133] on span "Next Question" at bounding box center [679, 129] width 37 height 7
click at [36, 65] on div "word" at bounding box center [18, 61] width 36 height 7
click at [661, 133] on span "Next Question" at bounding box center [679, 129] width 37 height 7
click at [4, 244] on span "4" at bounding box center [2, 247] width 4 height 7
click at [4, 251] on span "5" at bounding box center [1, 254] width 3 height 7
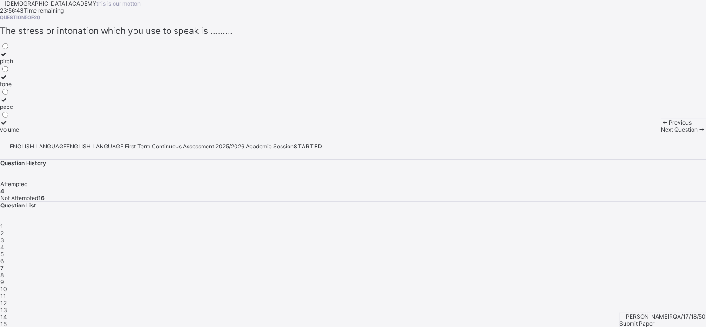
click at [19, 88] on div "tone" at bounding box center [9, 84] width 19 height 7
click at [661, 133] on span "Next Question" at bounding box center [679, 129] width 37 height 7
click at [29, 110] on div "Main idea" at bounding box center [14, 106] width 29 height 7
click at [661, 133] on div "Next Question" at bounding box center [683, 129] width 45 height 7
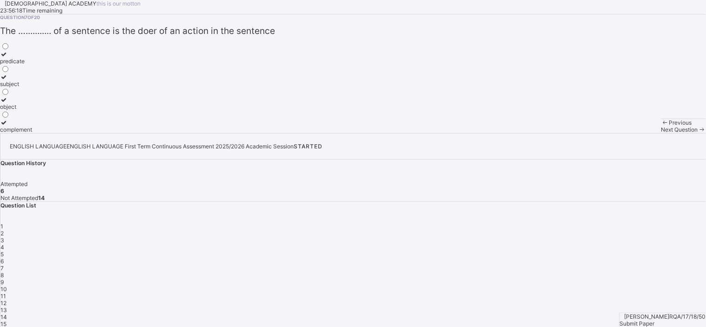
click at [418, 115] on div "Question 7 of 20 The …........... of a sentence is the doer of an action in the…" at bounding box center [353, 73] width 706 height 119
click at [32, 88] on div "subject" at bounding box center [16, 84] width 32 height 7
click at [661, 133] on span "Next Question" at bounding box center [679, 129] width 37 height 7
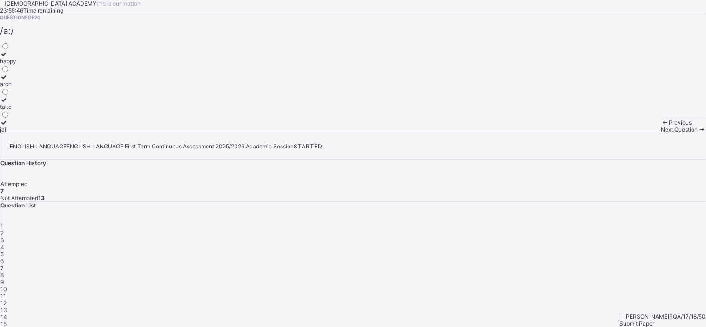
click at [16, 110] on div "take" at bounding box center [8, 106] width 16 height 7
click at [661, 133] on div "Next Question" at bounding box center [683, 129] width 45 height 7
click at [45, 65] on div "bed" at bounding box center [22, 61] width 45 height 7
click at [698, 133] on span at bounding box center [702, 129] width 8 height 7
click at [22, 133] on div "iron" at bounding box center [11, 129] width 22 height 7
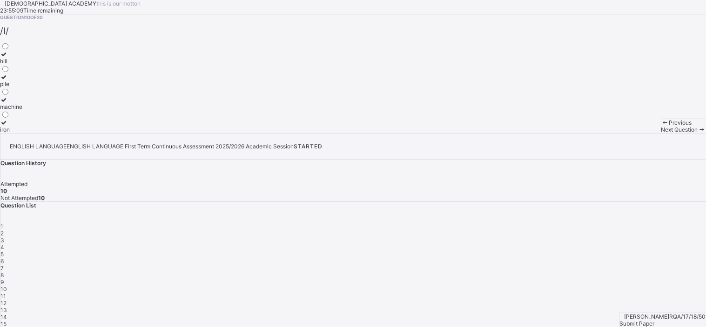
click at [661, 133] on span "Next Question" at bounding box center [679, 129] width 37 height 7
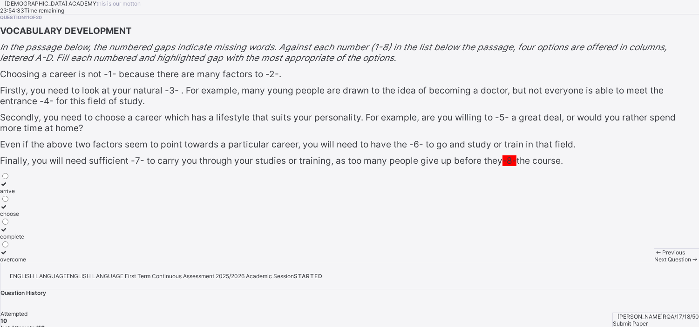
click at [309, 263] on div "Question 11 of 20 VOCABULARY DEVELOPMENT In the passage below, the numbered gap…" at bounding box center [349, 138] width 699 height 249
click at [11, 263] on div "[DEMOGRAPHIC_DATA] ACADEMY this is our [PERSON_NAME] 23:54:31 Time remaining Qu…" at bounding box center [349, 131] width 699 height 263
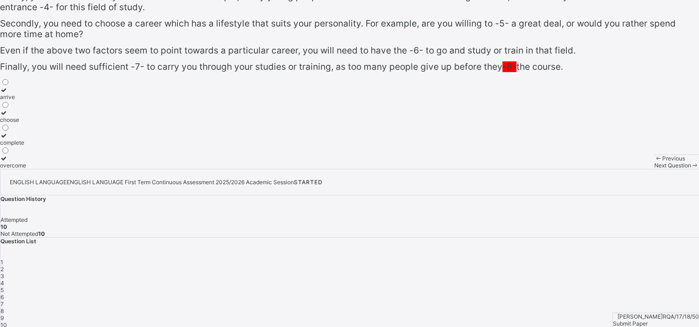
scroll to position [194, 0]
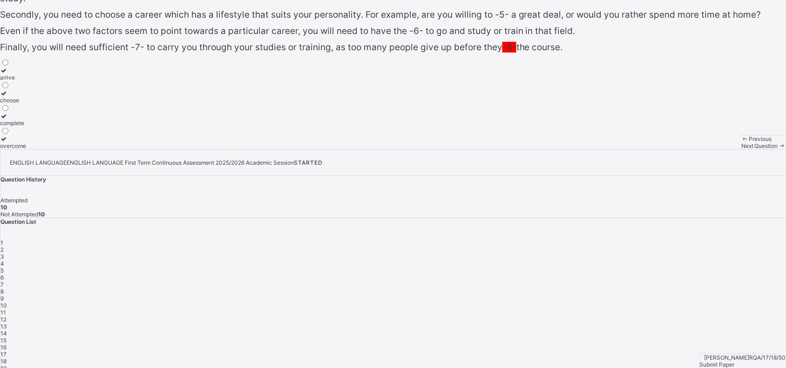
drag, startPoint x: 706, startPoint y: 0, endPoint x: 460, endPoint y: 275, distance: 368.2
click at [460, 149] on div "Question 11 of 20 VOCABULARY DEVELOPMENT In the passage below, the numbered gap…" at bounding box center [393, 31] width 786 height 238
click at [706, 327] on div "[PERSON_NAME]/17/18/50 Submit Paper" at bounding box center [742, 361] width 87 height 14
click at [312, 53] on p "Finally, you will need sufficient -7- to carry you through your studies or trai…" at bounding box center [393, 47] width 786 height 11
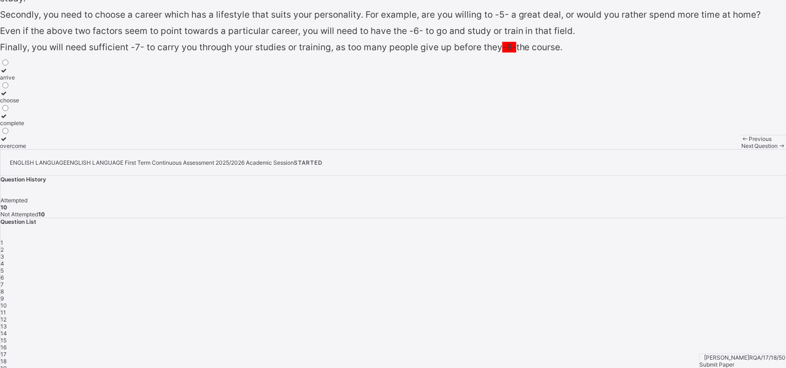
click at [383, 149] on div "Question 11 of 20 VOCABULARY DEVELOPMENT In the passage below, the numbered gap…" at bounding box center [393, 31] width 786 height 238
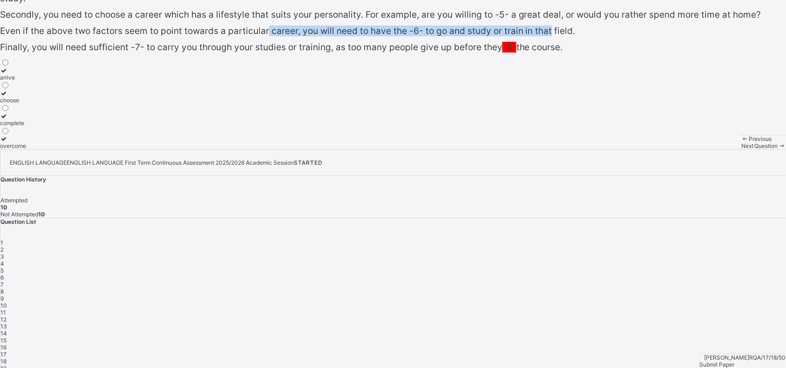
drag, startPoint x: 422, startPoint y: 157, endPoint x: 402, endPoint y: 169, distance: 23.6
click at [402, 149] on div "Question 11 of 20 VOCABULARY DEVELOPMENT In the passage below, the numbered gap…" at bounding box center [393, 31] width 786 height 238
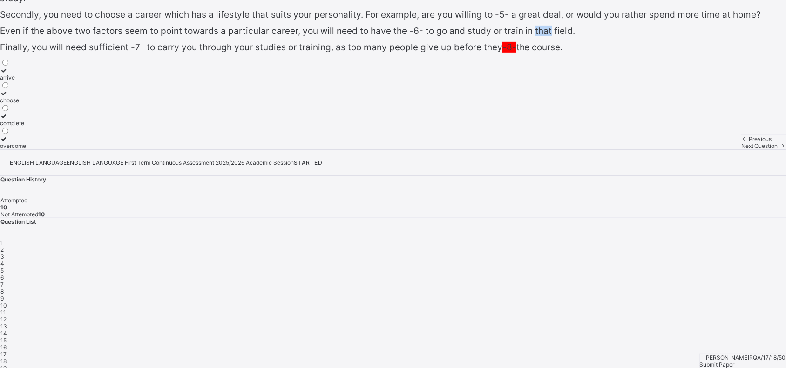
click at [402, 149] on div "Question 11 of 20 VOCABULARY DEVELOPMENT In the passage below, the numbered gap…" at bounding box center [393, 31] width 786 height 238
click at [365, 149] on div "Question 11 of 20 VOCABULARY DEVELOPMENT In the passage below, the numbered gap…" at bounding box center [393, 31] width 786 height 238
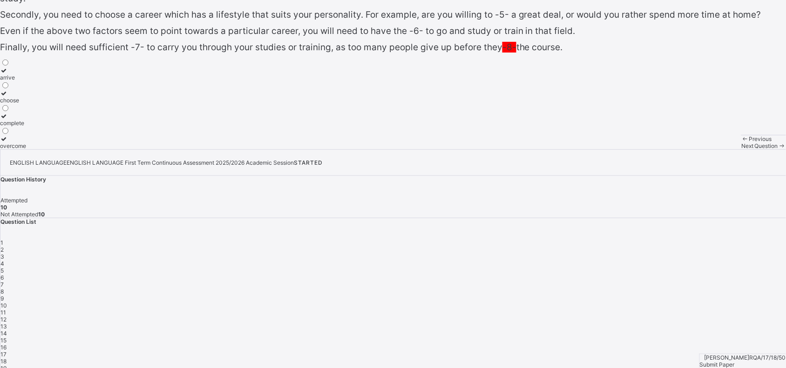
click at [371, 149] on div "Question 11 of 20 VOCABULARY DEVELOPMENT In the passage below, the numbered gap…" at bounding box center [393, 31] width 786 height 238
click at [397, 149] on div "Question 11 of 20 VOCABULARY DEVELOPMENT In the passage below, the numbered gap…" at bounding box center [393, 31] width 786 height 238
drag, startPoint x: 778, startPoint y: 211, endPoint x: 794, endPoint y: 165, distance: 48.3
click at [706, 165] on html "[DEMOGRAPHIC_DATA] ACADEMY this is our [PERSON_NAME] 23:52:10 Time remaining Qu…" at bounding box center [393, 138] width 786 height 482
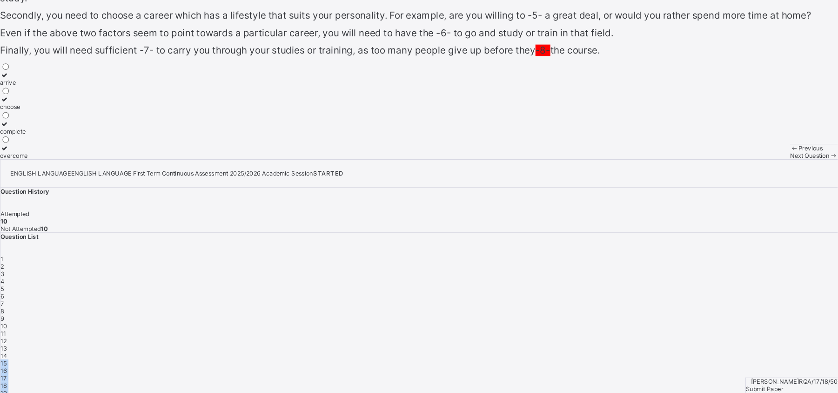
scroll to position [60, 0]
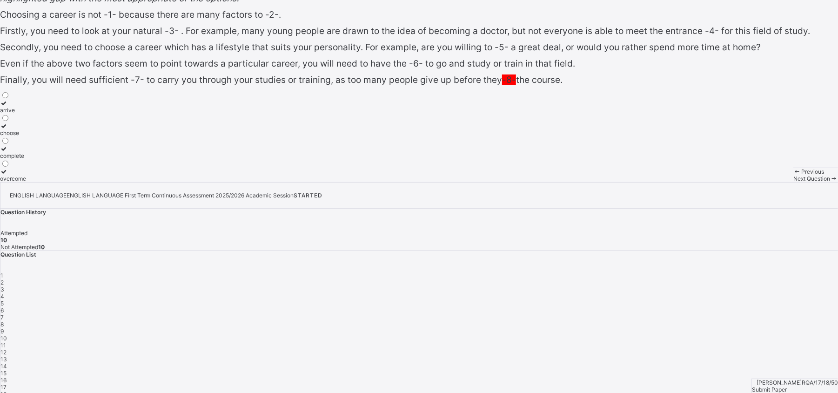
drag, startPoint x: 789, startPoint y: 0, endPoint x: 532, endPoint y: 285, distance: 383.3
click at [532, 182] on div "Question 11 of 20 VOCABULARY DEVELOPMENT In the passage below, the numbered gap…" at bounding box center [419, 68] width 838 height 227
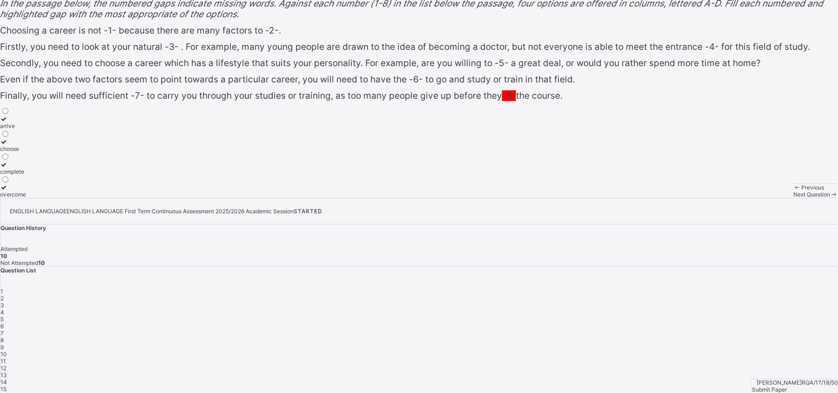
scroll to position [43, 0]
drag, startPoint x: 783, startPoint y: 228, endPoint x: 794, endPoint y: 191, distance: 38.4
click at [706, 198] on div "ENGLISH LANGUAGE ENGLISH LANGUAGE First Term Continuous Assessment 2025/2026 Ac…" at bounding box center [419, 312] width 838 height 229
click at [706, 244] on div "ENGLISH LANGUAGE ENGLISH LANGUAGE First Term Continuous Assessment 2025/2026 Ac…" at bounding box center [419, 312] width 838 height 229
drag, startPoint x: 800, startPoint y: 274, endPoint x: 800, endPoint y: 251, distance: 22.8
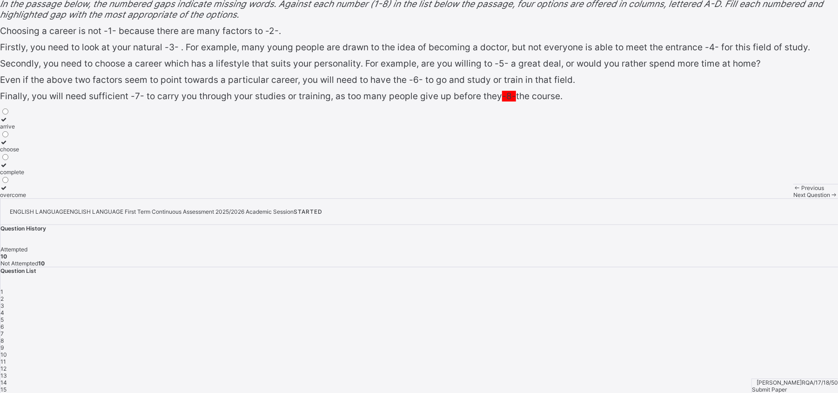
click at [706, 251] on div "ENGLISH LANGUAGE ENGLISH LANGUAGE First Term Continuous Assessment 2025/2026 Ac…" at bounding box center [419, 312] width 838 height 229
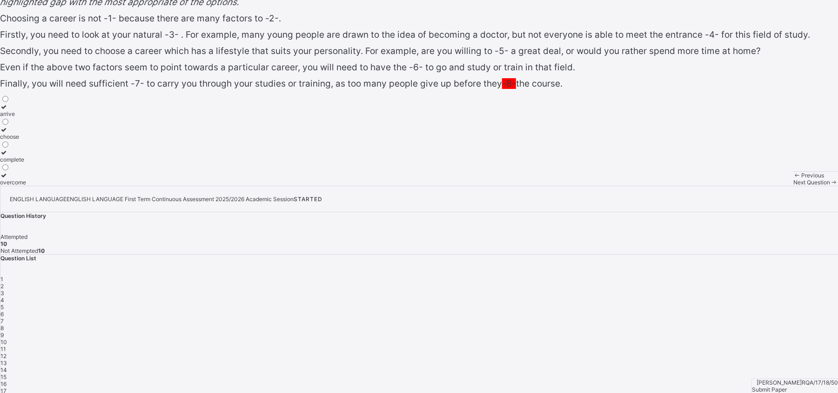
scroll to position [60, 0]
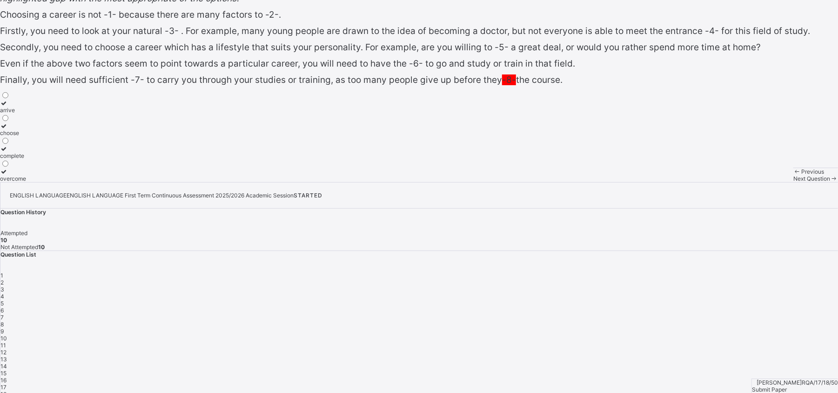
click at [328, 182] on div "arrive choose complete overcome" at bounding box center [419, 136] width 838 height 91
click at [706, 182] on div "Previous Next Question" at bounding box center [816, 175] width 45 height 14
drag, startPoint x: 395, startPoint y: 338, endPoint x: 418, endPoint y: 274, distance: 68.3
click at [418, 182] on div "Question 11 of 20 VOCABULARY DEVELOPMENT In the passage below, the numbered gap…" at bounding box center [419, 68] width 838 height 227
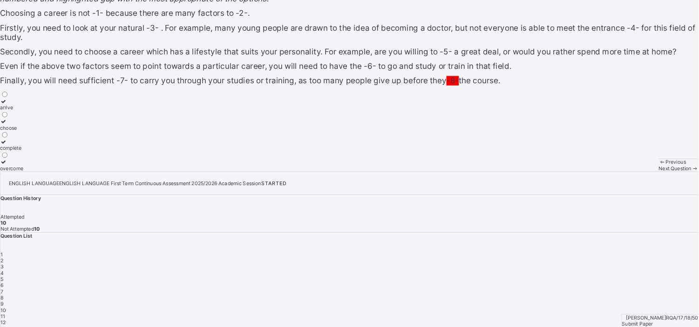
scroll to position [59, 0]
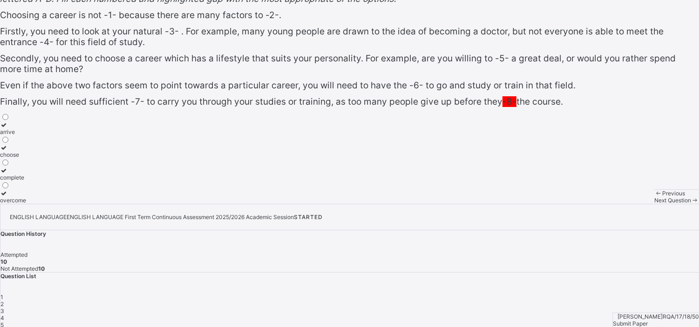
drag, startPoint x: 834, startPoint y: 0, endPoint x: 472, endPoint y: 226, distance: 426.5
click at [472, 204] on div "Question 11 of 20 VOCABULARY DEVELOPMENT In the passage below, the numbered gap…" at bounding box center [349, 79] width 699 height 249
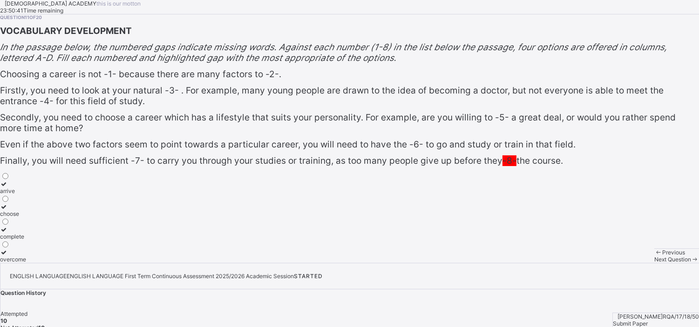
scroll to position [194, 0]
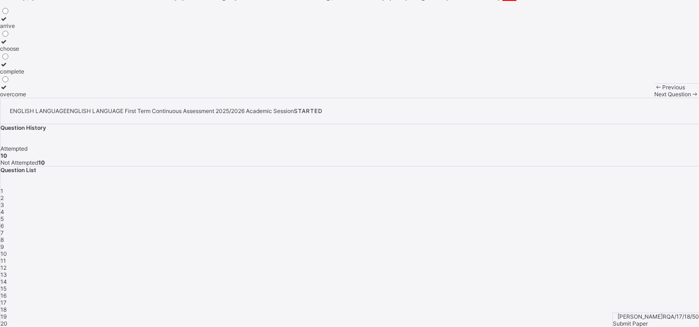
drag, startPoint x: 581, startPoint y: 148, endPoint x: 576, endPoint y: 170, distance: 22.9
click at [576, 170] on div "[DEMOGRAPHIC_DATA] ACADEMY this is our [PERSON_NAME] 23:50:26 Time remaining Qu…" at bounding box center [349, 81] width 699 height 492
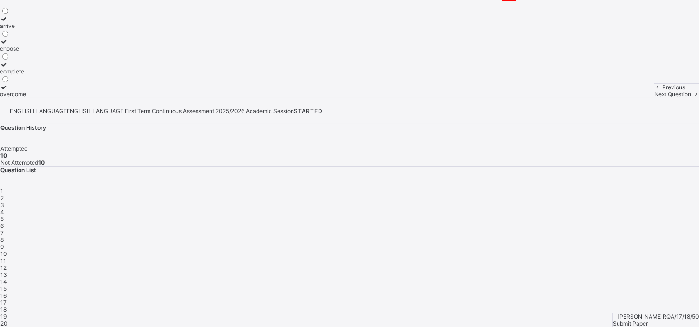
click at [632, 264] on div "12" at bounding box center [349, 267] width 698 height 7
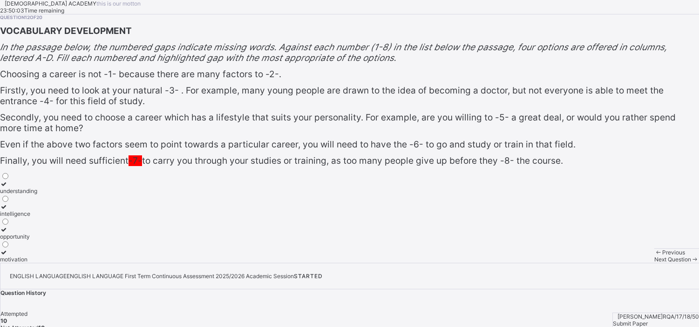
click at [402, 233] on div "Question 12 of 20 VOCABULARY DEVELOPMENT In the passage below, the numbered gap…" at bounding box center [349, 138] width 699 height 249
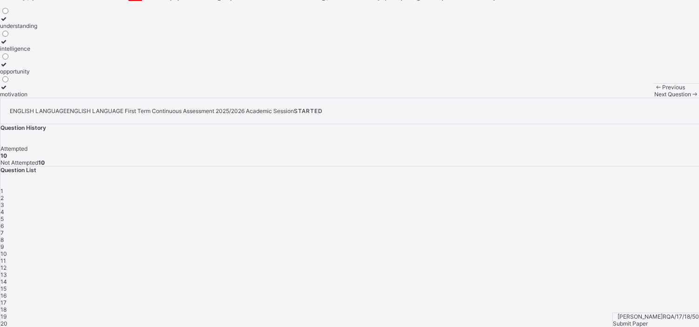
scroll to position [183, 0]
click at [654, 98] on div "Previous Next Question" at bounding box center [676, 90] width 45 height 14
click at [654, 98] on span "Next Question" at bounding box center [672, 94] width 37 height 7
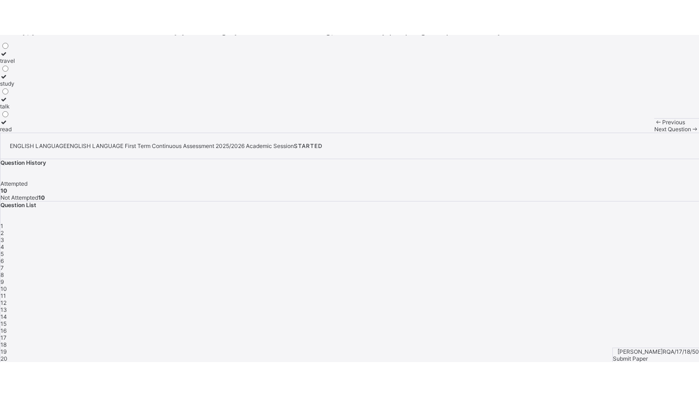
scroll to position [124, 0]
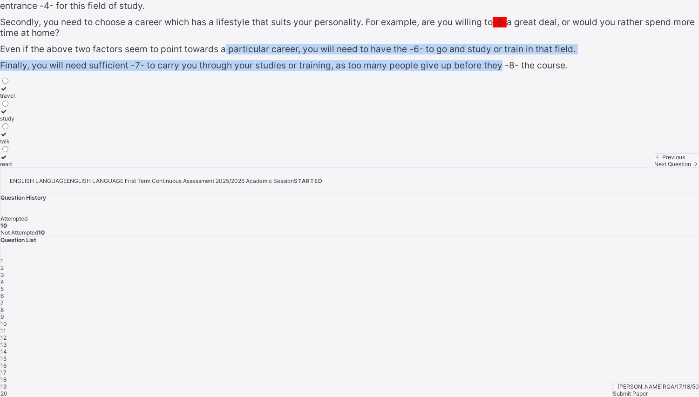
drag, startPoint x: 449, startPoint y: 227, endPoint x: 447, endPoint y: 180, distance: 47.0
click at [447, 168] on div "Question 14 of 20 VOCABULARY DEVELOPMENT In the passage below, the numbered gap…" at bounding box center [349, 43] width 699 height 249
click at [446, 168] on div "Question 14 of 20 VOCABULARY DEVELOPMENT In the passage below, the numbered gap…" at bounding box center [349, 43] width 699 height 249
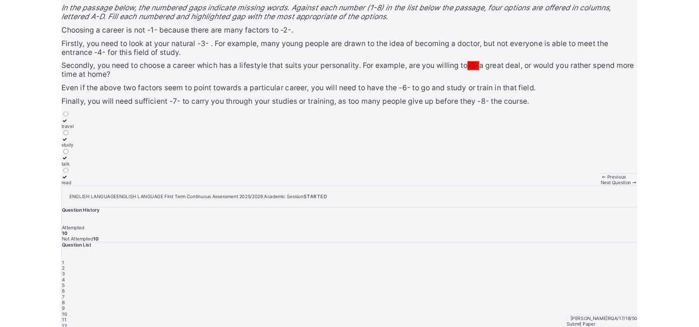
scroll to position [0, 0]
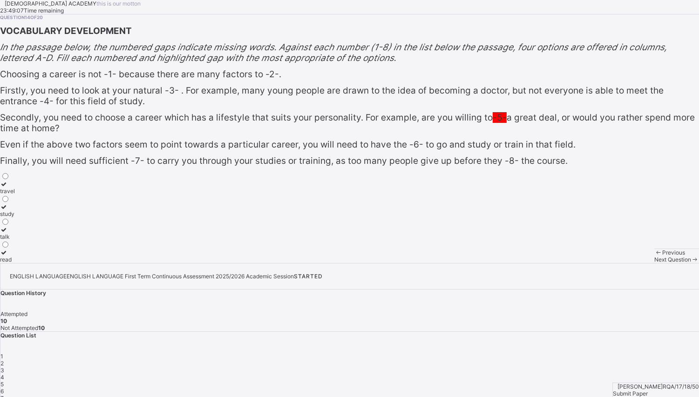
click at [467, 87] on div "Question 14 of 20 VOCABULARY DEVELOPMENT In the passage below, the numbered gap…" at bounding box center [349, 138] width 699 height 249
drag, startPoint x: 467, startPoint y: 87, endPoint x: 457, endPoint y: 79, distance: 12.3
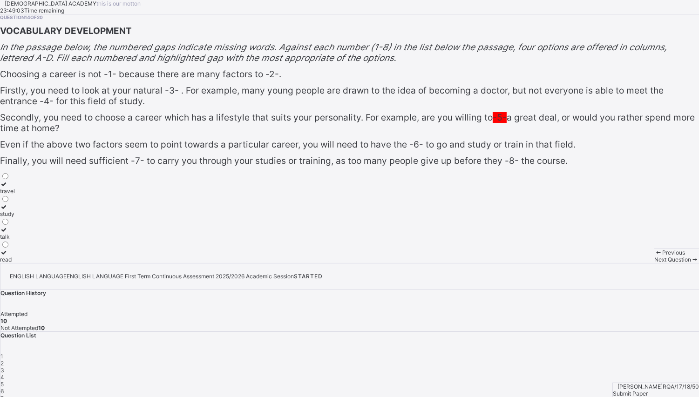
click at [457, 79] on div "Question 14 of 20 VOCABULARY DEVELOPMENT In the passage below, the numbered gap…" at bounding box center [349, 138] width 699 height 249
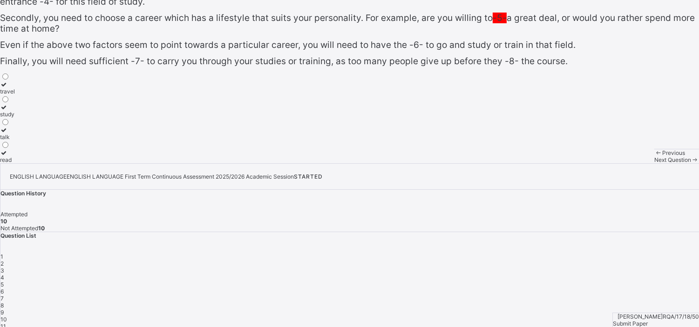
scroll to position [194, 0]
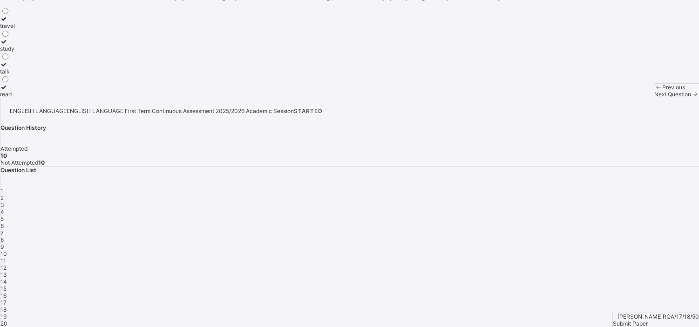
drag, startPoint x: 472, startPoint y: 221, endPoint x: 467, endPoint y: 227, distance: 7.6
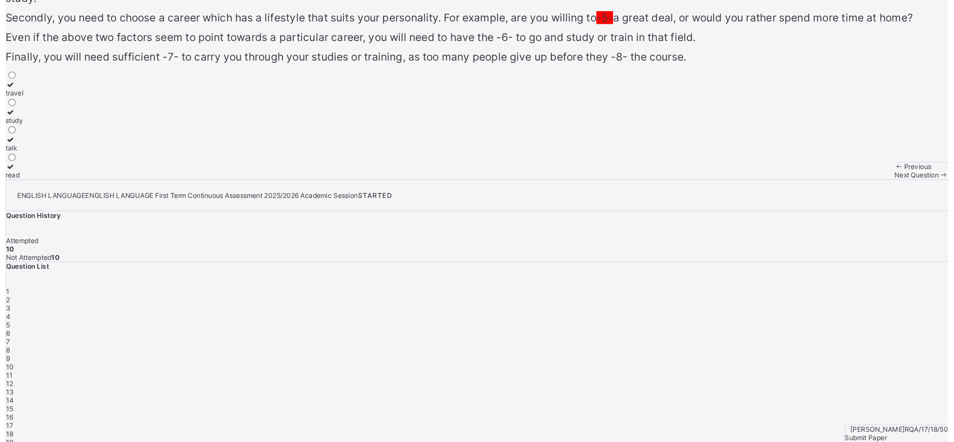
scroll to position [0, 0]
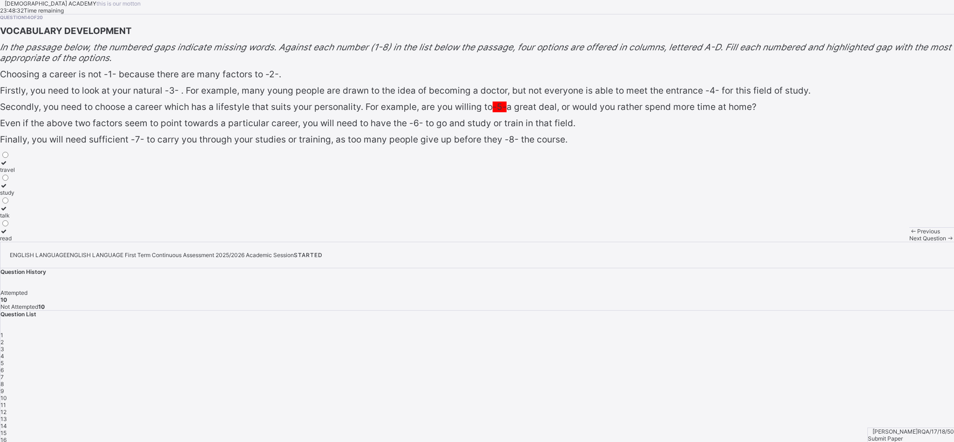
drag, startPoint x: 689, startPoint y: 0, endPoint x: 566, endPoint y: 350, distance: 371.1
click at [566, 242] on div "Question 14 of 20 VOCABULARY DEVELOPMENT In the passage below, the numbered gap…" at bounding box center [477, 127] width 954 height 227
click at [706, 327] on div "13" at bounding box center [476, 418] width 953 height 7
click at [7, 327] on span "12" at bounding box center [3, 411] width 6 height 7
click at [6, 327] on span "11" at bounding box center [3, 404] width 6 height 7
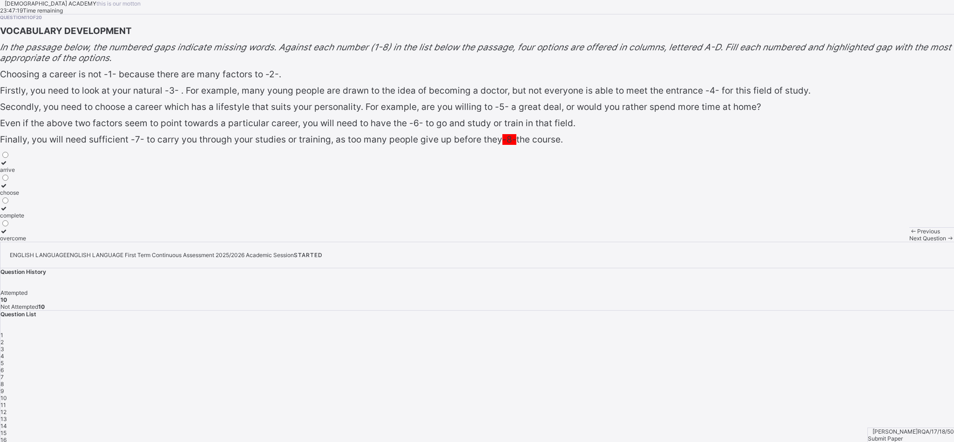
click at [6, 327] on span "11" at bounding box center [3, 404] width 6 height 7
click at [26, 173] on div "arrive" at bounding box center [13, 169] width 26 height 7
drag, startPoint x: 657, startPoint y: 314, endPoint x: 604, endPoint y: 285, distance: 60.6
click at [604, 242] on div "Question 11 of 20 VOCABULARY DEVELOPMENT In the passage below, the numbered gap…" at bounding box center [477, 127] width 954 height 227
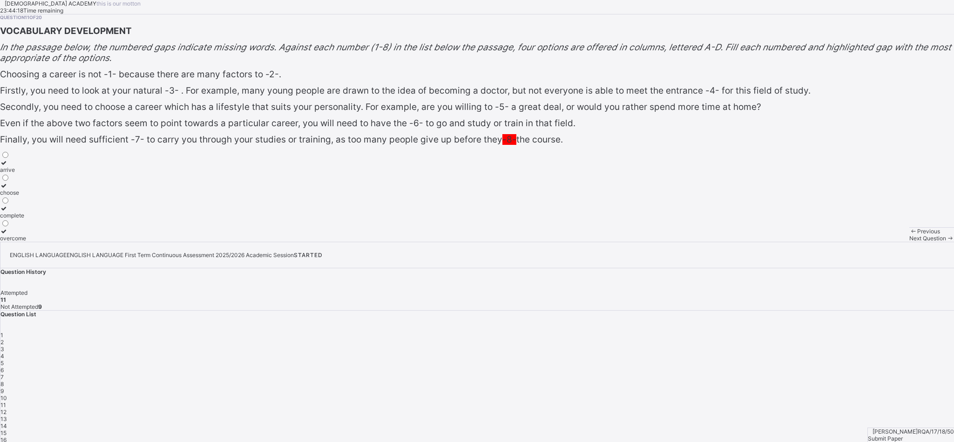
click at [706, 242] on div "Previous Next Question" at bounding box center [931, 234] width 45 height 14
click at [674, 242] on div "Question 11 of 20 VOCABULARY DEVELOPMENT In the passage below, the numbered gap…" at bounding box center [477, 127] width 954 height 227
click at [706, 242] on span "Next Question" at bounding box center [927, 238] width 37 height 7
click at [686, 242] on div "Question 12 of 20 VOCABULARY DEVELOPMENT In the passage below, the numbered gap…" at bounding box center [477, 127] width 954 height 227
click at [706, 242] on span "Next Question" at bounding box center [927, 238] width 37 height 7
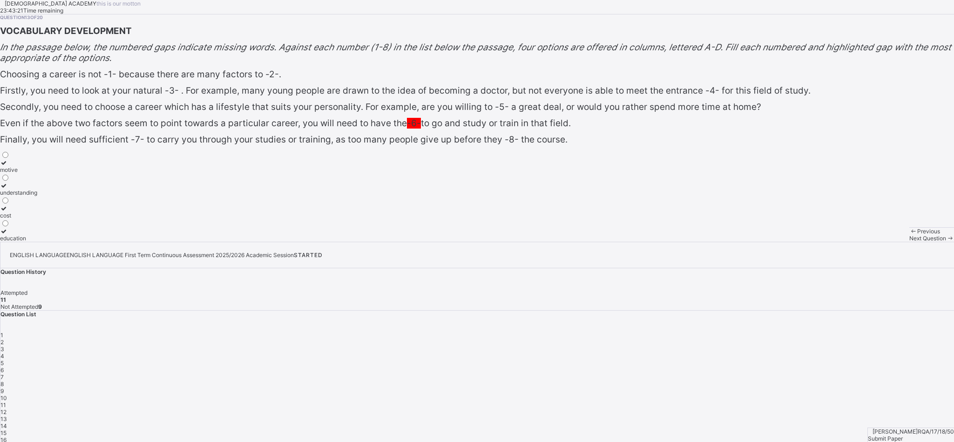
click at [706, 242] on span "Next Question" at bounding box center [927, 238] width 37 height 7
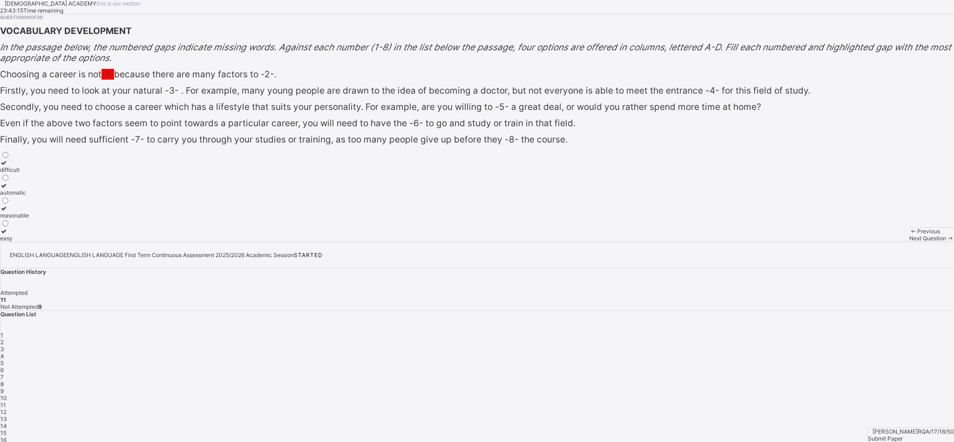
click at [706, 242] on span "Next Question" at bounding box center [927, 238] width 37 height 7
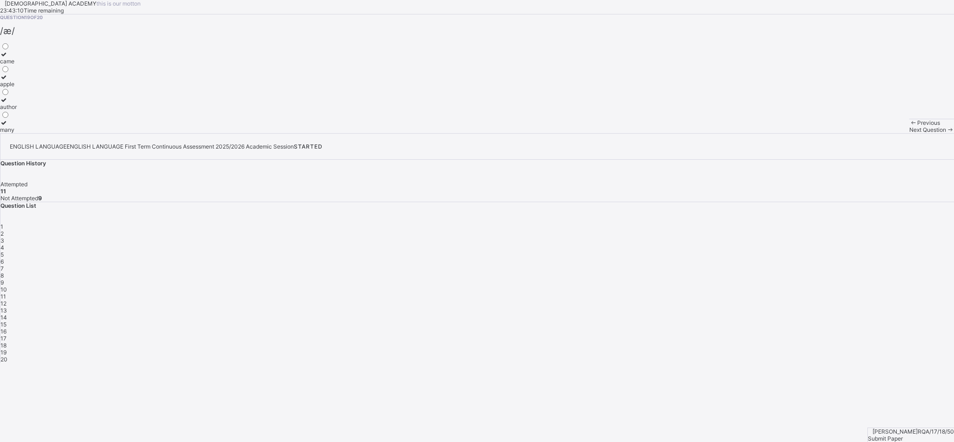
click at [7, 327] on span "18" at bounding box center [3, 345] width 6 height 7
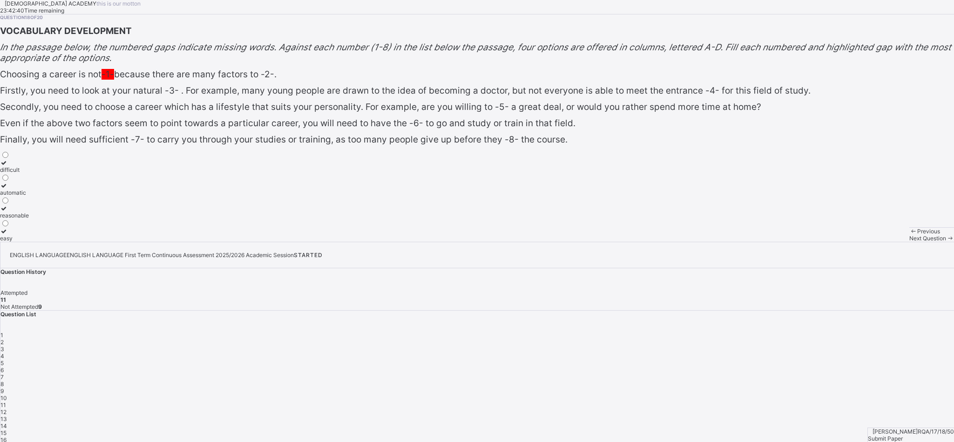
click at [29, 173] on label "difficult" at bounding box center [14, 166] width 29 height 14
click at [114, 80] on span "-1-" at bounding box center [107, 74] width 13 height 11
click at [313, 145] on div "VOCABULARY DEVELOPMENT In the passage below, the numbered gaps indicate missing…" at bounding box center [477, 85] width 954 height 119
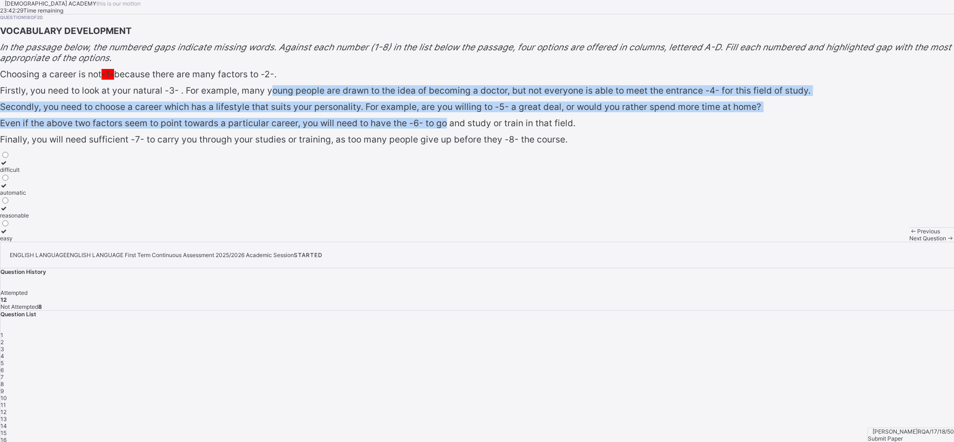
drag, startPoint x: 308, startPoint y: 164, endPoint x: 682, endPoint y: 221, distance: 378.6
click at [682, 221] on div "Question 18 of 20 VOCABULARY DEVELOPMENT In the passage below, the numbered gap…" at bounding box center [477, 127] width 954 height 227
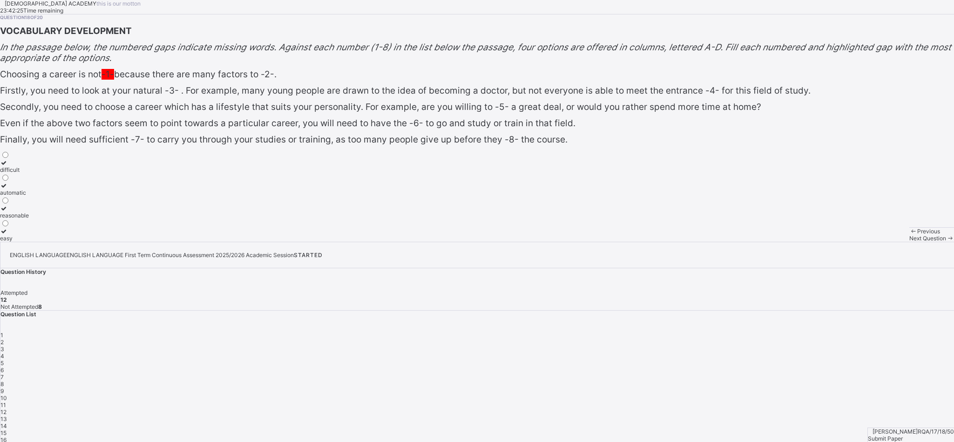
click at [706, 327] on div "12" at bounding box center [476, 411] width 953 height 7
click at [7, 327] on span "17" at bounding box center [3, 446] width 6 height 7
click at [29, 173] on label "mention" at bounding box center [14, 166] width 29 height 14
click at [7, 327] on span "16" at bounding box center [3, 439] width 6 height 7
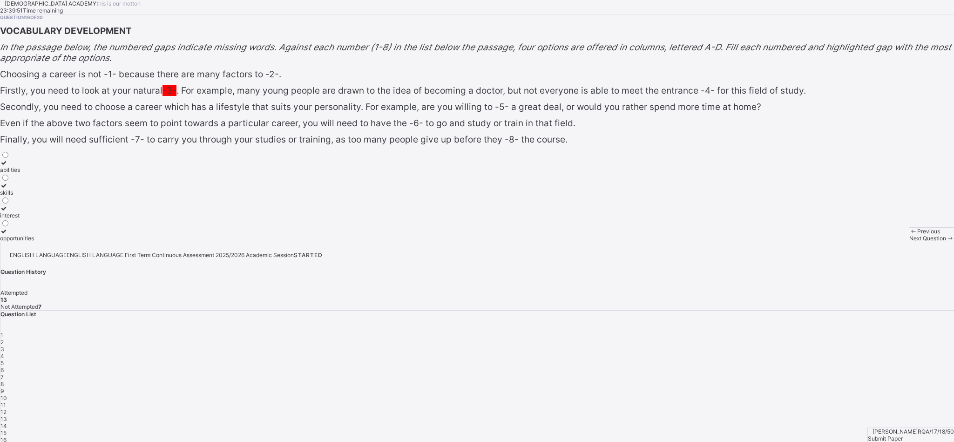
click at [34, 196] on label "skills" at bounding box center [17, 189] width 34 height 14
click at [706, 327] on div "15" at bounding box center [476, 432] width 953 height 7
click at [34, 173] on label "requirements" at bounding box center [17, 166] width 34 height 14
click at [706, 327] on div "1 2 3 4 5 6 7 8 9 10 11 12 13 14 15 16 17 18 19 20" at bounding box center [476, 401] width 953 height 140
drag, startPoint x: 936, startPoint y: 228, endPoint x: 951, endPoint y: 229, distance: 15.4
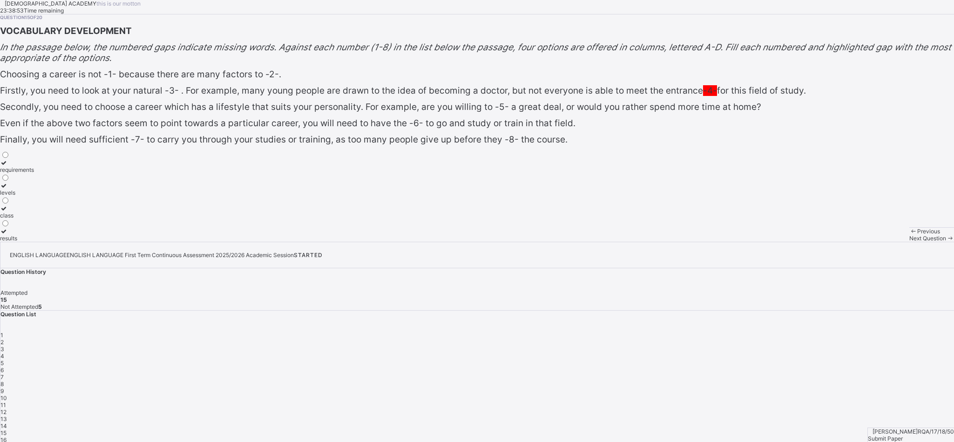
click at [706, 310] on div "Question List 1 2 3 4 5 6 7 8 9 10 11 12 13 14 15 16 17 18 19 20" at bounding box center [476, 390] width 953 height 161
click at [7, 327] on span "14" at bounding box center [3, 425] width 7 height 7
click at [15, 242] on div "read" at bounding box center [7, 238] width 15 height 7
click at [7, 327] on span "13" at bounding box center [3, 418] width 7 height 7
click at [37, 173] on div "motive" at bounding box center [18, 169] width 37 height 7
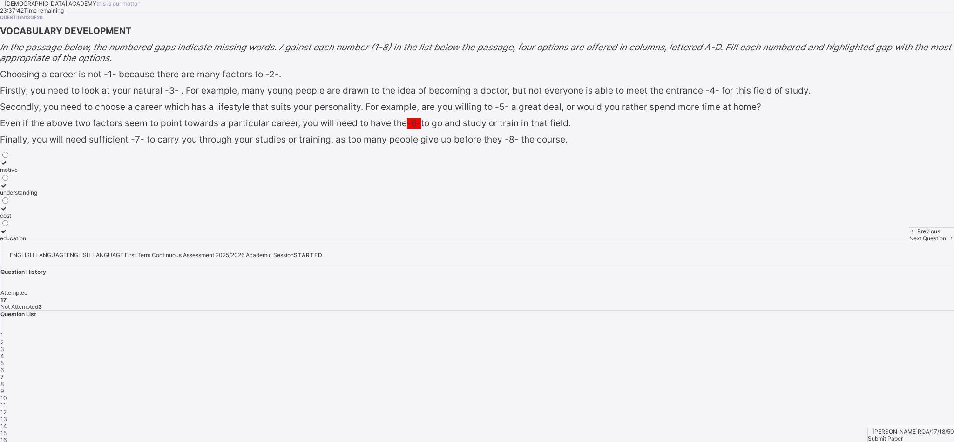
click at [706, 327] on div "12" at bounding box center [476, 411] width 953 height 7
click at [627, 226] on div "Question 12 of 20 VOCABULARY DEVELOPMENT In the passage below, the numbered gap…" at bounding box center [477, 127] width 954 height 227
drag, startPoint x: 172, startPoint y: 307, endPoint x: 56, endPoint y: 302, distance: 116.5
click at [8, 166] on icon at bounding box center [4, 162] width 8 height 7
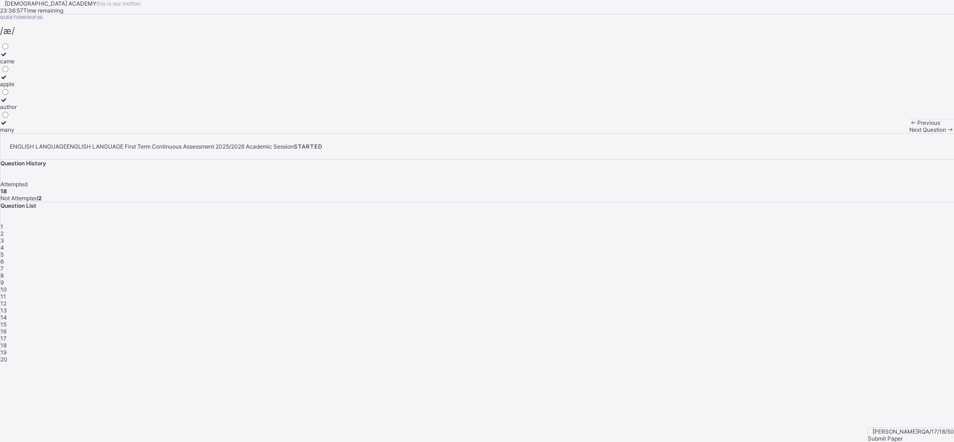
click at [17, 133] on div "many" at bounding box center [8, 129] width 17 height 7
click at [7, 327] on span "20" at bounding box center [3, 359] width 7 height 7
click at [21, 133] on label "weather" at bounding box center [10, 126] width 21 height 14
click at [21, 110] on div "fell" at bounding box center [10, 106] width 21 height 7
click at [706, 133] on div "Question 20 of 20 /i:/ head receive fell weather" at bounding box center [477, 73] width 954 height 119
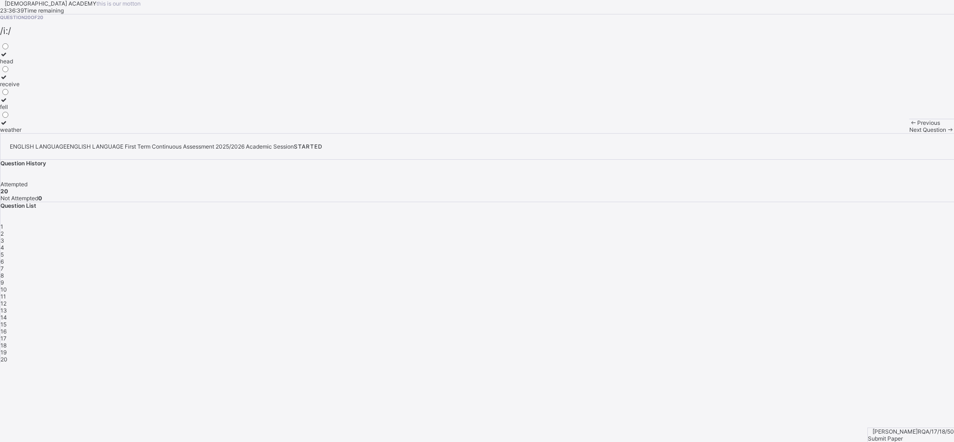
drag, startPoint x: 726, startPoint y: 193, endPoint x: 840, endPoint y: 184, distance: 113.9
click at [706, 184] on div "RAUDHATUL QUR'AN ACADEMY this is our [PERSON_NAME] 23:36:39 Time remaining Ques…" at bounding box center [477, 181] width 954 height 363
click at [706, 160] on div "Question History Attempted 20 Not Attempted 0" at bounding box center [476, 181] width 953 height 42
click at [706, 133] on span "Next Question" at bounding box center [927, 129] width 37 height 7
click at [3, 223] on span "1" at bounding box center [1, 226] width 3 height 7
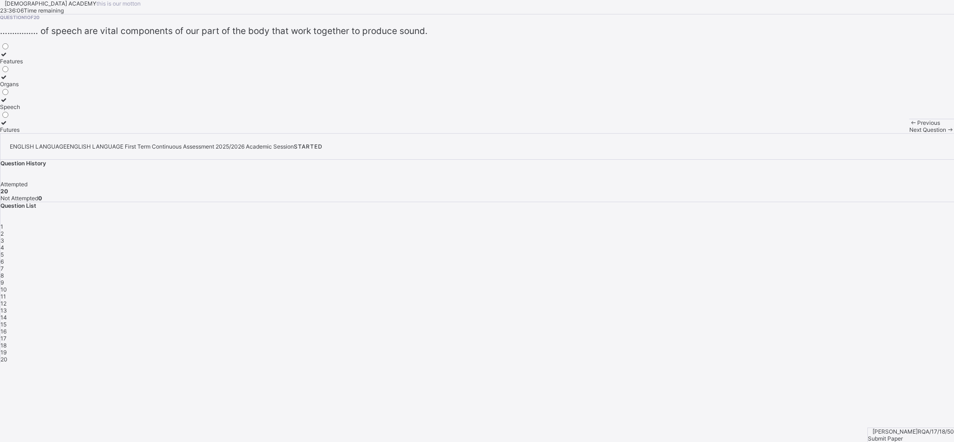
click at [4, 230] on span "2" at bounding box center [1, 233] width 3 height 7
click at [706, 237] on div "3" at bounding box center [476, 240] width 953 height 7
click at [706, 244] on div "4" at bounding box center [476, 247] width 953 height 7
click at [7, 327] on span "20" at bounding box center [3, 359] width 7 height 7
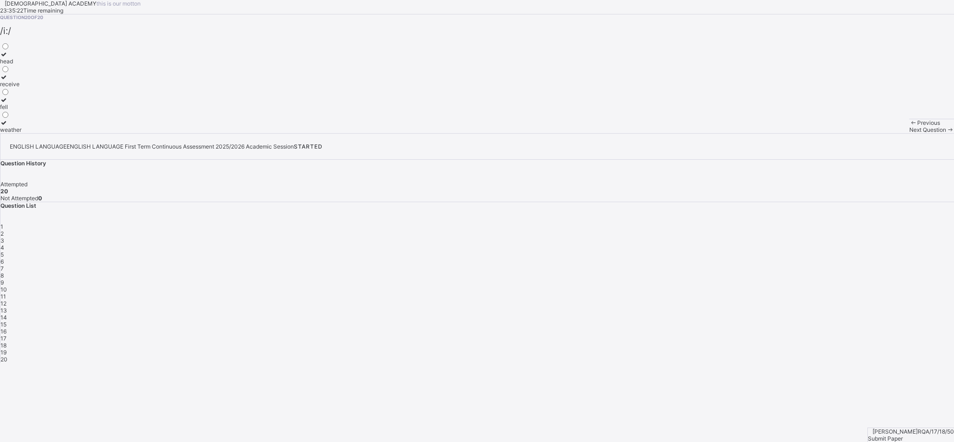
click at [21, 88] on div "receive" at bounding box center [10, 84] width 21 height 7
click at [706, 327] on div "19" at bounding box center [476, 352] width 953 height 7
click at [7, 327] on span "18" at bounding box center [3, 345] width 6 height 7
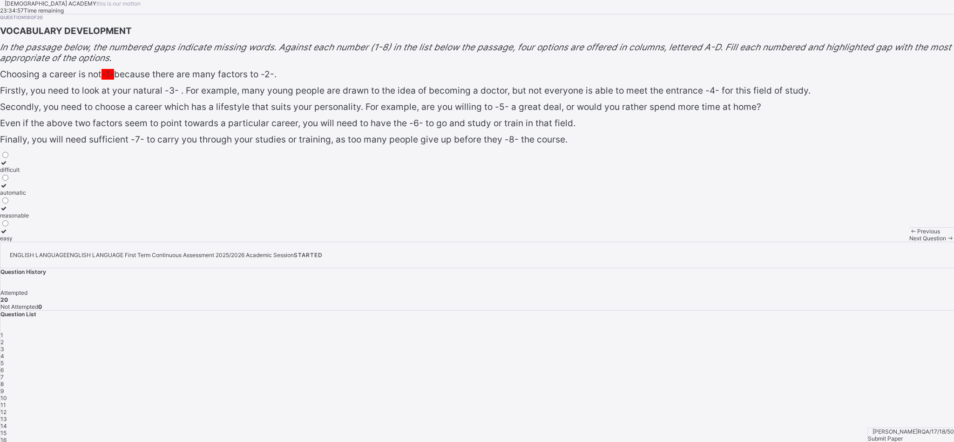
click at [29, 242] on label "easy" at bounding box center [14, 235] width 29 height 14
click at [29, 173] on label "difficult" at bounding box center [14, 166] width 29 height 14
click at [706, 327] on span "Submit Paper" at bounding box center [885, 438] width 35 height 7
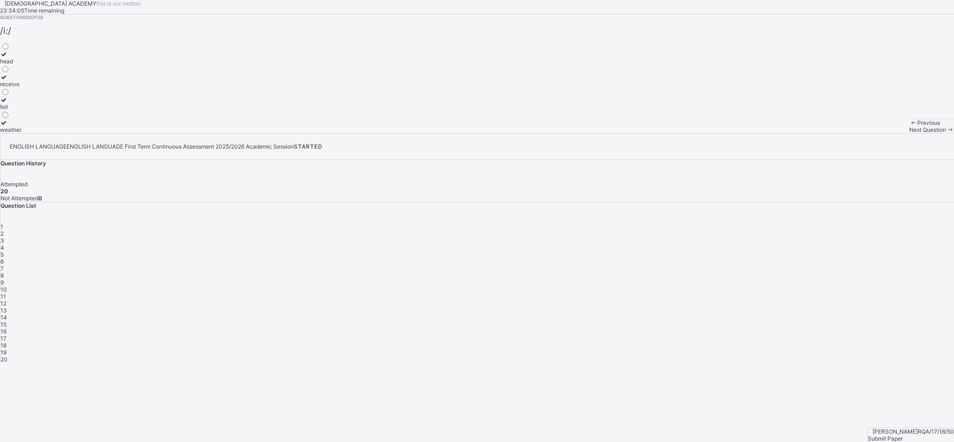
click at [706, 327] on div "ENGLISH LANGUAGE ENGLISH LANGUAGE First Term Continuous Assessment 2025/2026 Ac…" at bounding box center [477, 247] width 954 height 229
click at [706, 327] on span "Submit Paper" at bounding box center [885, 438] width 35 height 7
click at [7, 327] on span "19" at bounding box center [3, 352] width 6 height 7
click at [7, 327] on span "18" at bounding box center [3, 345] width 6 height 7
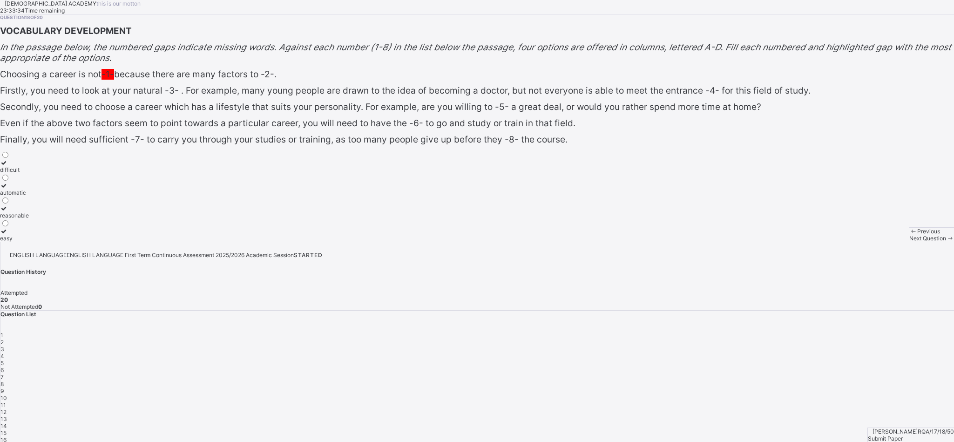
click at [7, 327] on span "17" at bounding box center [3, 446] width 6 height 7
click at [706, 327] on div "1 2 3 4 5 6 7 8 9 10 11 12 13 14 15 16 17 18 19 20" at bounding box center [476, 401] width 953 height 140
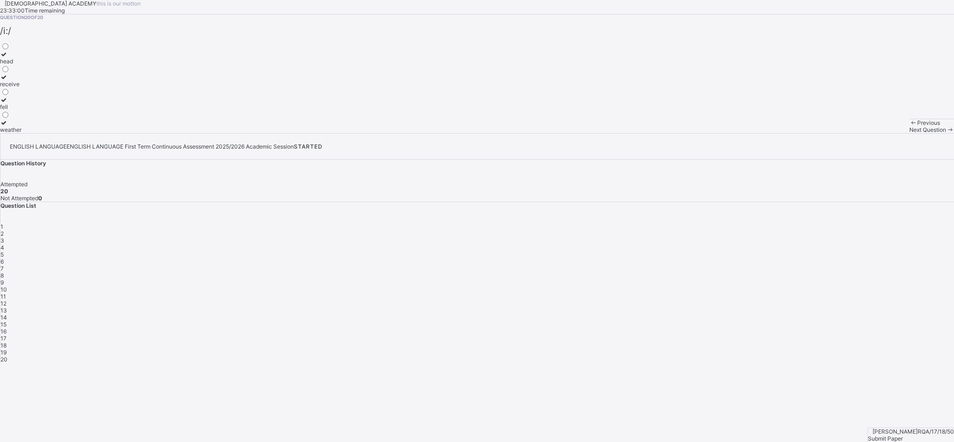
click at [36, 202] on span "Question List" at bounding box center [18, 205] width 36 height 7
click at [706, 327] on div "[PERSON_NAME]/17/18/50 Submit Paper" at bounding box center [910, 434] width 87 height 14
click at [706, 327] on span "Submit Paper" at bounding box center [885, 438] width 35 height 7
